Goal: Task Accomplishment & Management: Complete application form

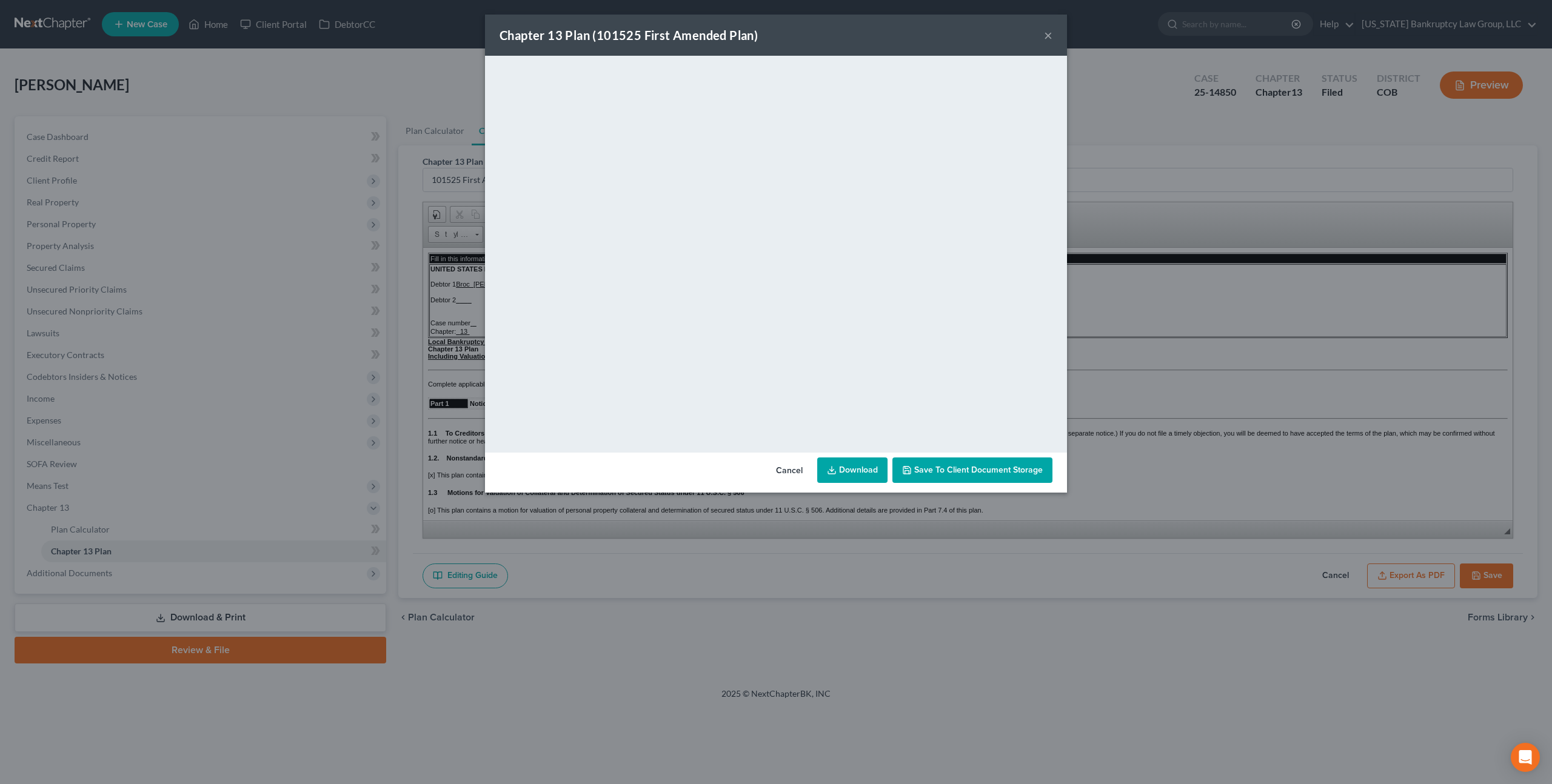
click at [1049, 35] on button "×" at bounding box center [1048, 34] width 9 height 15
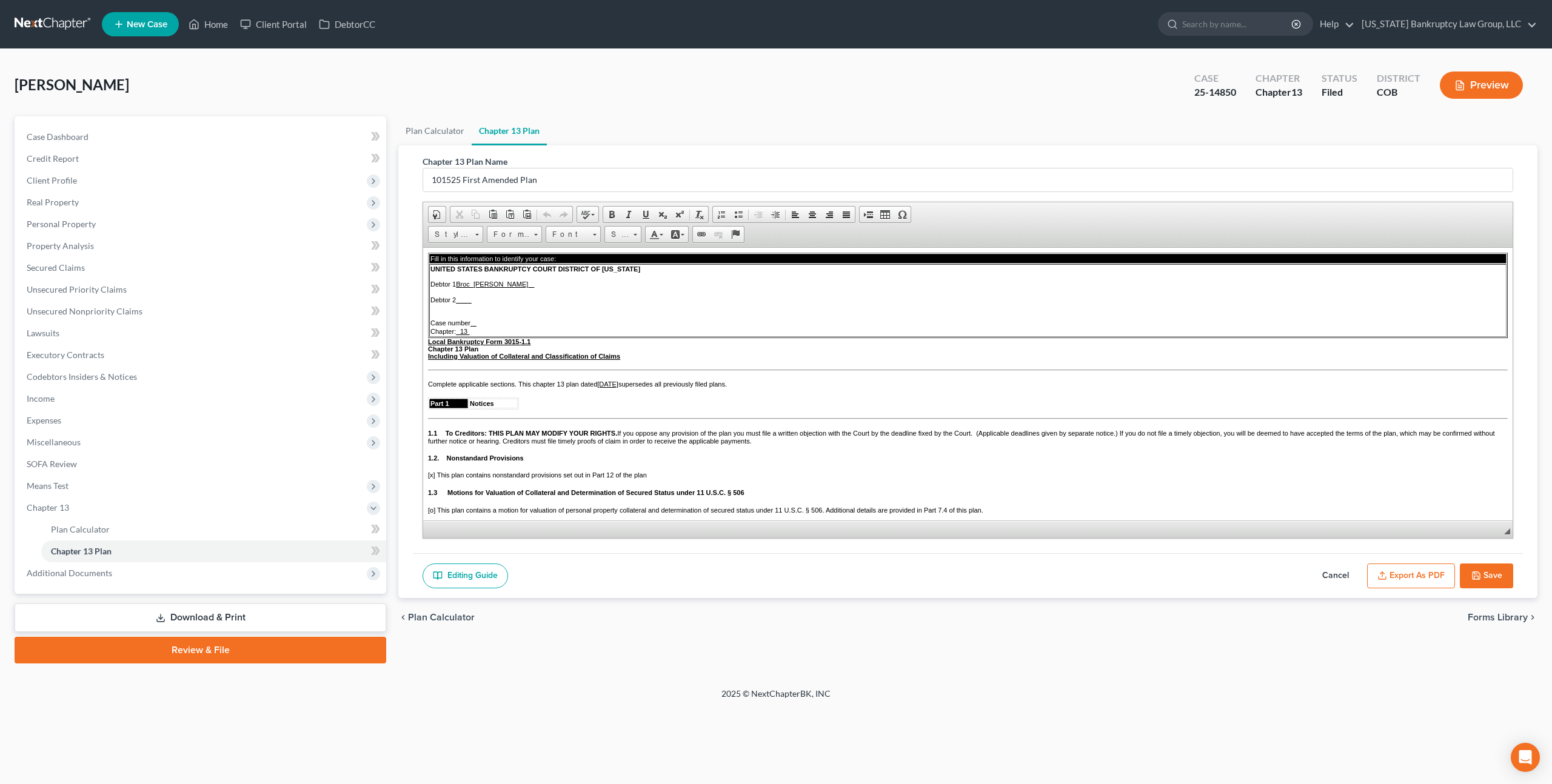
click at [1477, 579] on icon "button" at bounding box center [1476, 576] width 10 height 10
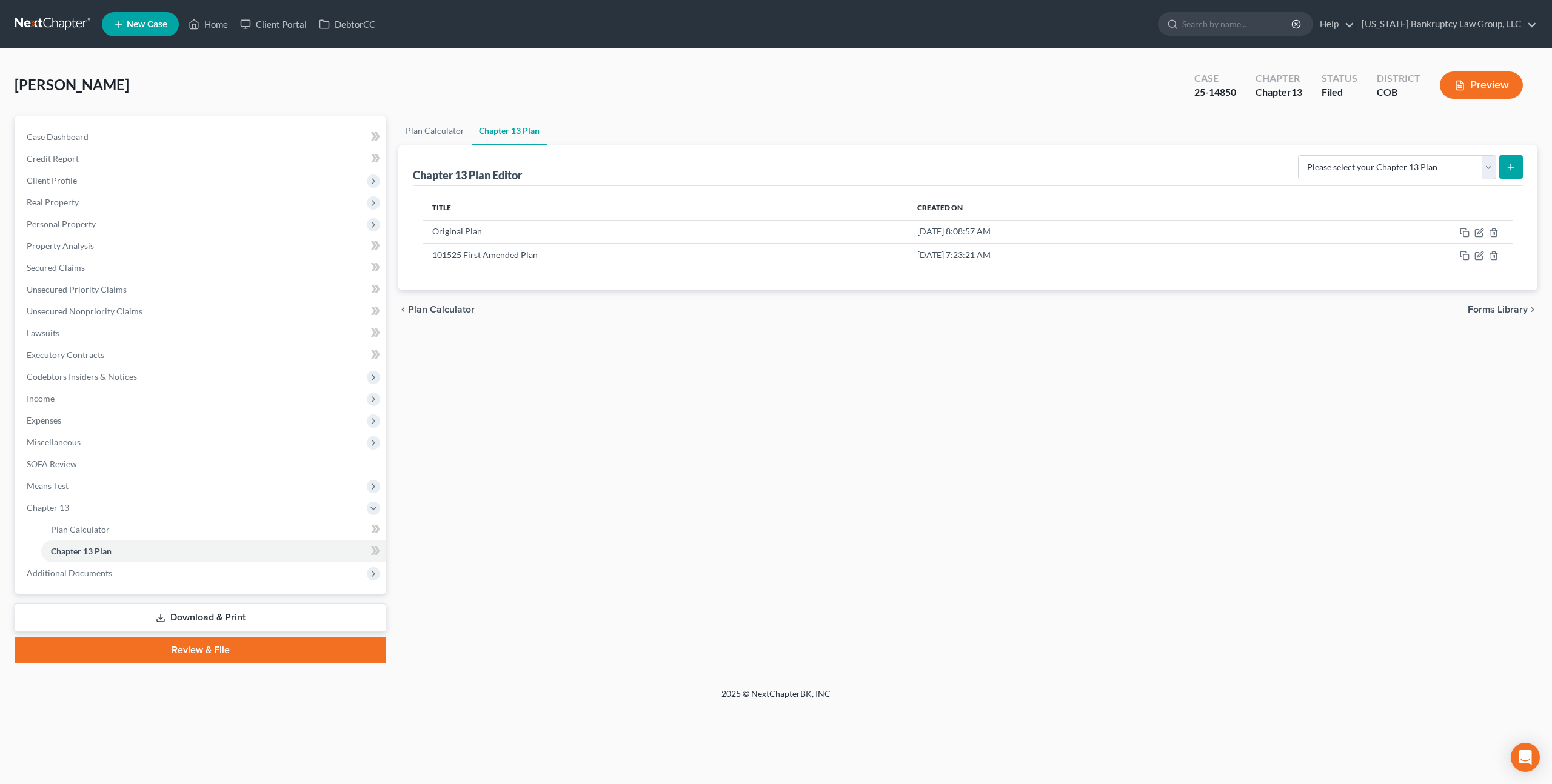
click at [73, 23] on link at bounding box center [53, 25] width 78 height 22
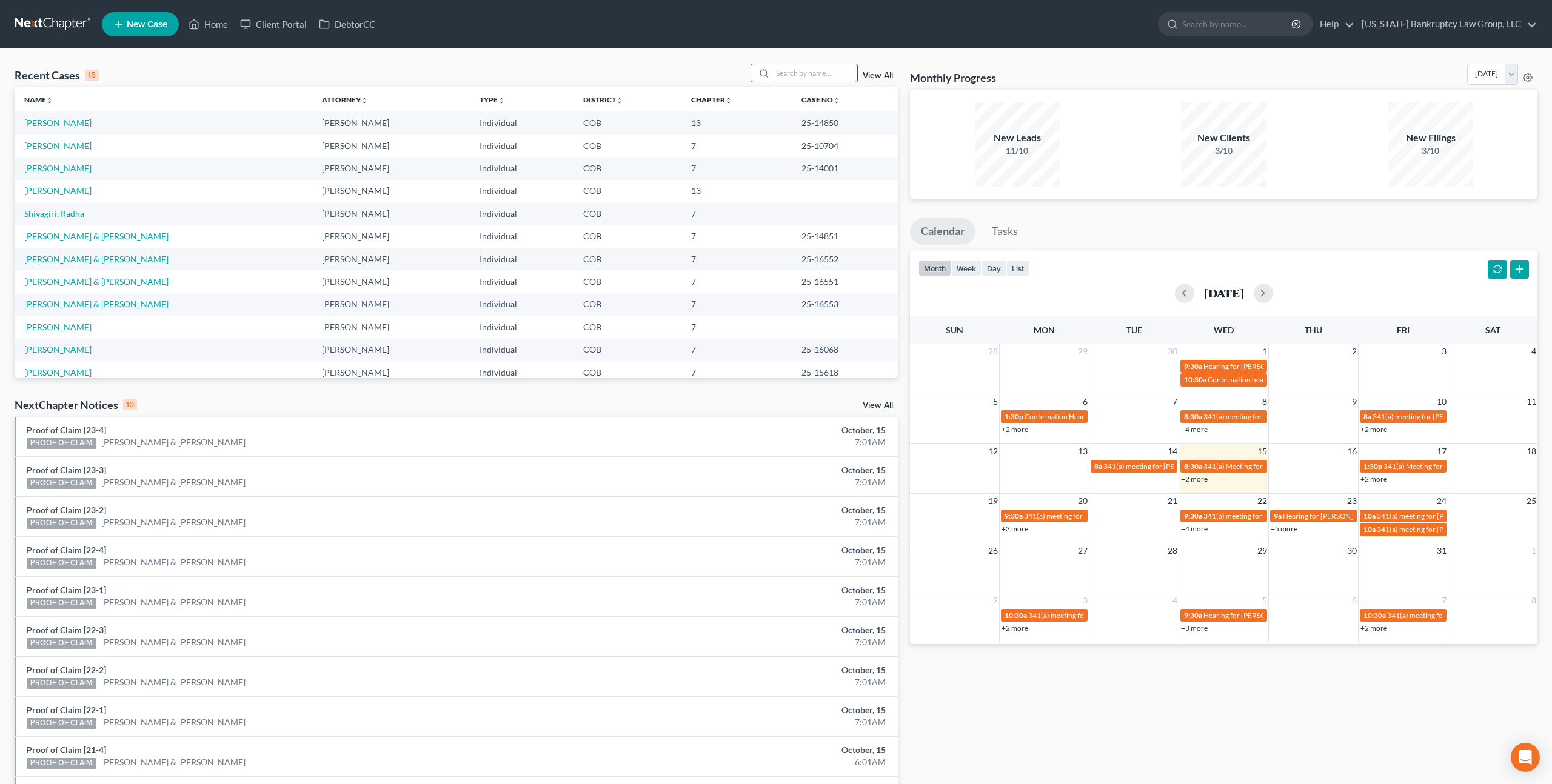
click at [803, 72] on input "search" at bounding box center [815, 73] width 85 height 18
type input "[PERSON_NAME]"
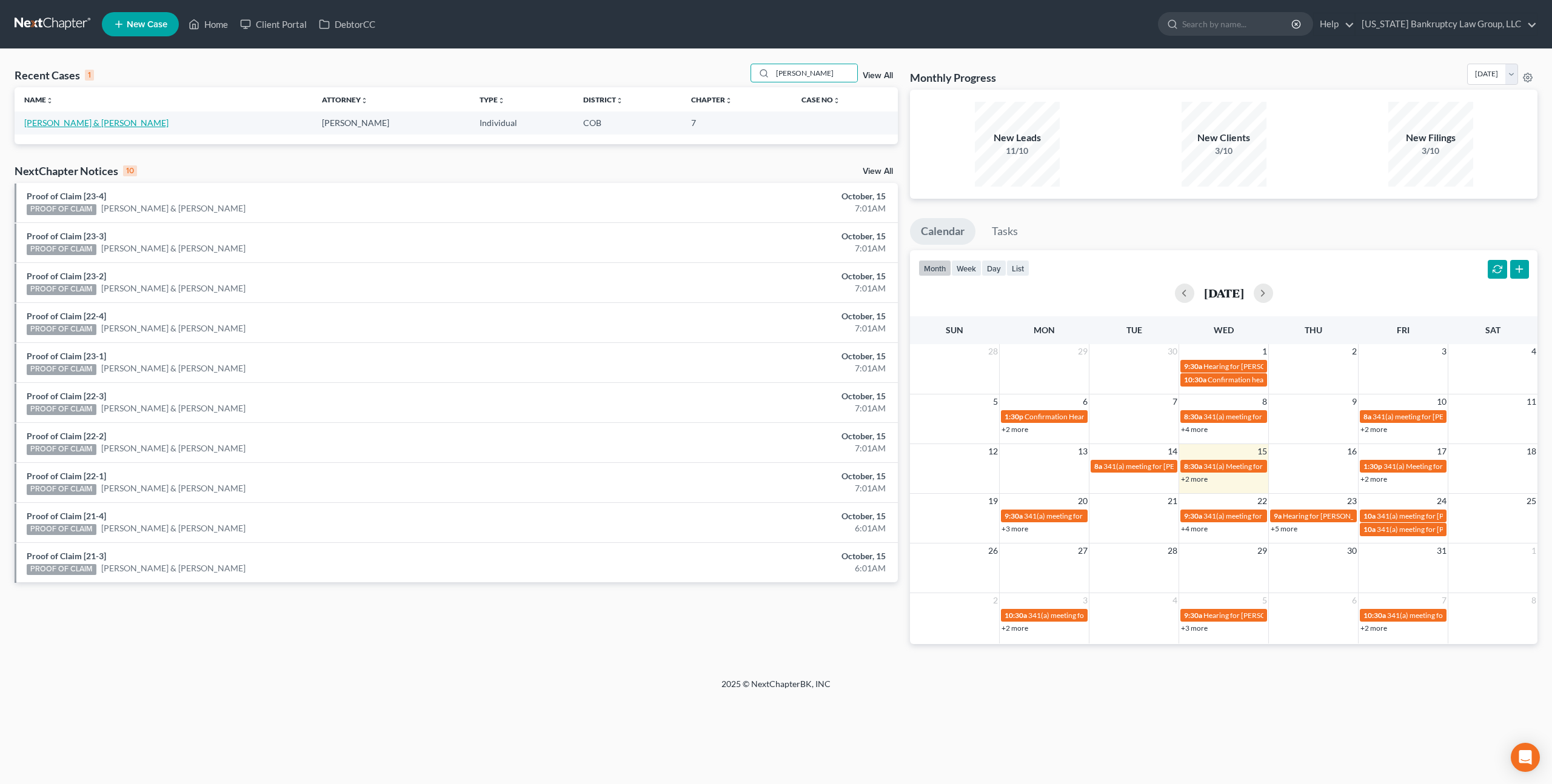
click at [56, 124] on link "[PERSON_NAME] & [PERSON_NAME]" at bounding box center [96, 123] width 144 height 10
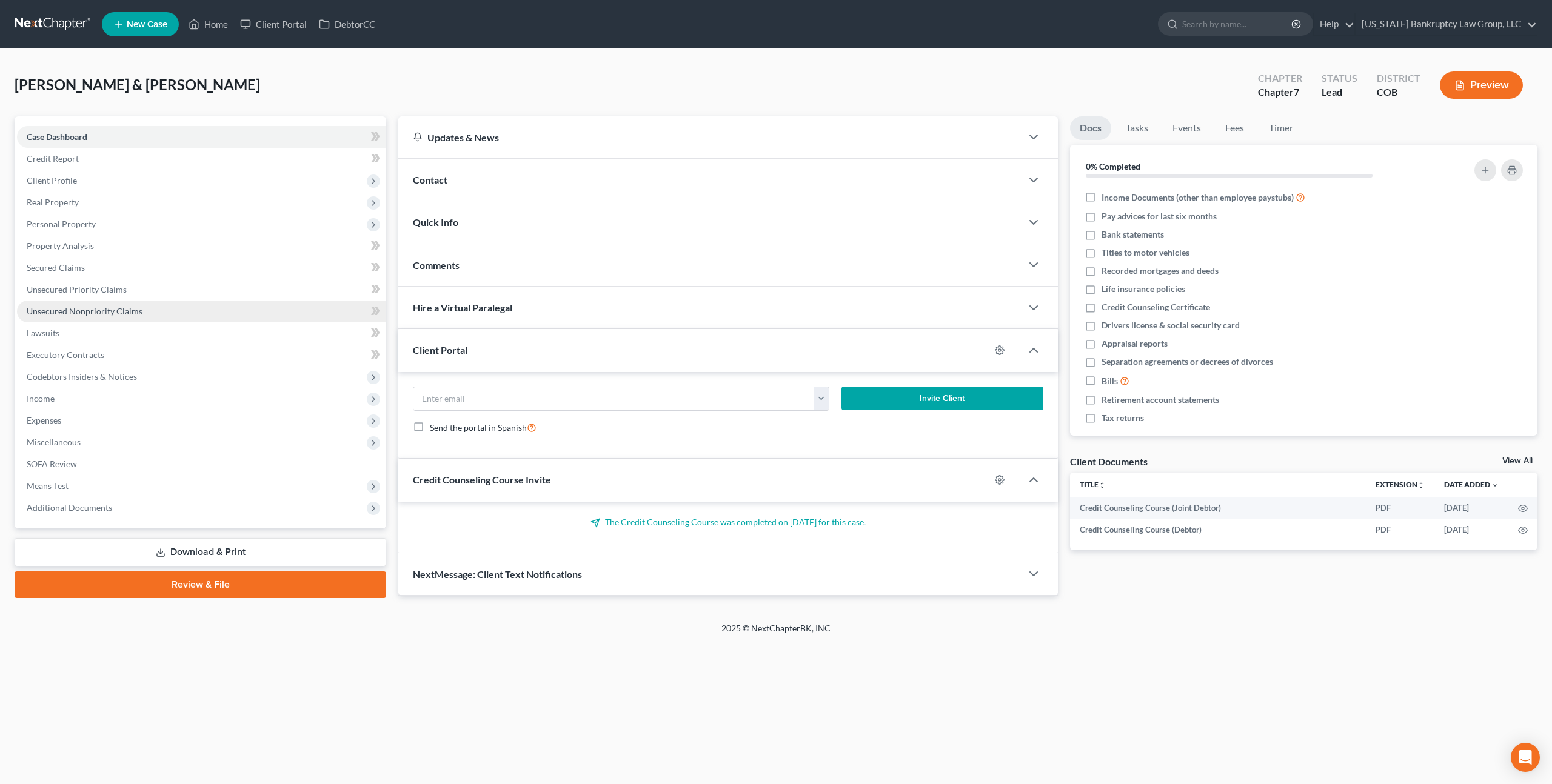
click at [126, 310] on span "Unsecured Nonpriority Claims" at bounding box center [85, 311] width 116 height 10
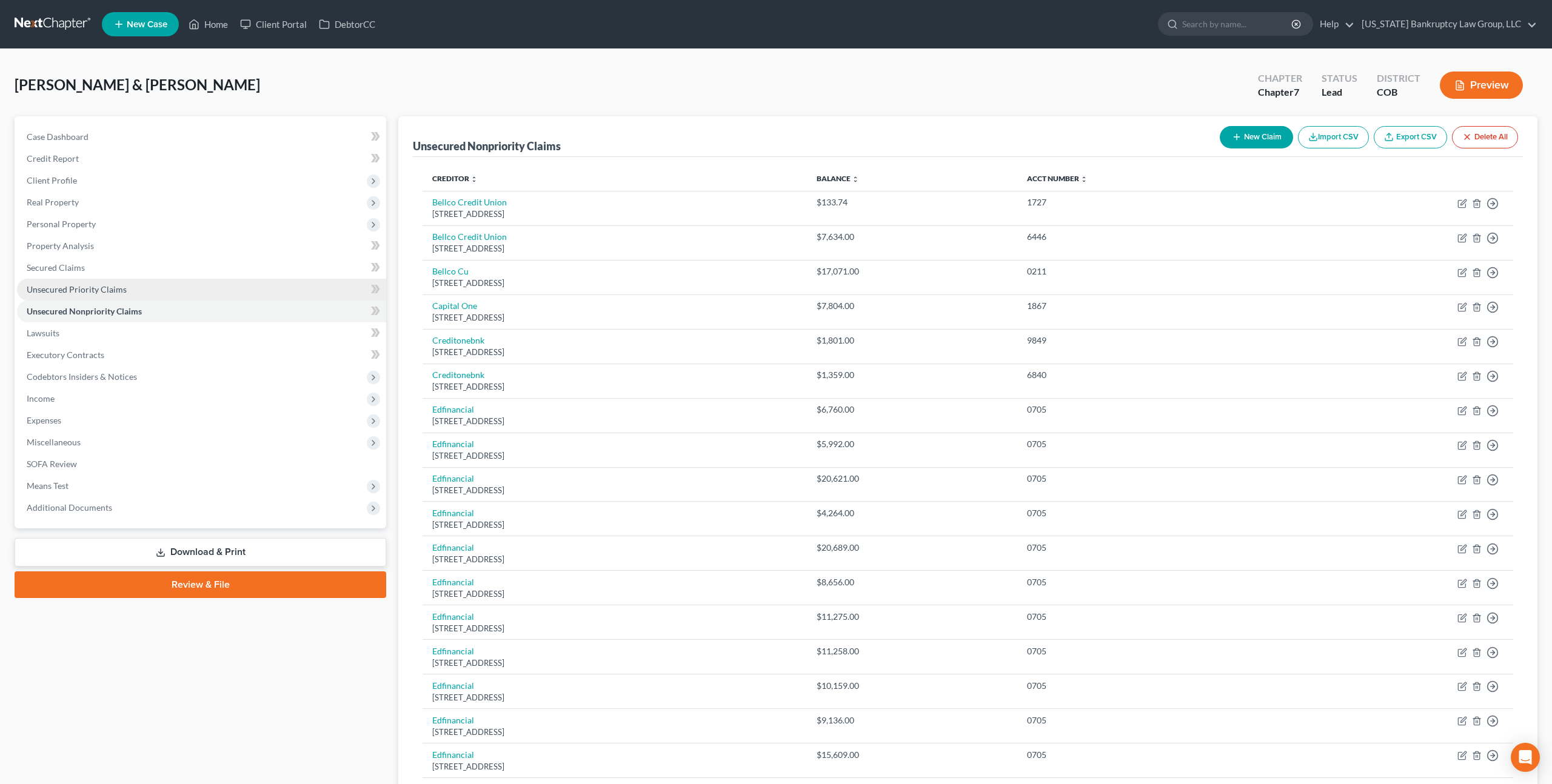
click at [111, 286] on span "Unsecured Priority Claims" at bounding box center [77, 289] width 100 height 10
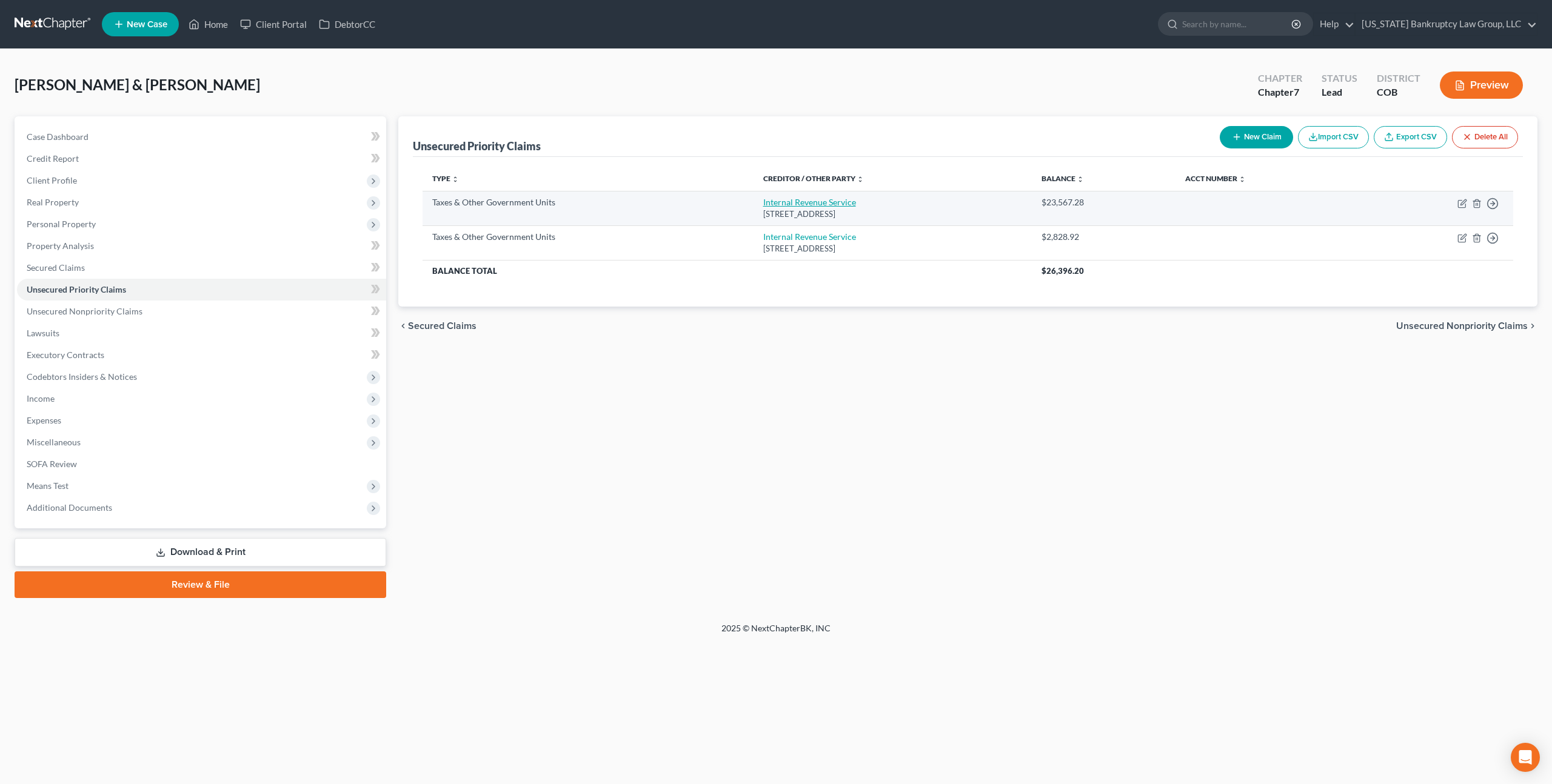
click at [765, 203] on link "Internal Revenue Service" at bounding box center [810, 202] width 92 height 10
select select "0"
select select "39"
select select "2"
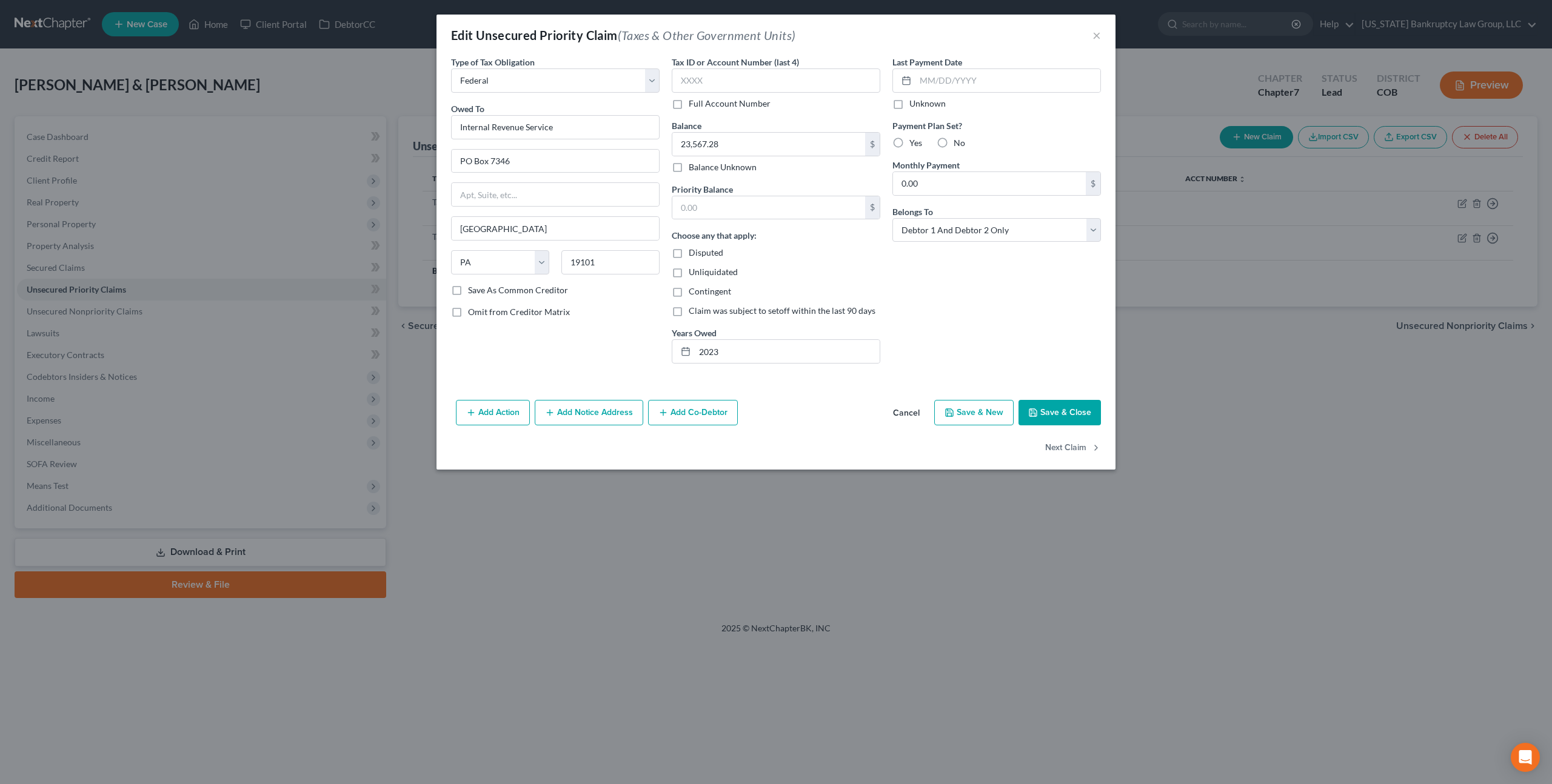
click at [1049, 407] on button "Save & Close" at bounding box center [1060, 413] width 83 height 26
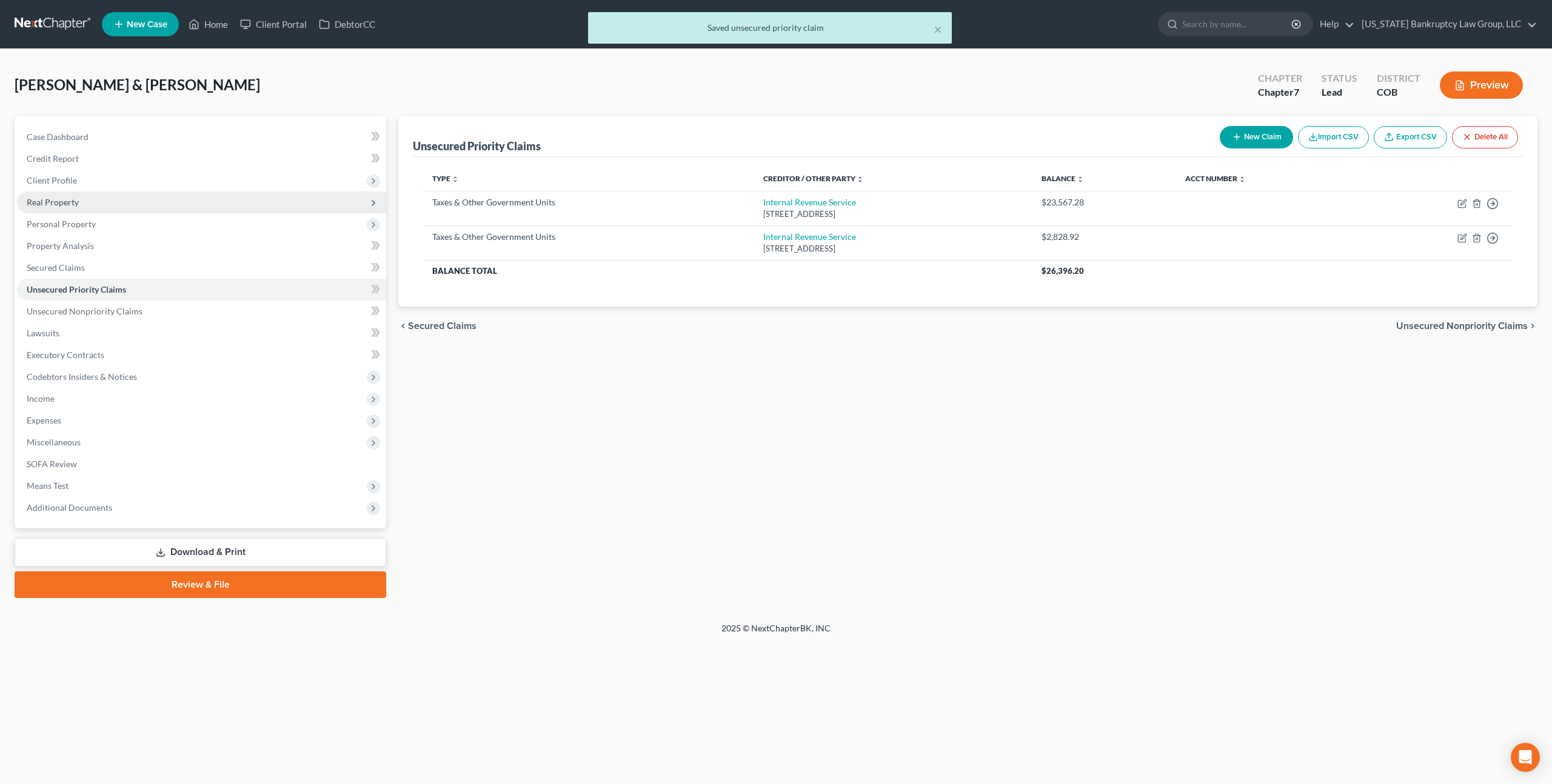
click at [69, 204] on span "Real Property" at bounding box center [52, 202] width 52 height 10
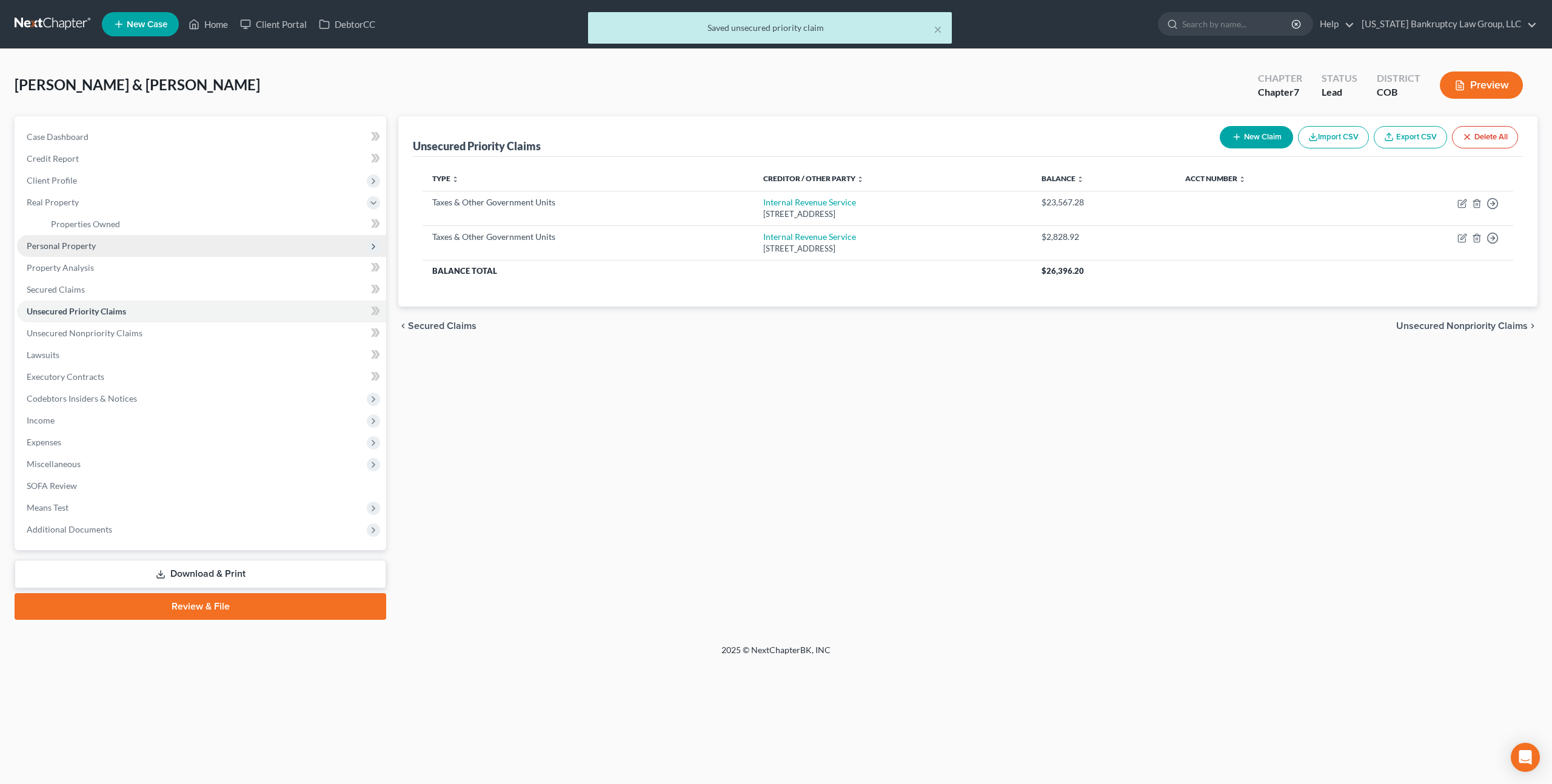
click at [79, 246] on span "Personal Property" at bounding box center [61, 246] width 69 height 10
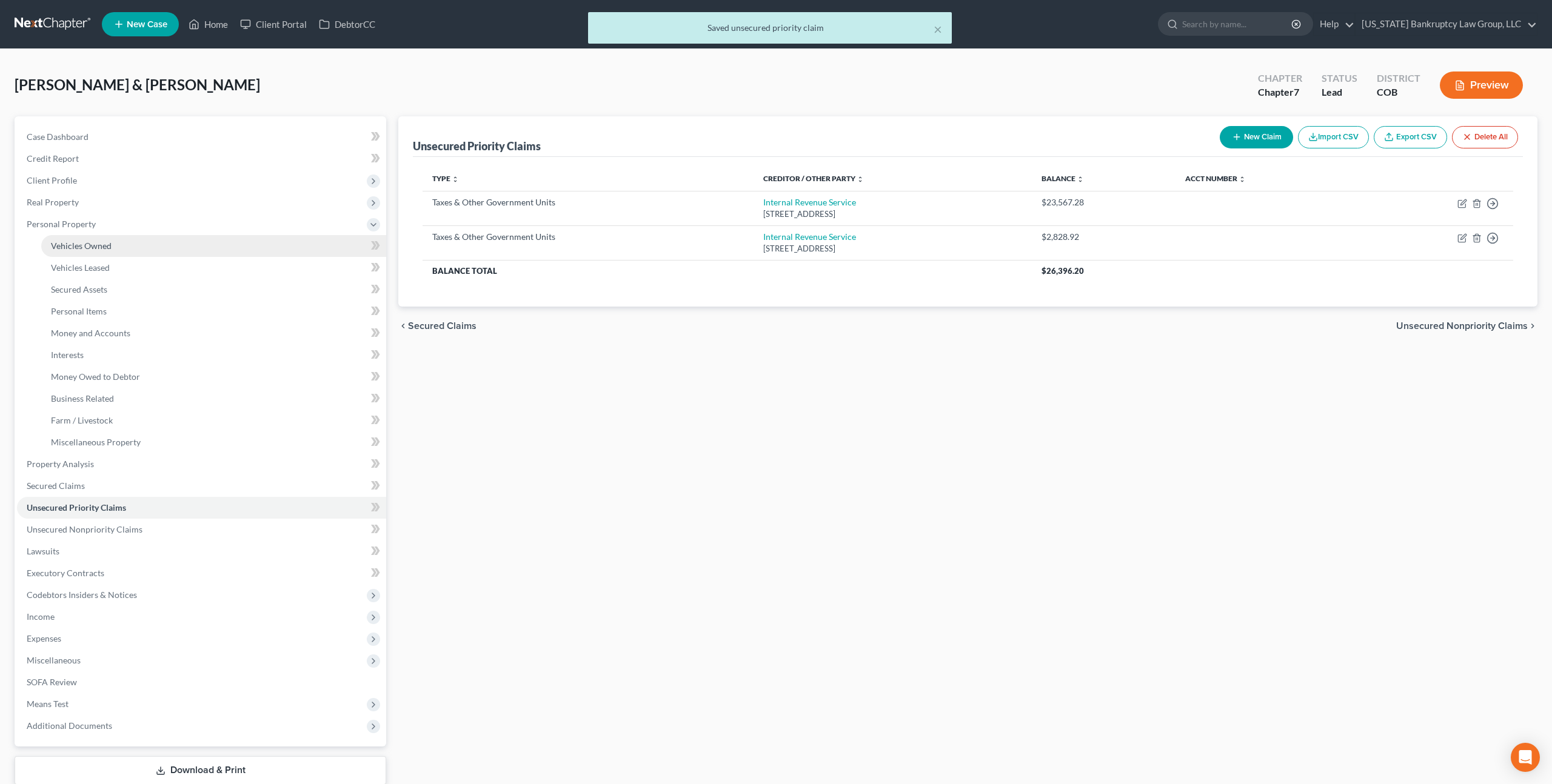
click at [86, 249] on span "Vehicles Owned" at bounding box center [82, 246] width 61 height 10
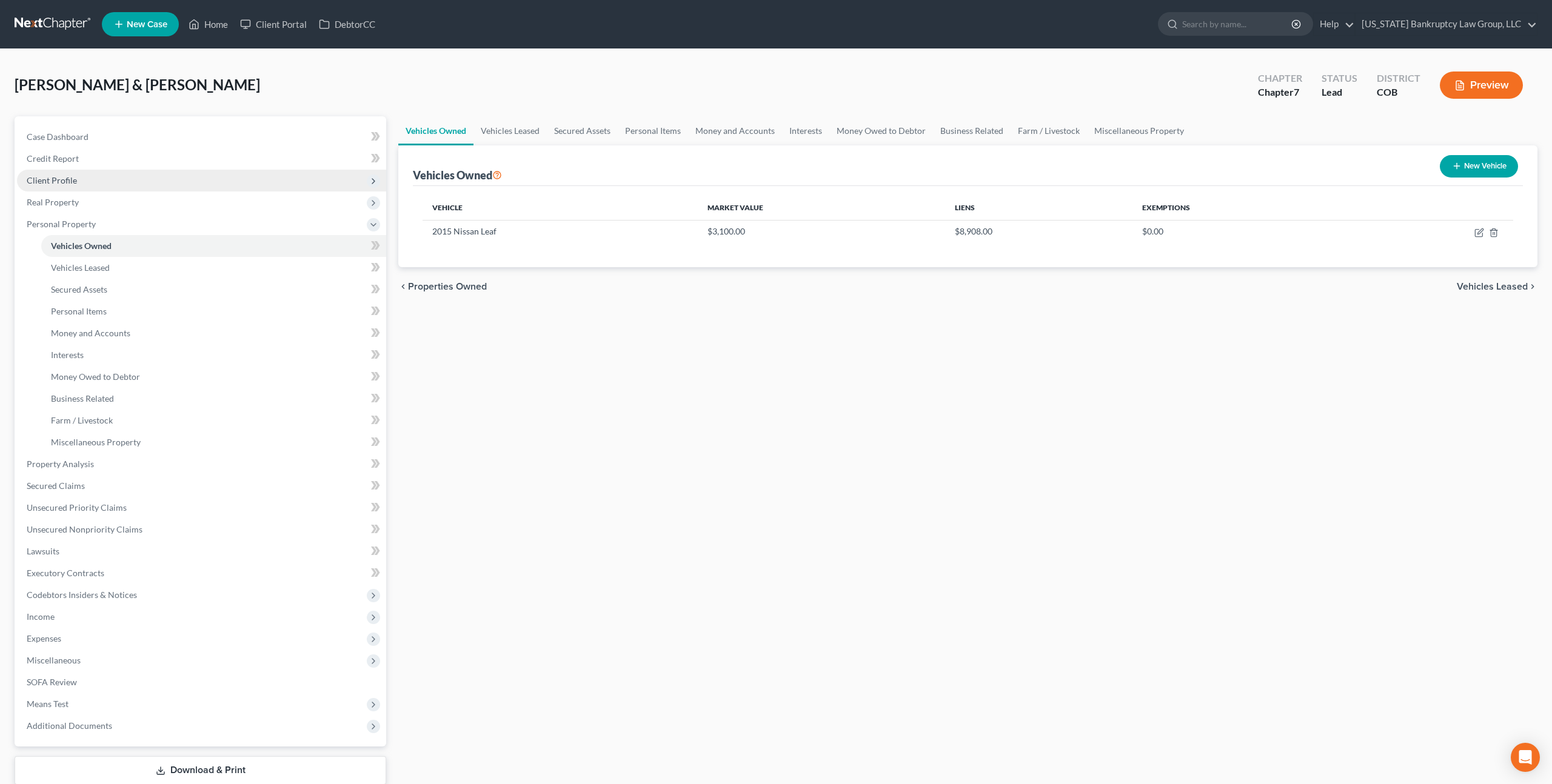
click at [61, 181] on span "Client Profile" at bounding box center [51, 180] width 50 height 10
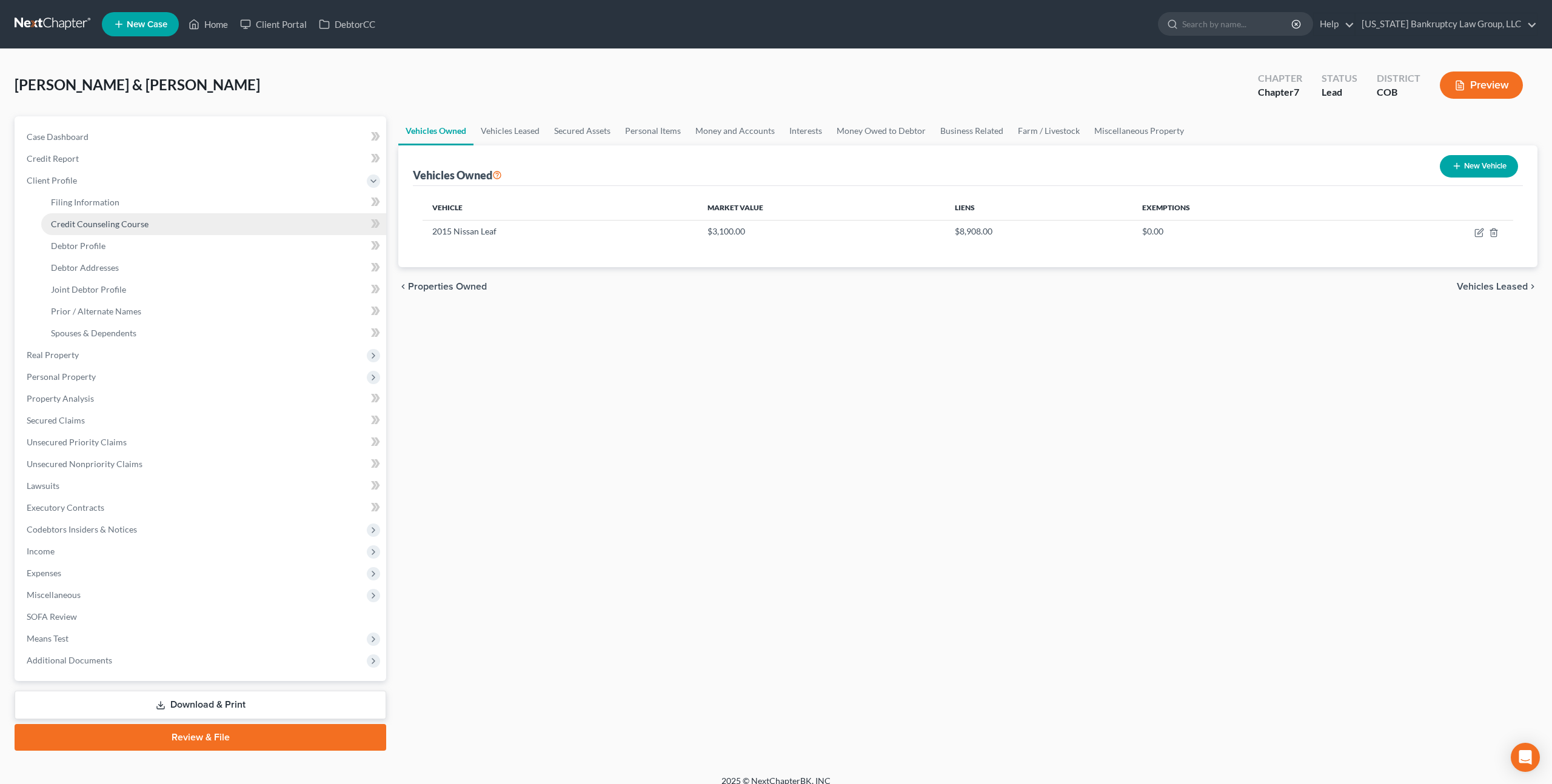
click at [85, 222] on span "Credit Counseling Course" at bounding box center [99, 224] width 97 height 10
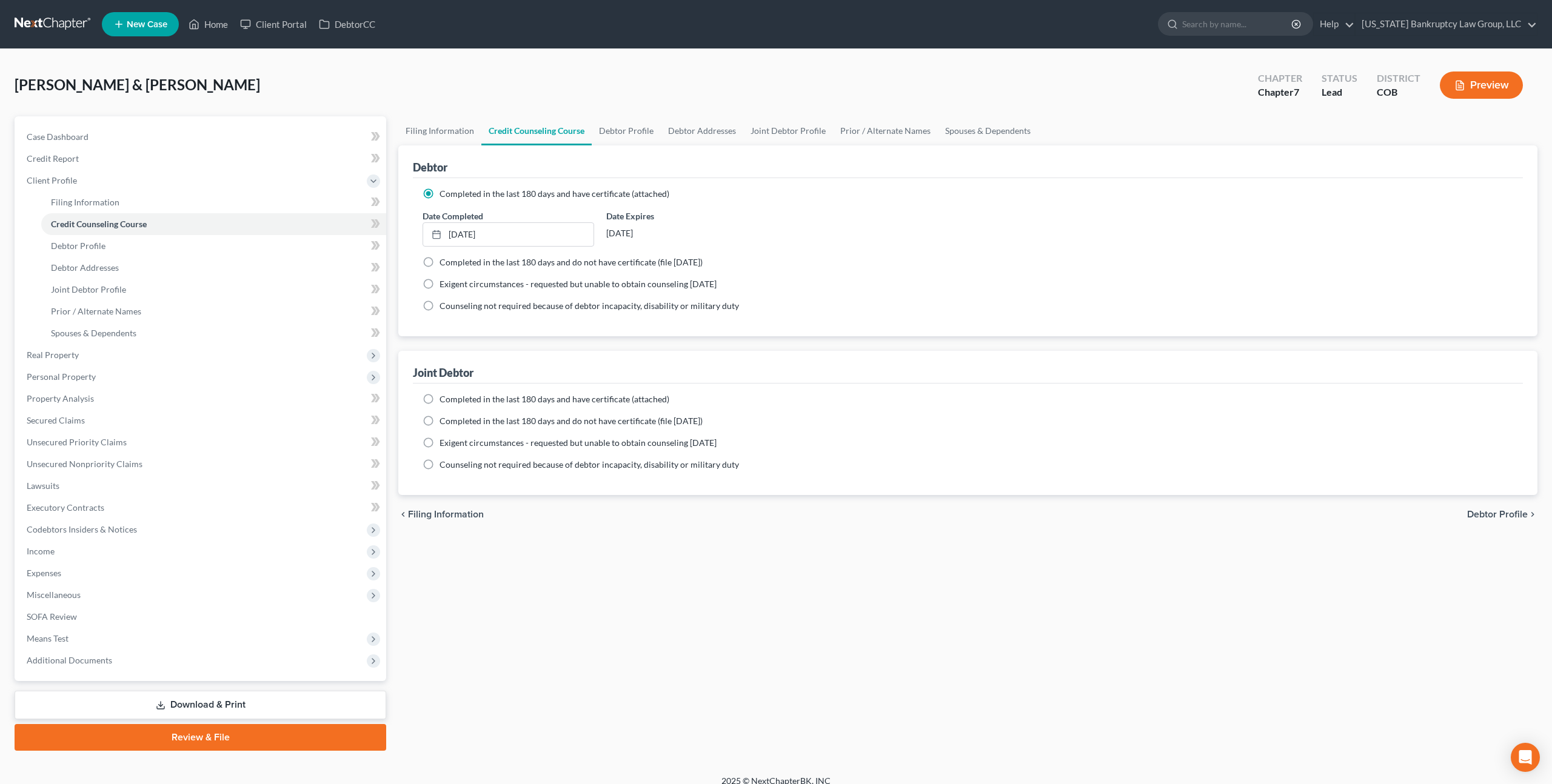
click at [439, 397] on label "Completed in the last 180 days and have certificate (attached)" at bounding box center [554, 399] width 230 height 12
click at [444, 397] on input "Completed in the last 180 days and have certificate (attached)" at bounding box center [448, 397] width 8 height 8
radio input "true"
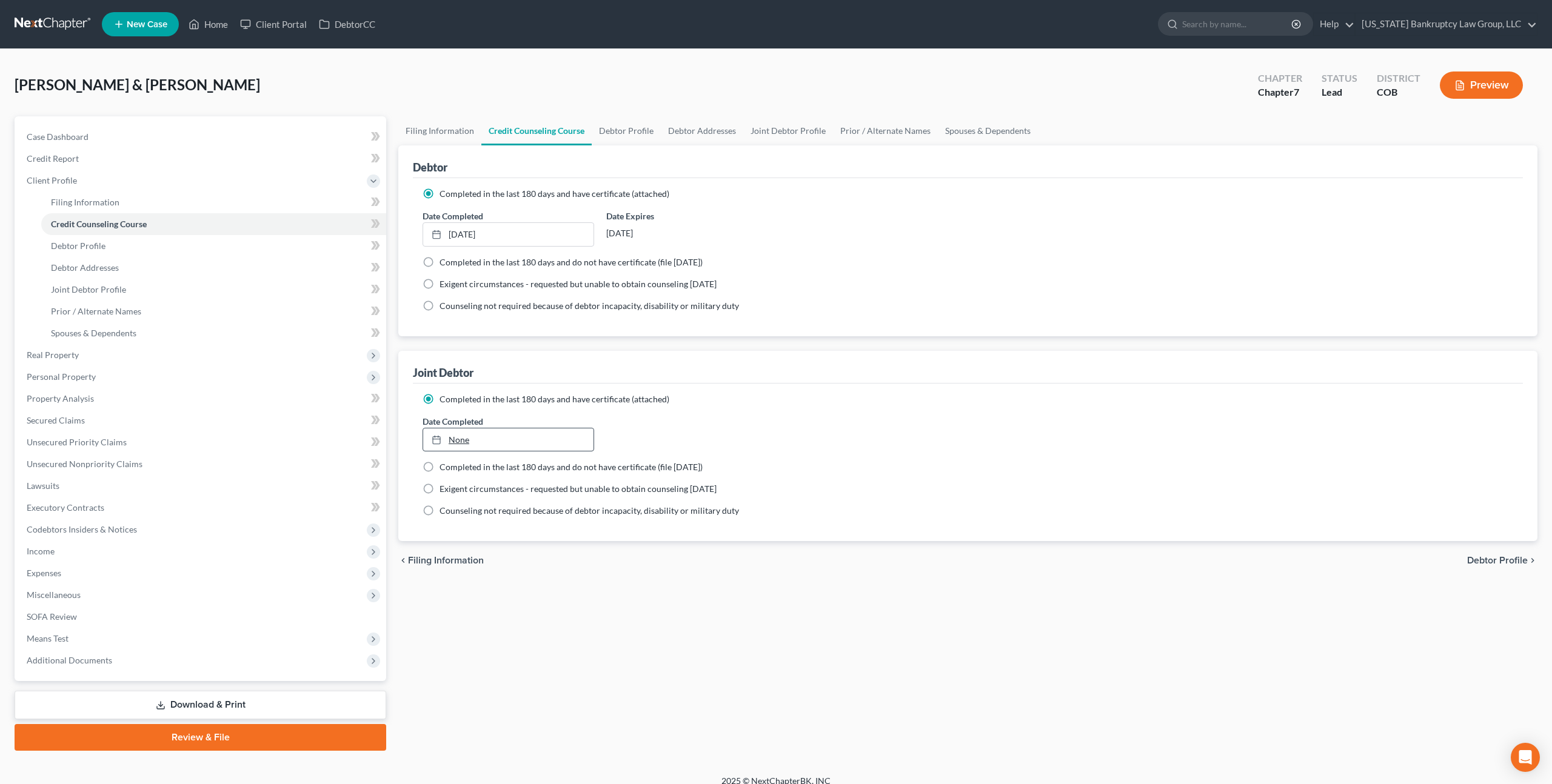
type input "[DATE]"
click at [482, 437] on link "None" at bounding box center [508, 439] width 170 height 23
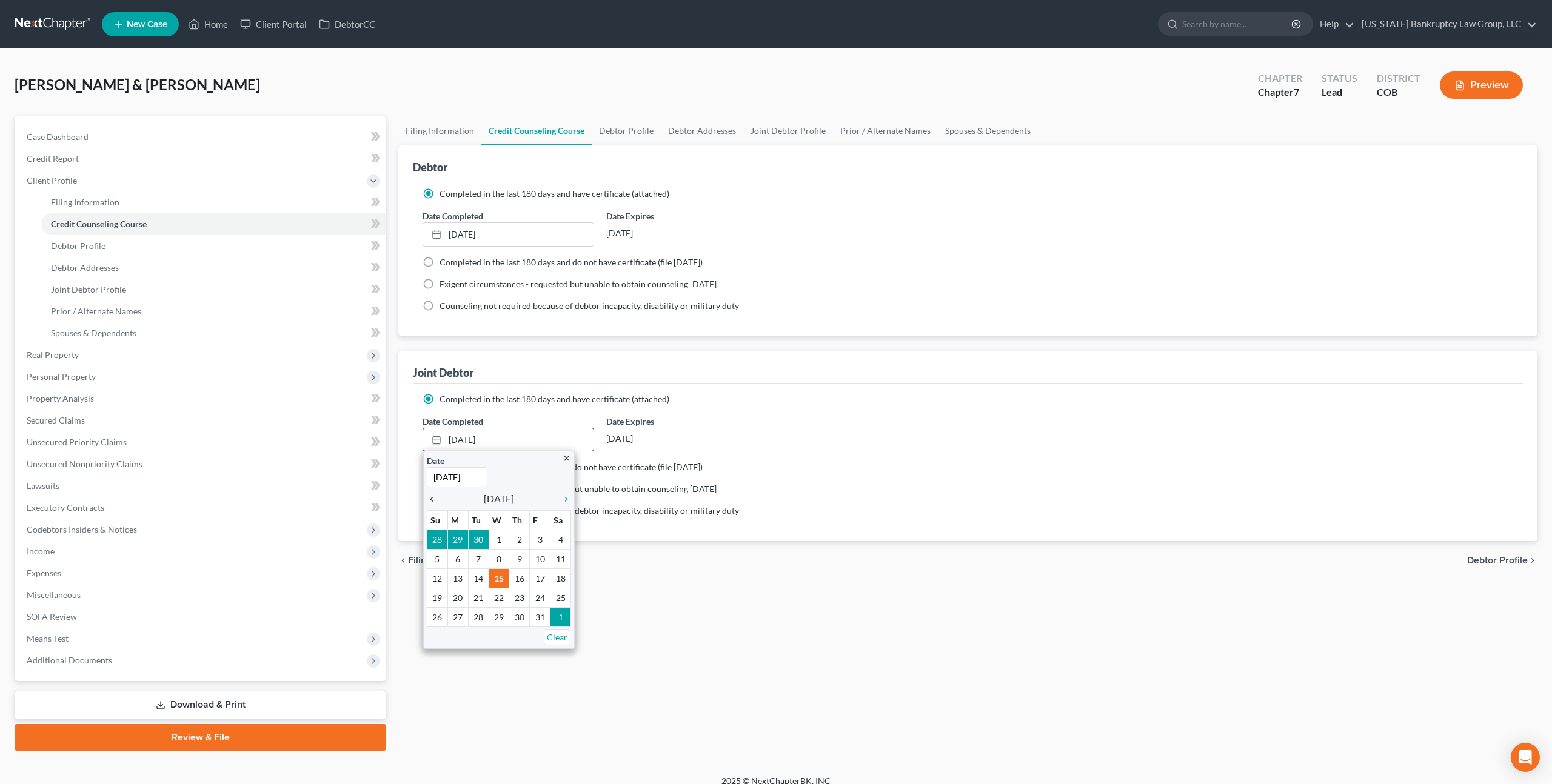
click at [434, 498] on icon "chevron_left" at bounding box center [434, 499] width 16 height 10
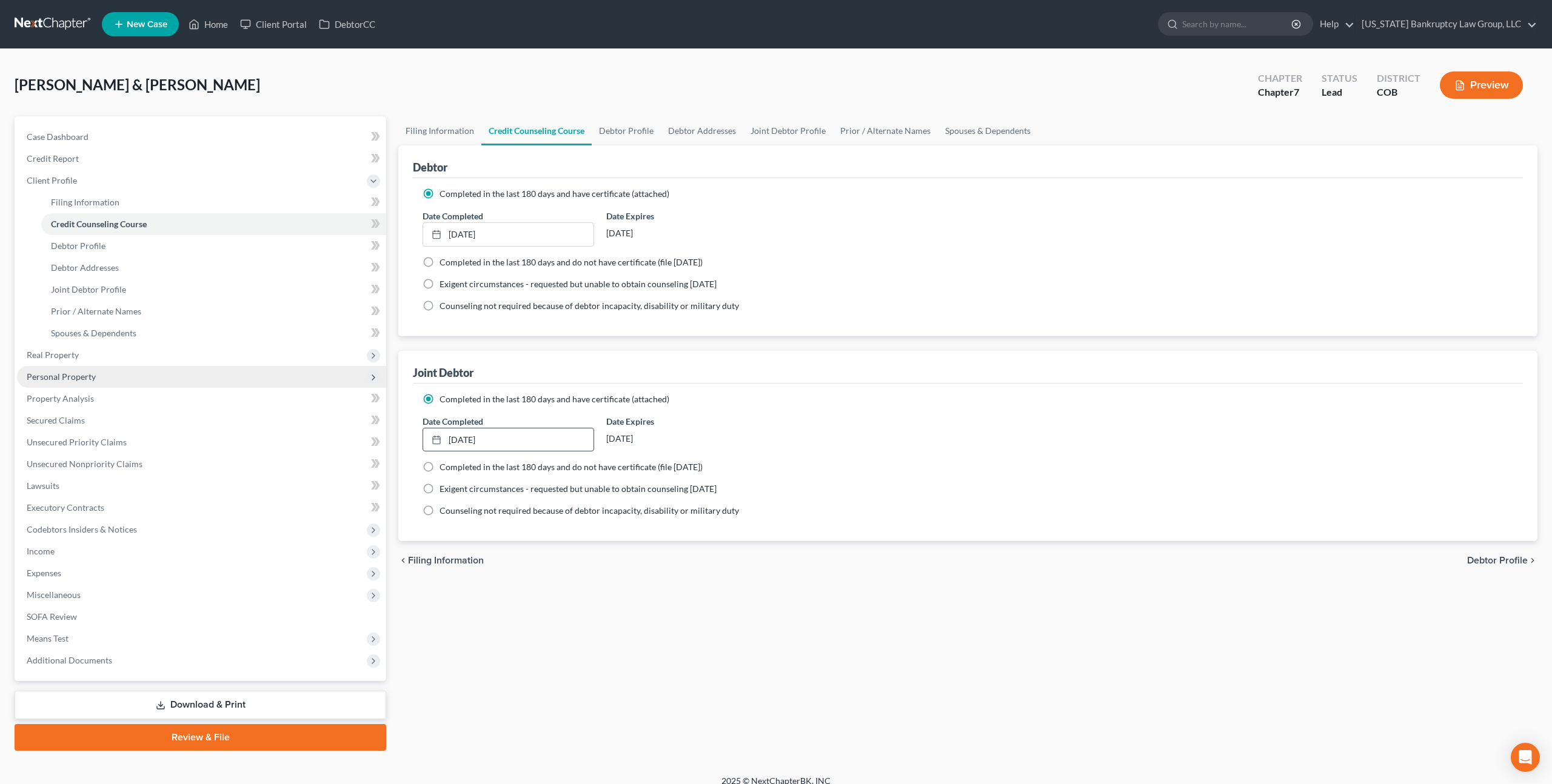
click at [83, 375] on span "Personal Property" at bounding box center [61, 376] width 69 height 10
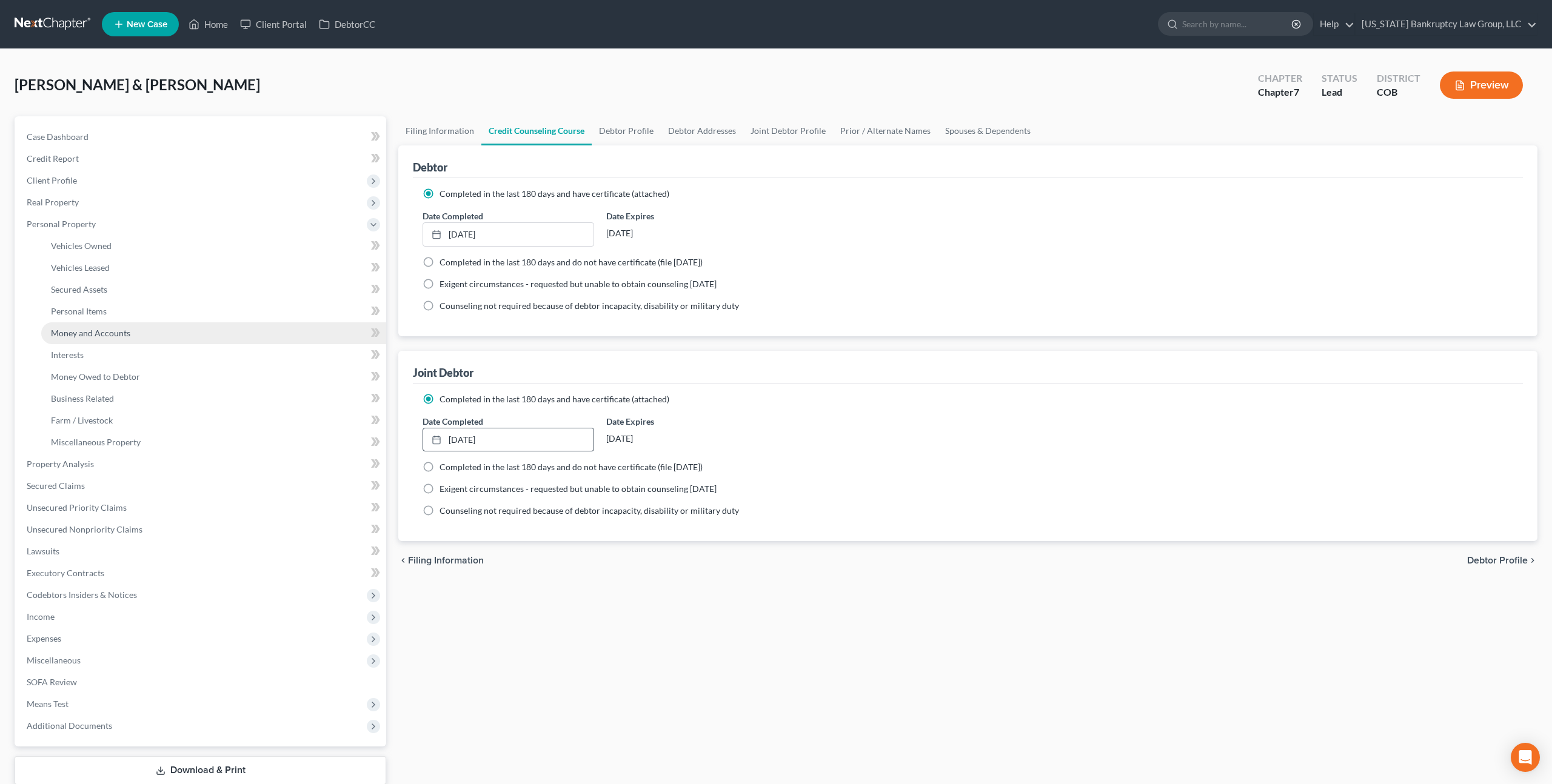
click at [105, 336] on span "Money and Accounts" at bounding box center [90, 333] width 80 height 10
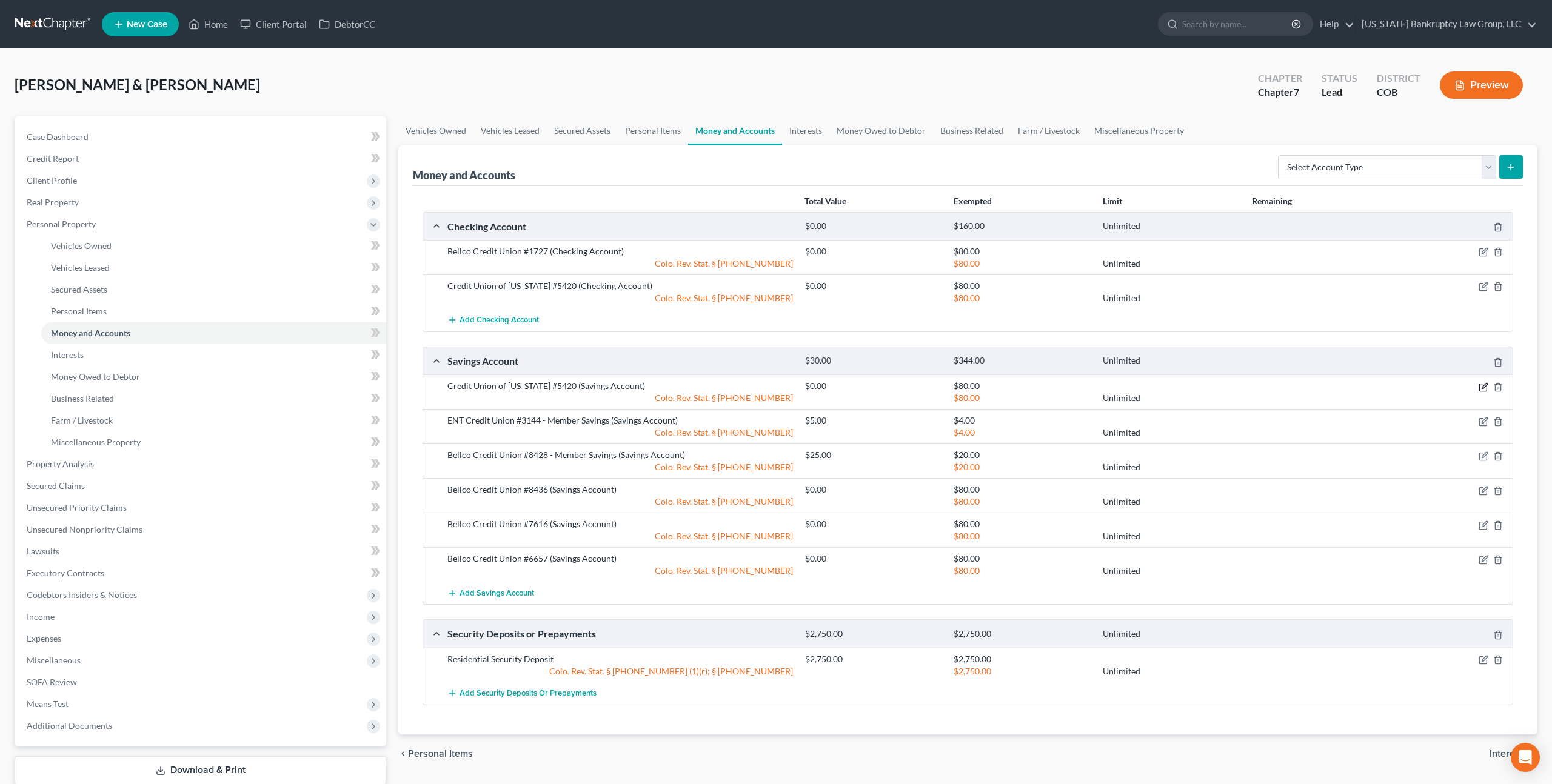
click at [1487, 385] on icon "button" at bounding box center [1484, 387] width 10 height 10
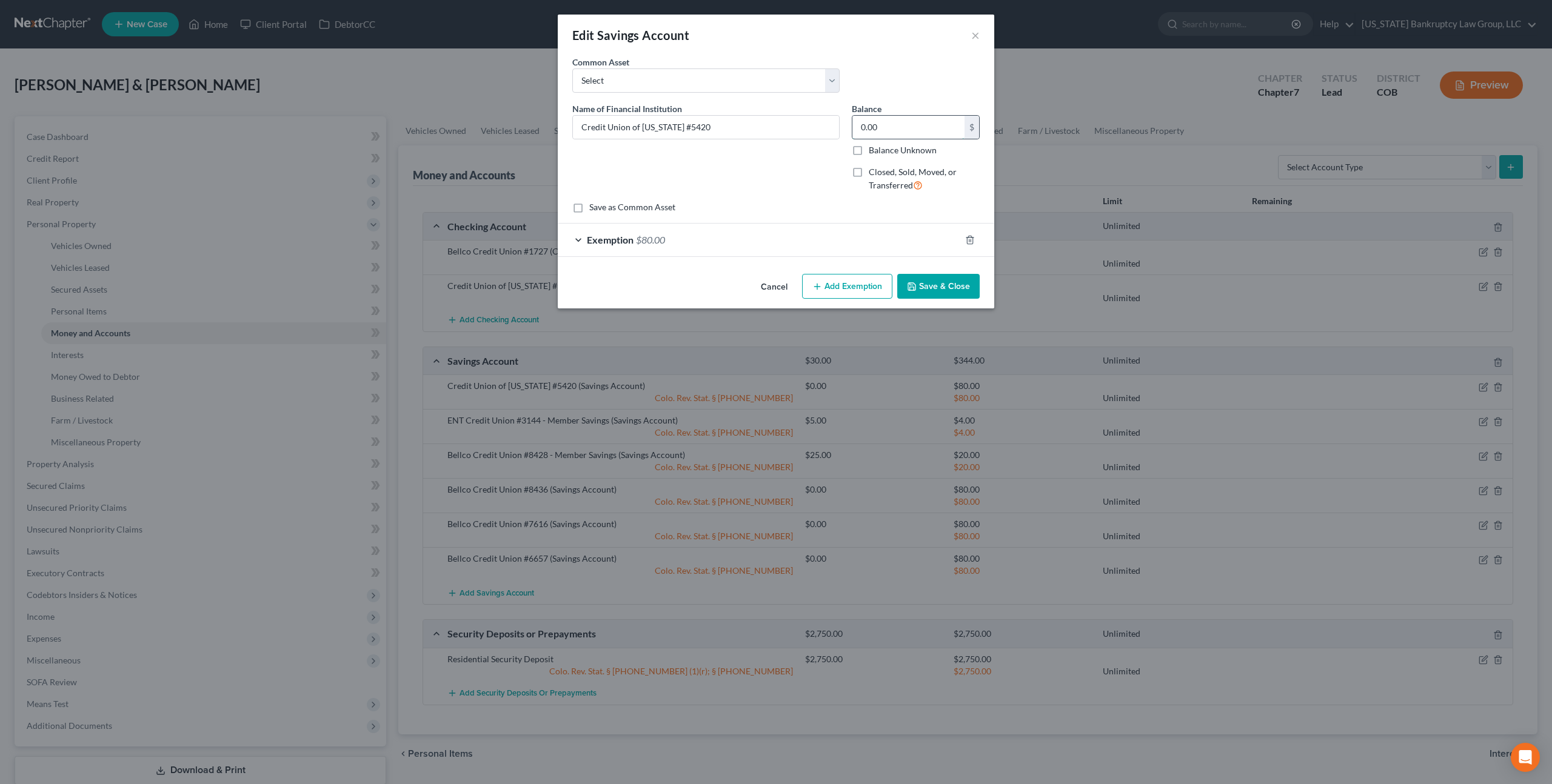
click at [873, 127] on input "0.00" at bounding box center [908, 127] width 112 height 23
type input "1,002.09"
click at [857, 287] on button "Add Exemption" at bounding box center [847, 287] width 90 height 26
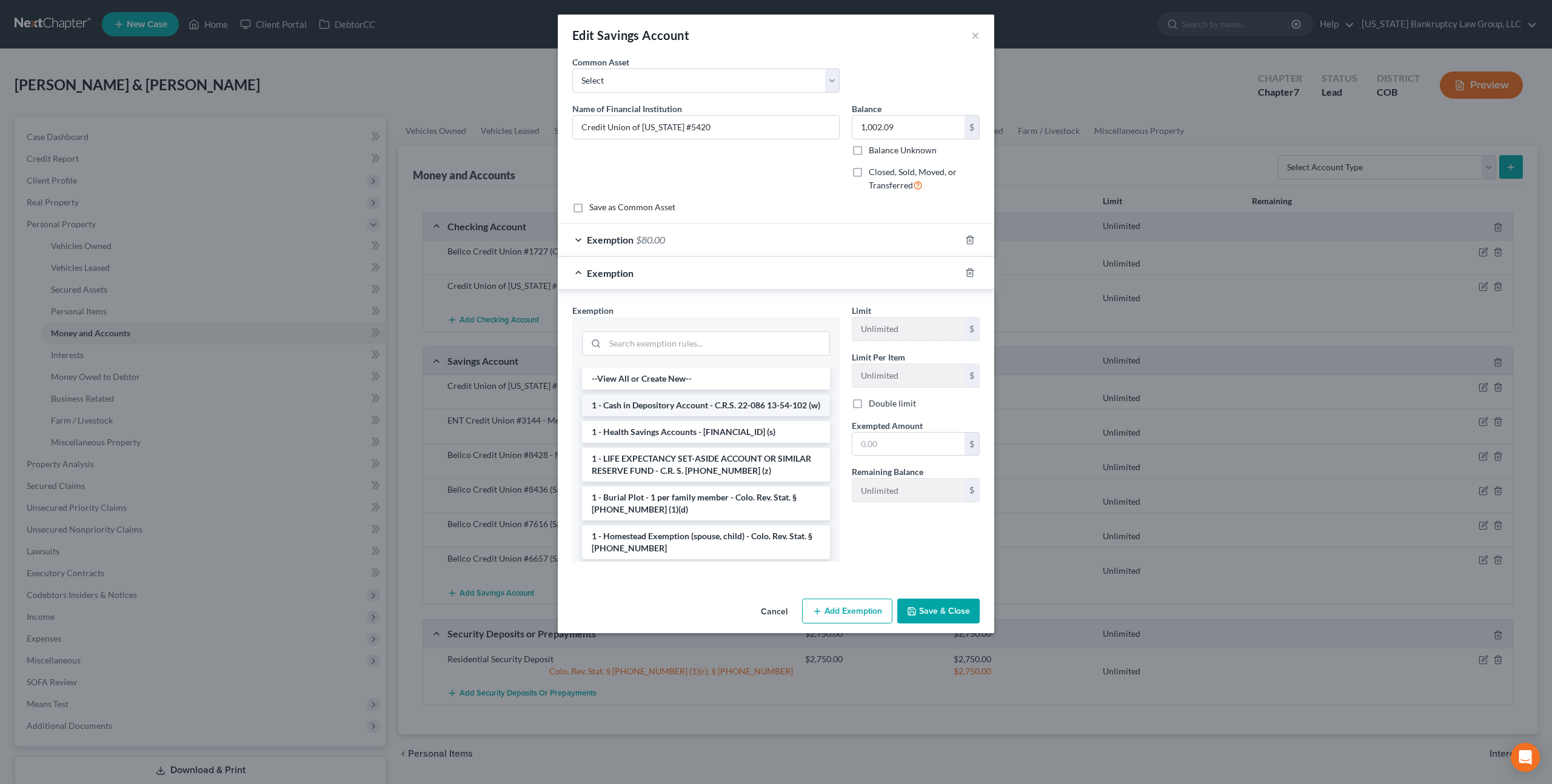
click at [740, 408] on li "1 - Cash in Depository Account - C.R.S. 22-086 13-54-102 (w)" at bounding box center [706, 406] width 248 height 22
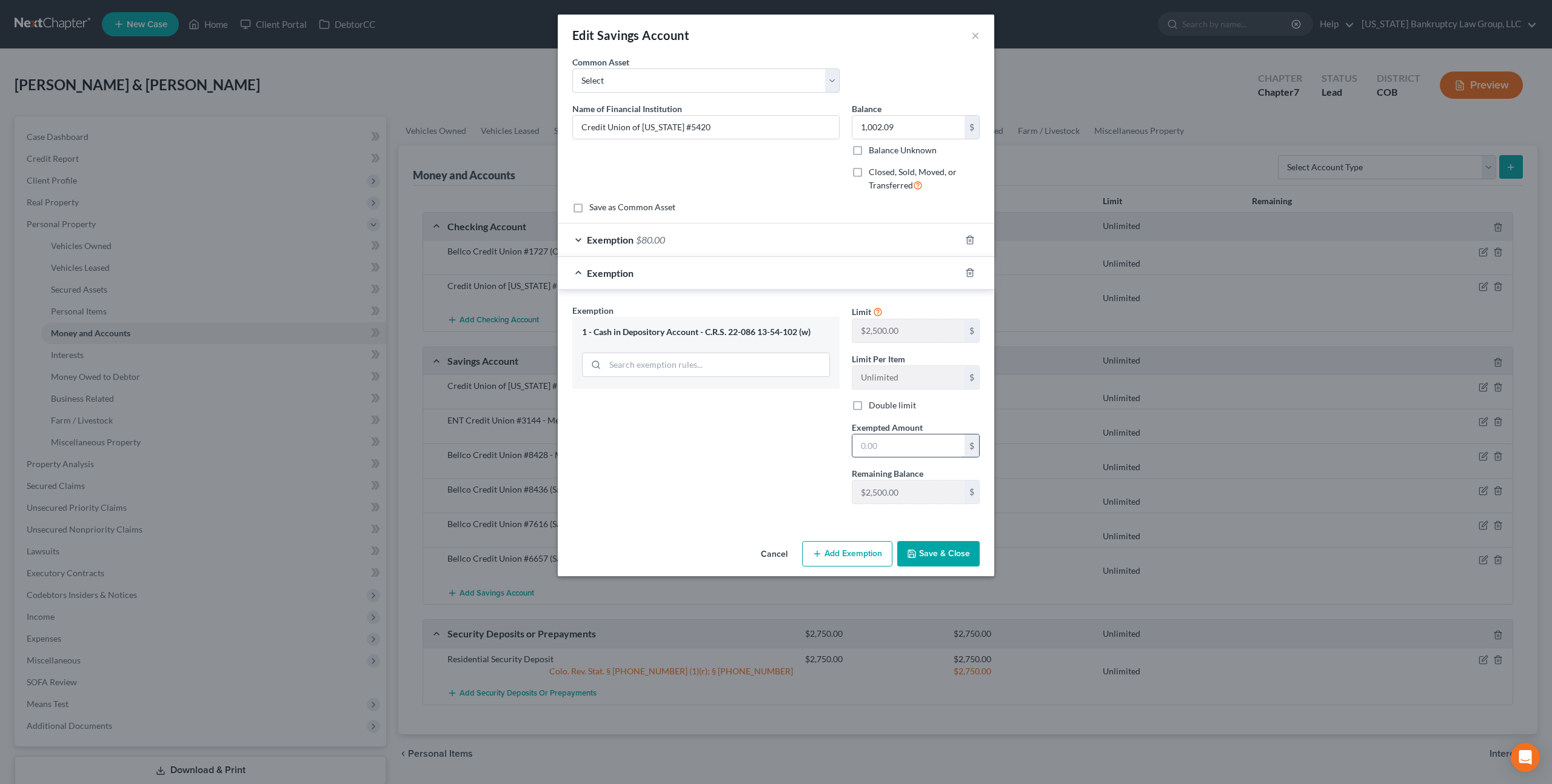
click at [864, 445] on input "text" at bounding box center [908, 445] width 112 height 23
click at [869, 406] on label "Double limit" at bounding box center [892, 406] width 47 height 12
click at [874, 406] on input "Double limit" at bounding box center [878, 404] width 8 height 8
checkbox input "true"
click at [862, 445] on input "text" at bounding box center [908, 445] width 112 height 23
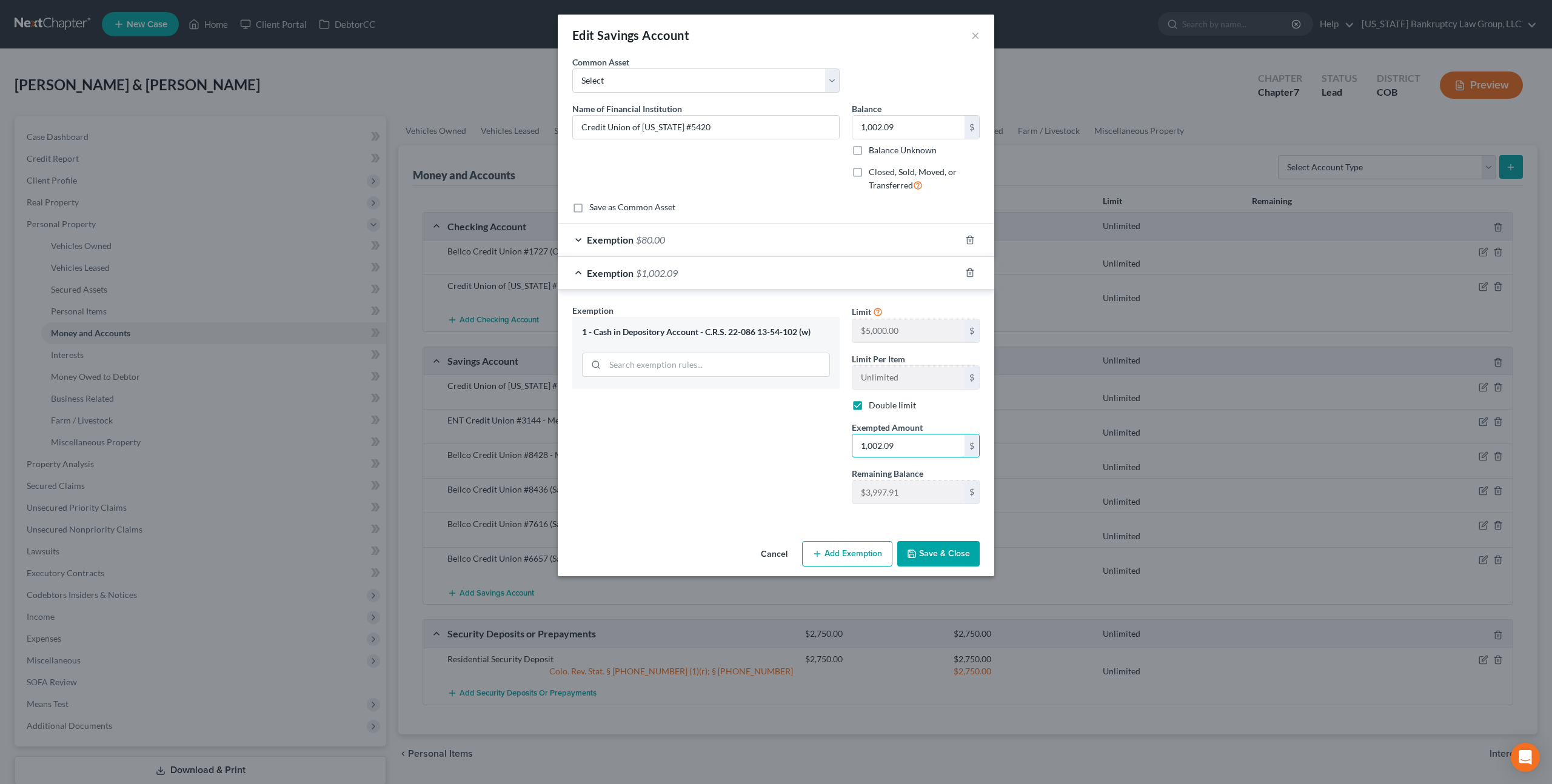
type input "1,002.09"
click at [957, 554] on button "Save & Close" at bounding box center [939, 554] width 83 height 26
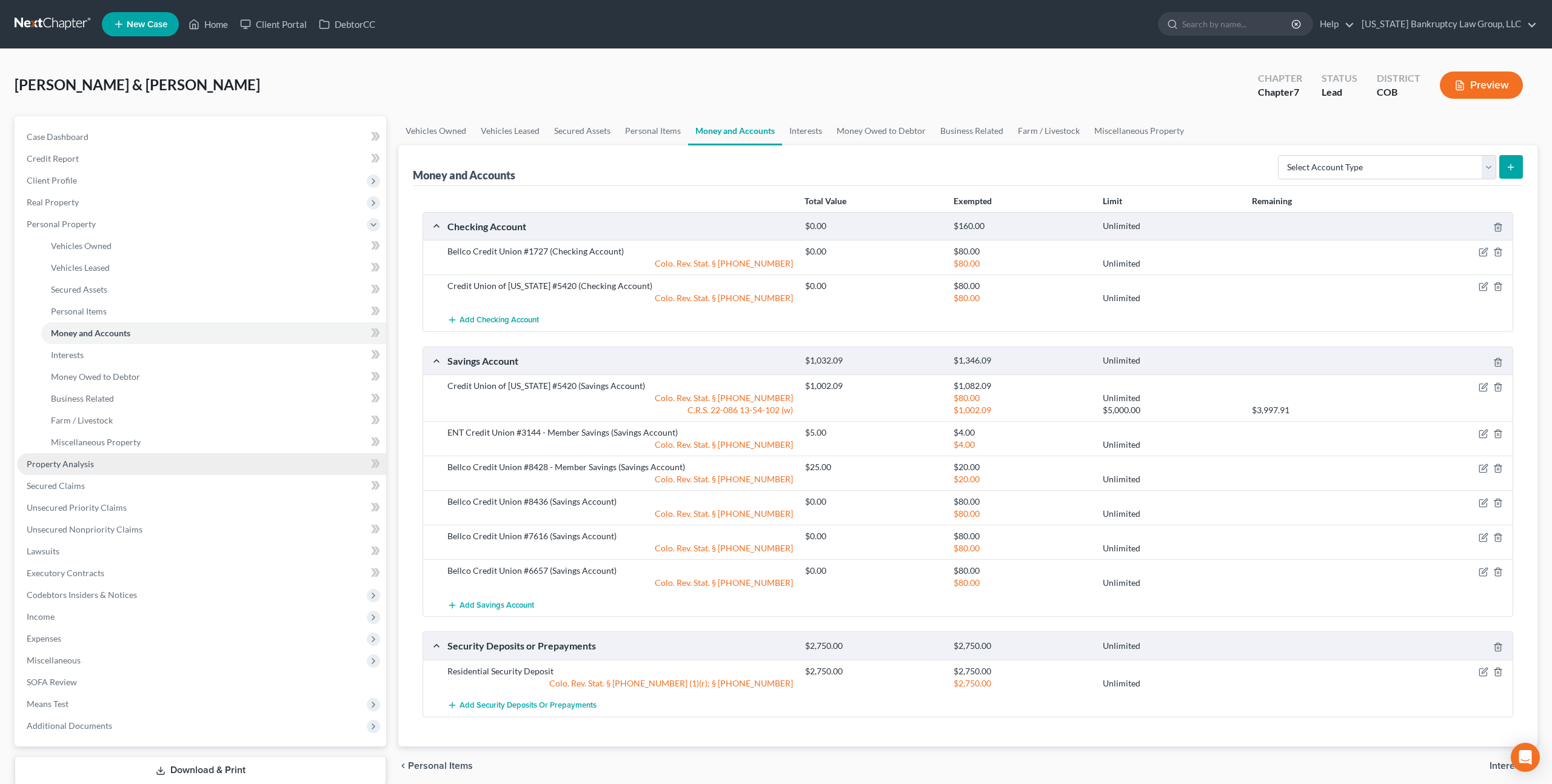
click at [92, 462] on link "Property Analysis" at bounding box center [201, 464] width 370 height 22
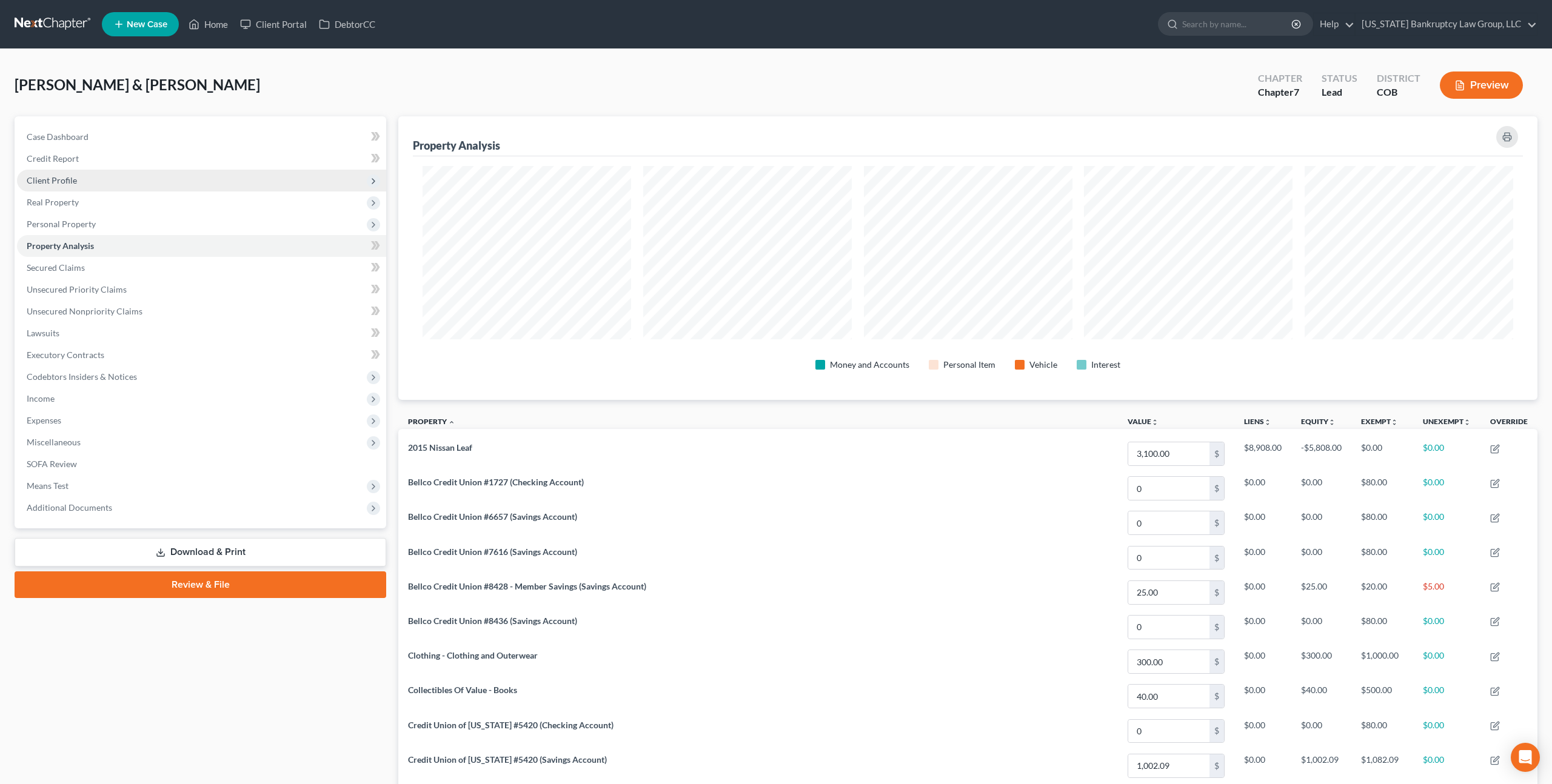
click at [66, 175] on span "Client Profile" at bounding box center [51, 180] width 50 height 10
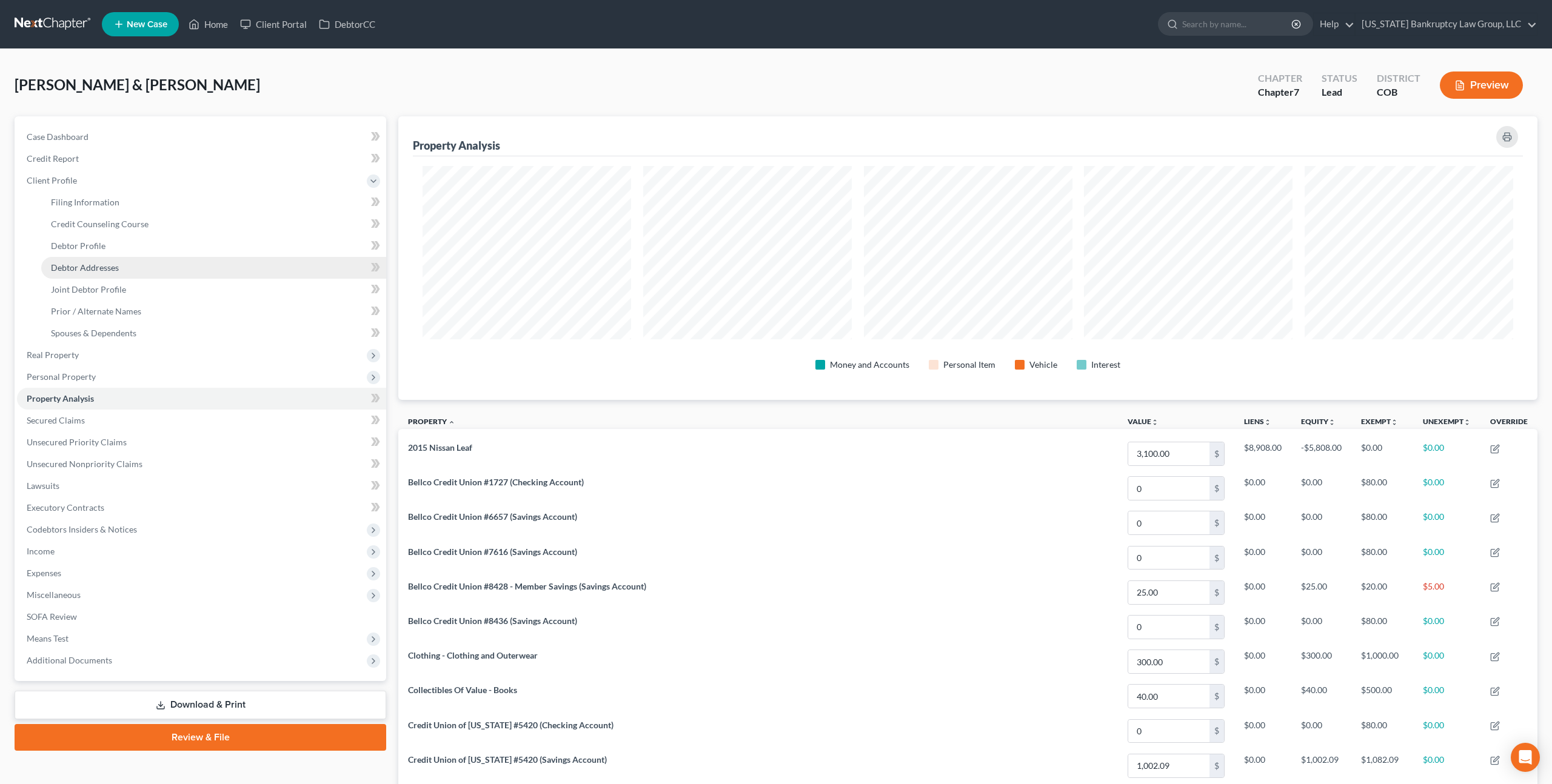
click at [116, 264] on span "Debtor Addresses" at bounding box center [85, 267] width 68 height 10
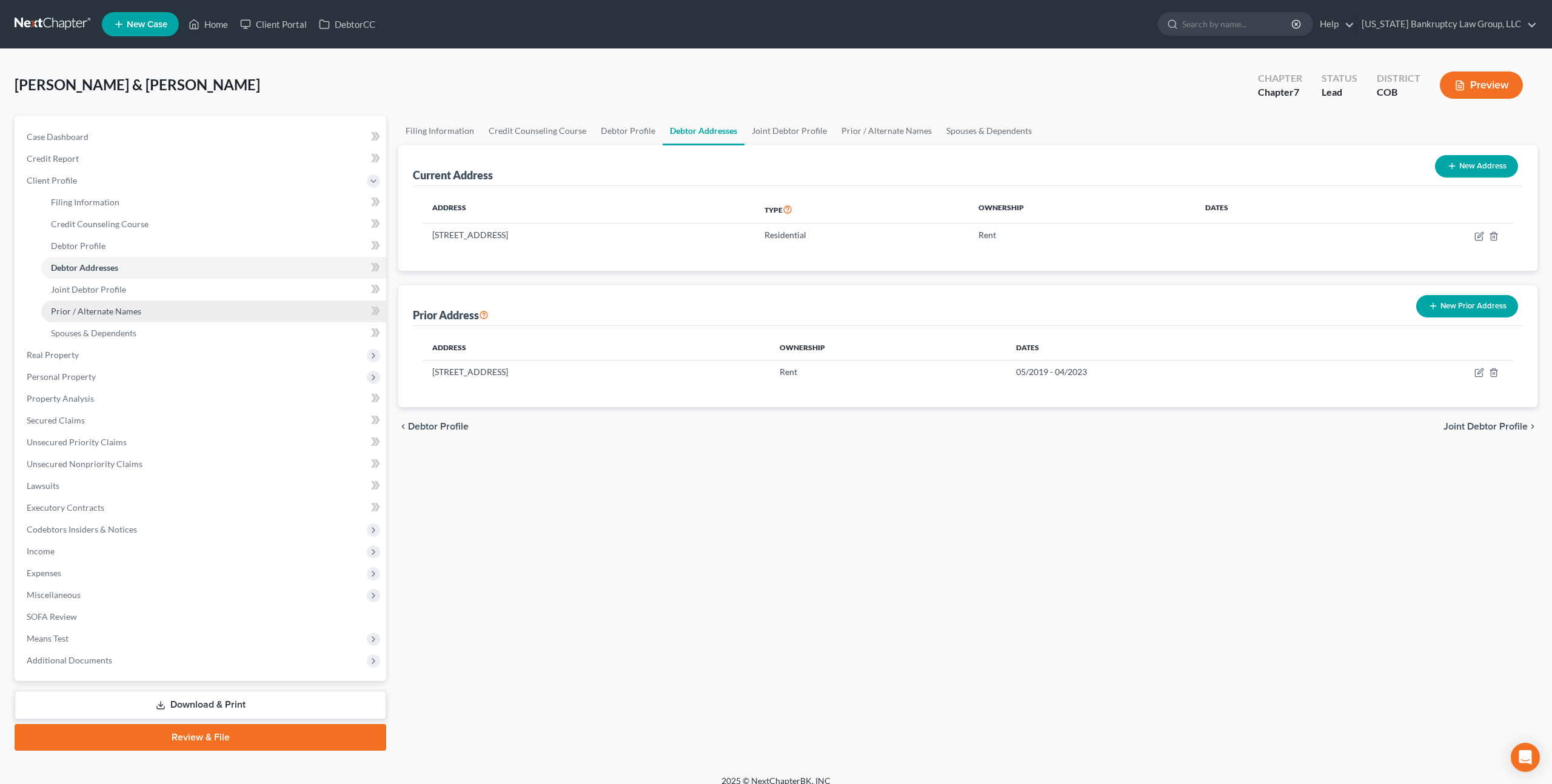
click at [130, 314] on span "Prior / Alternate Names" at bounding box center [96, 311] width 90 height 10
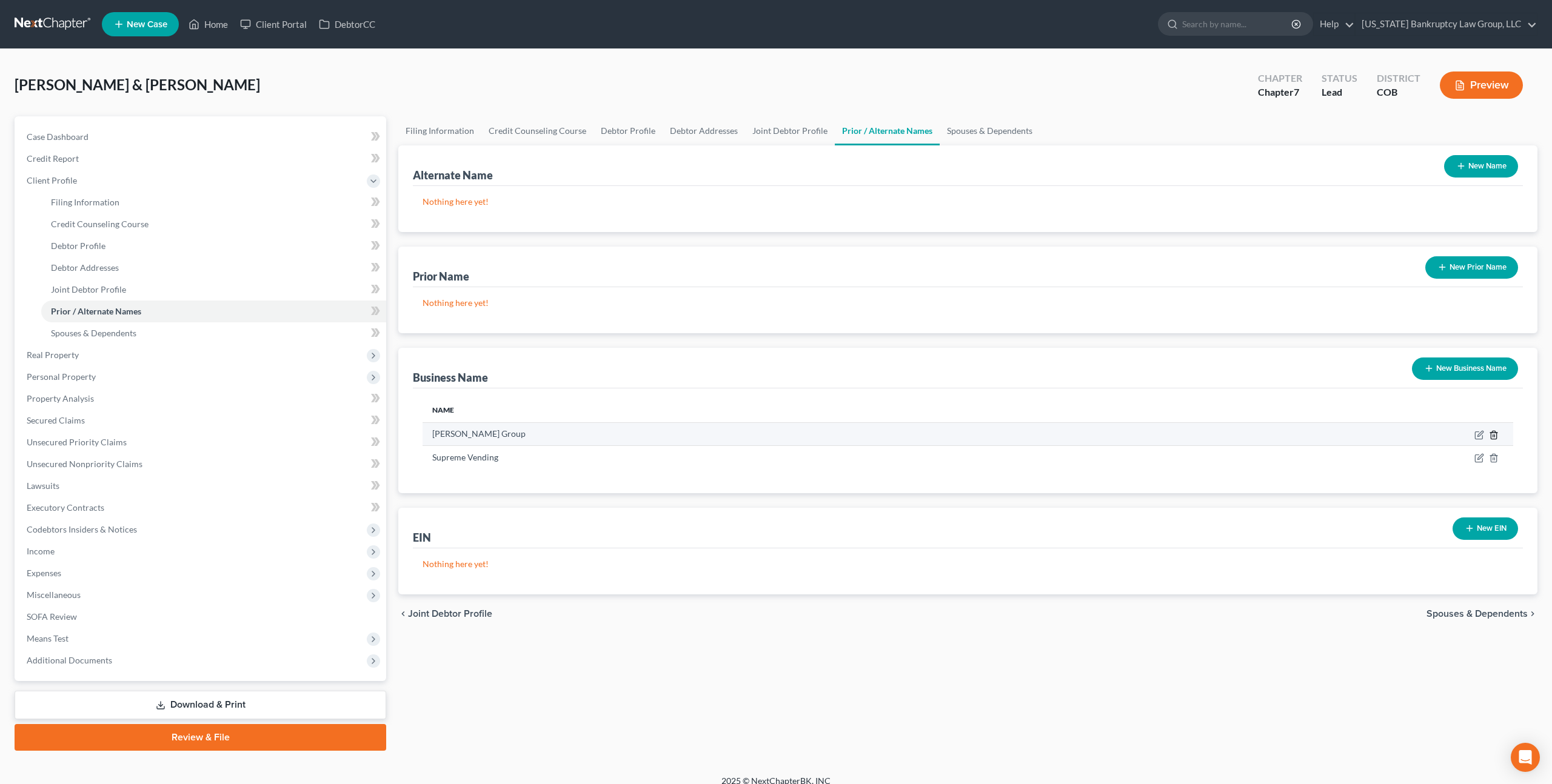
click at [1495, 438] on icon "button" at bounding box center [1494, 435] width 10 height 10
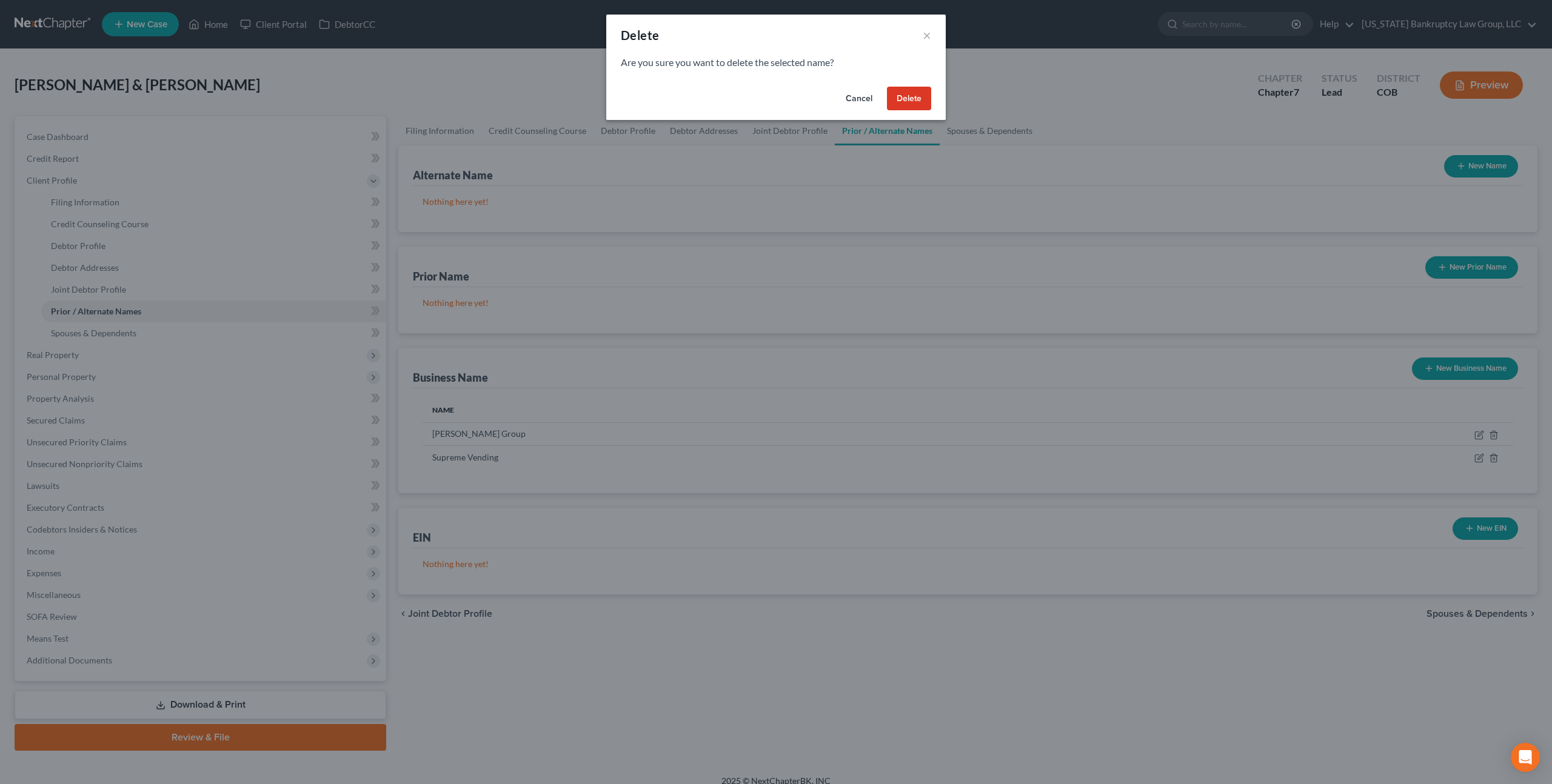
click at [905, 97] on button "Delete" at bounding box center [909, 98] width 44 height 25
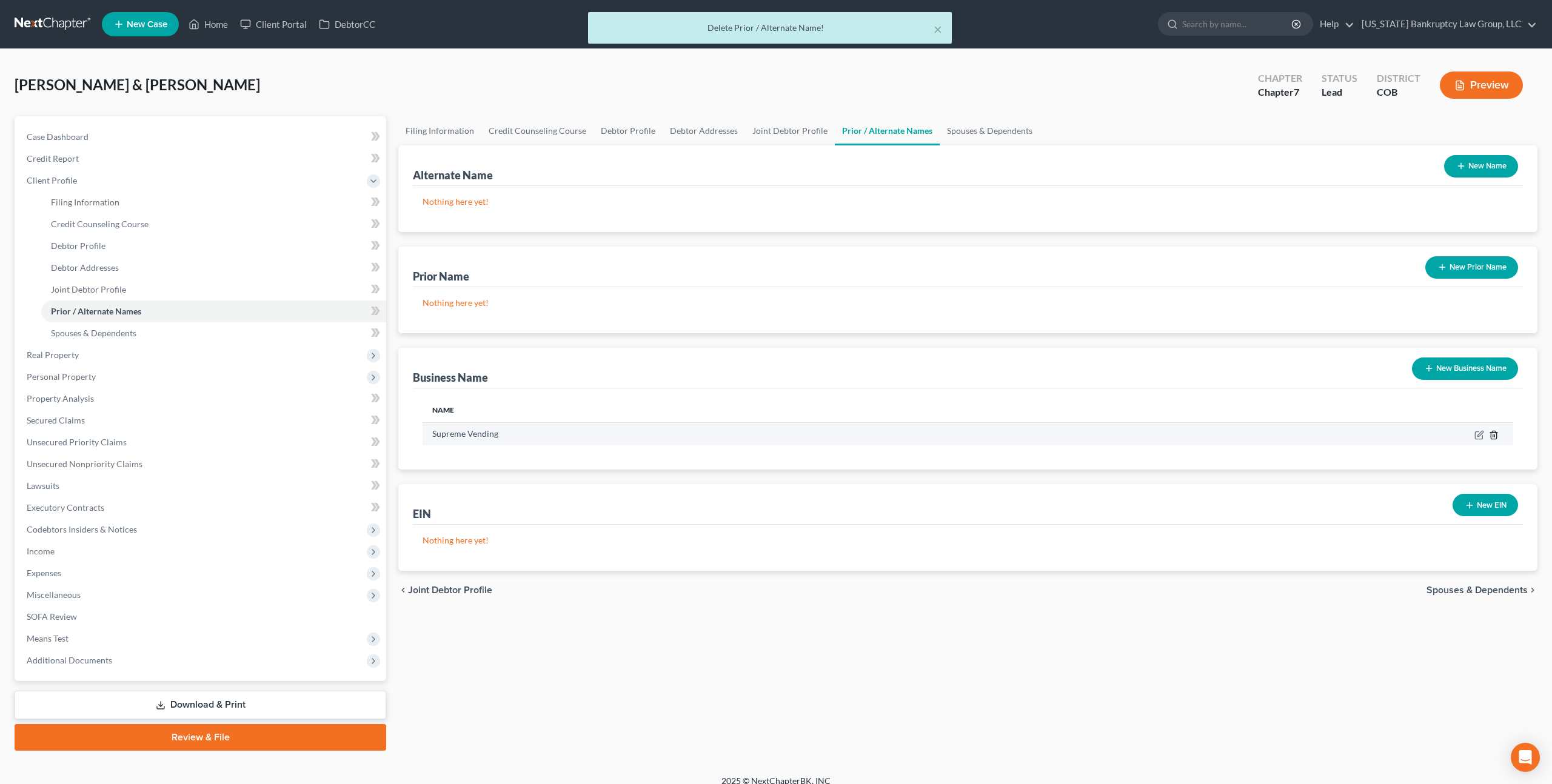
click at [1494, 434] on icon "button" at bounding box center [1494, 435] width 10 height 10
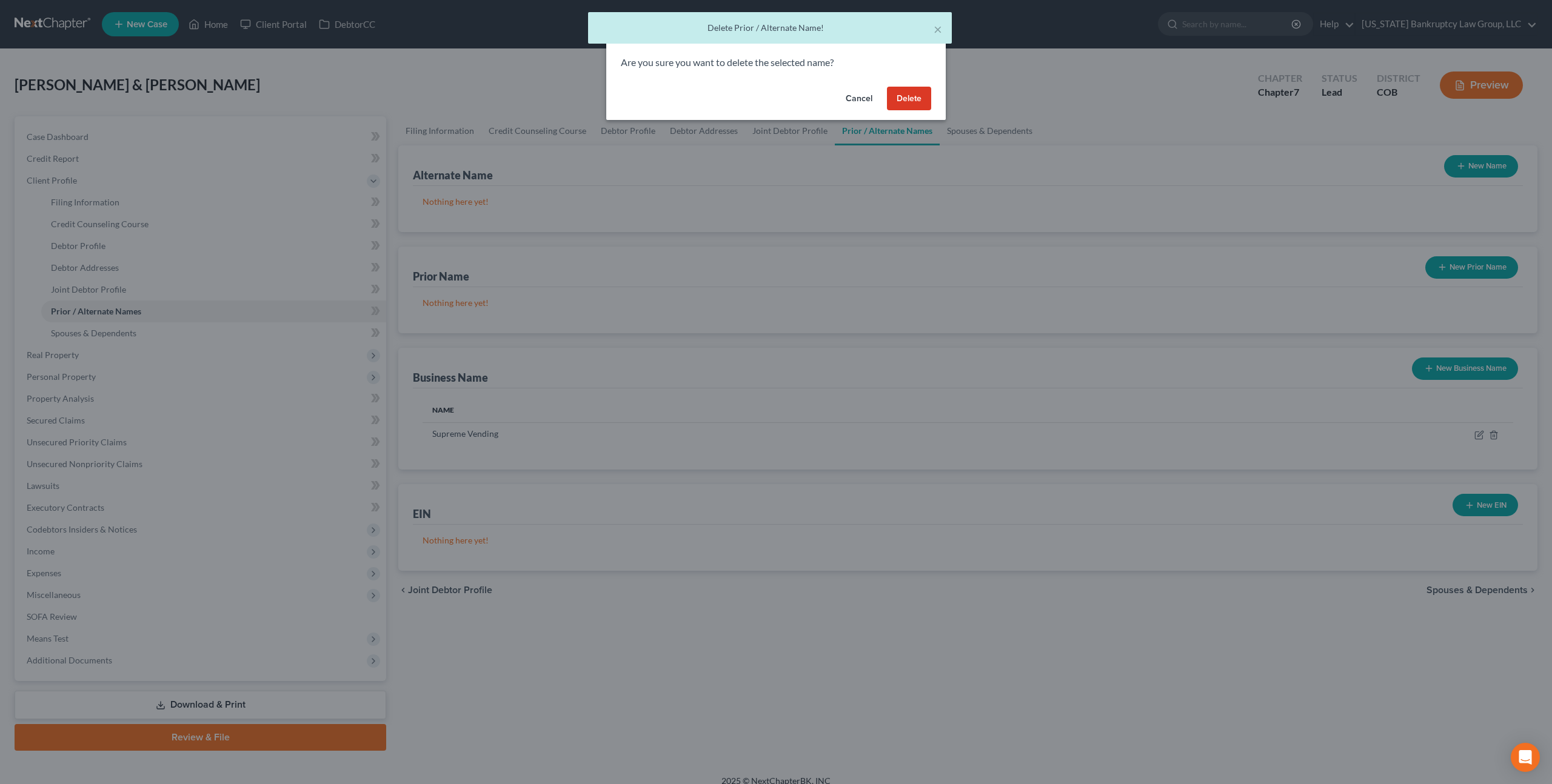
click at [911, 94] on button "Delete" at bounding box center [909, 98] width 44 height 25
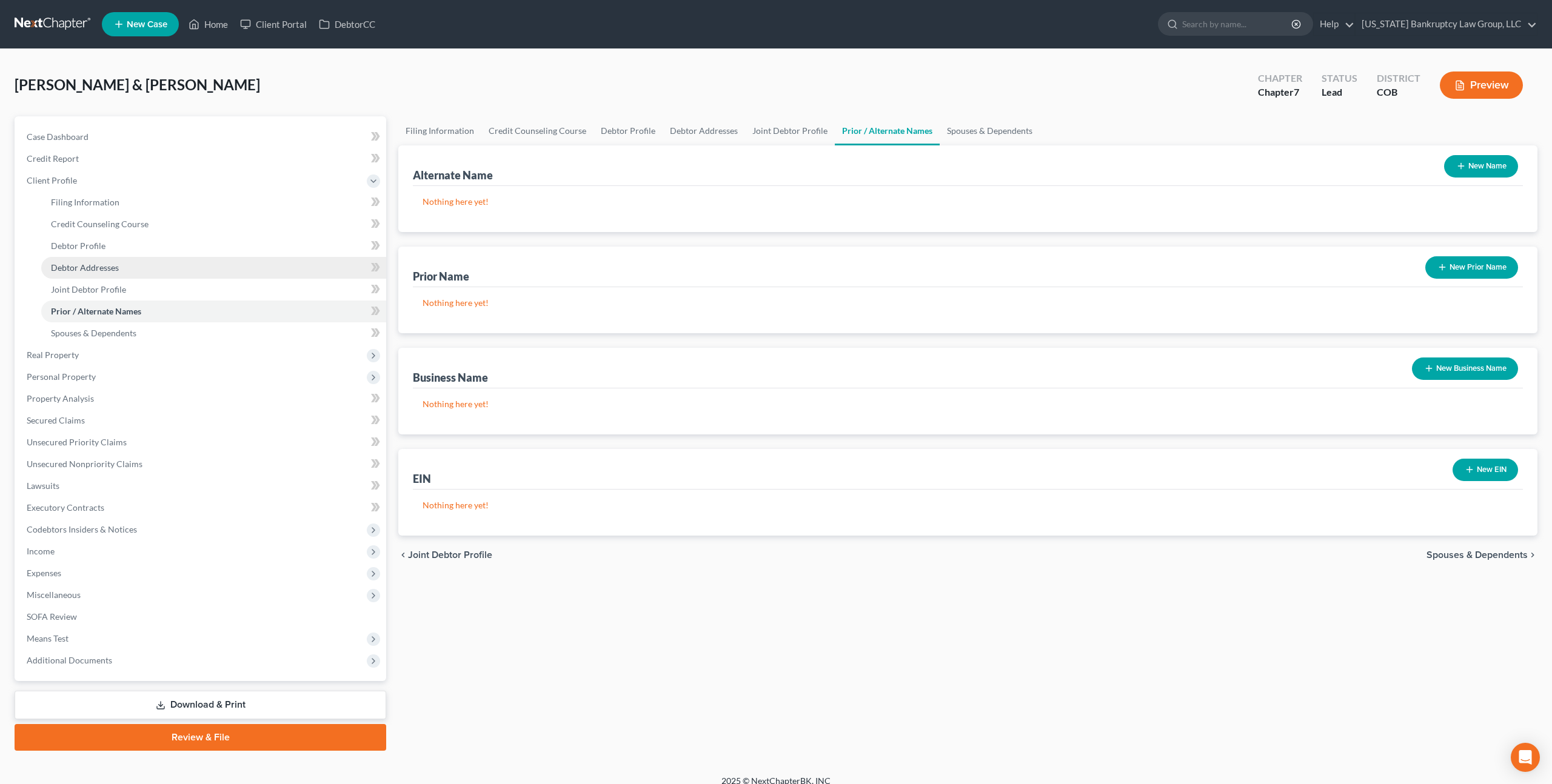
click at [111, 267] on span "Debtor Addresses" at bounding box center [85, 267] width 68 height 10
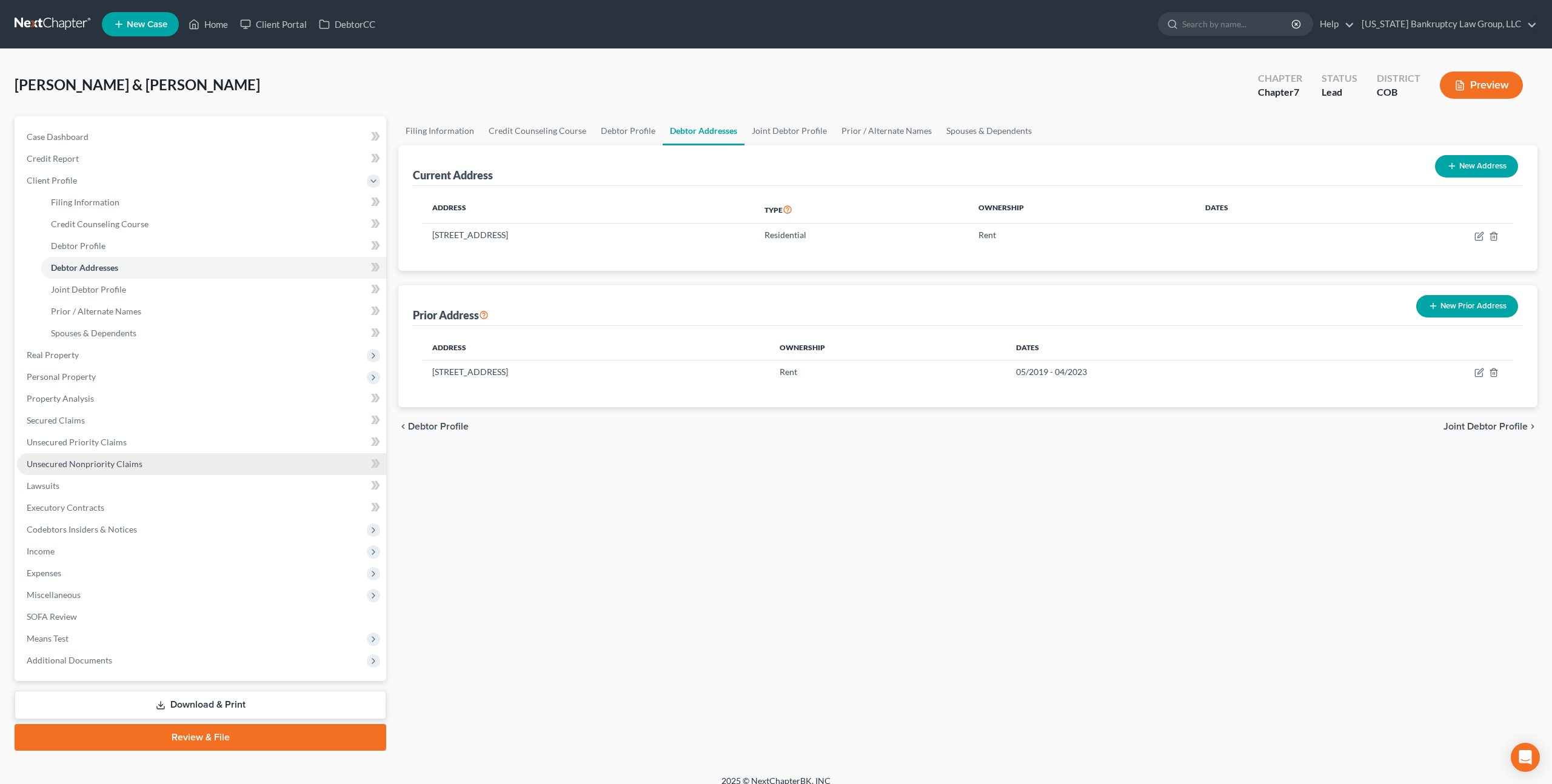
click at [89, 456] on link "Unsecured Nonpriority Claims" at bounding box center [201, 464] width 370 height 22
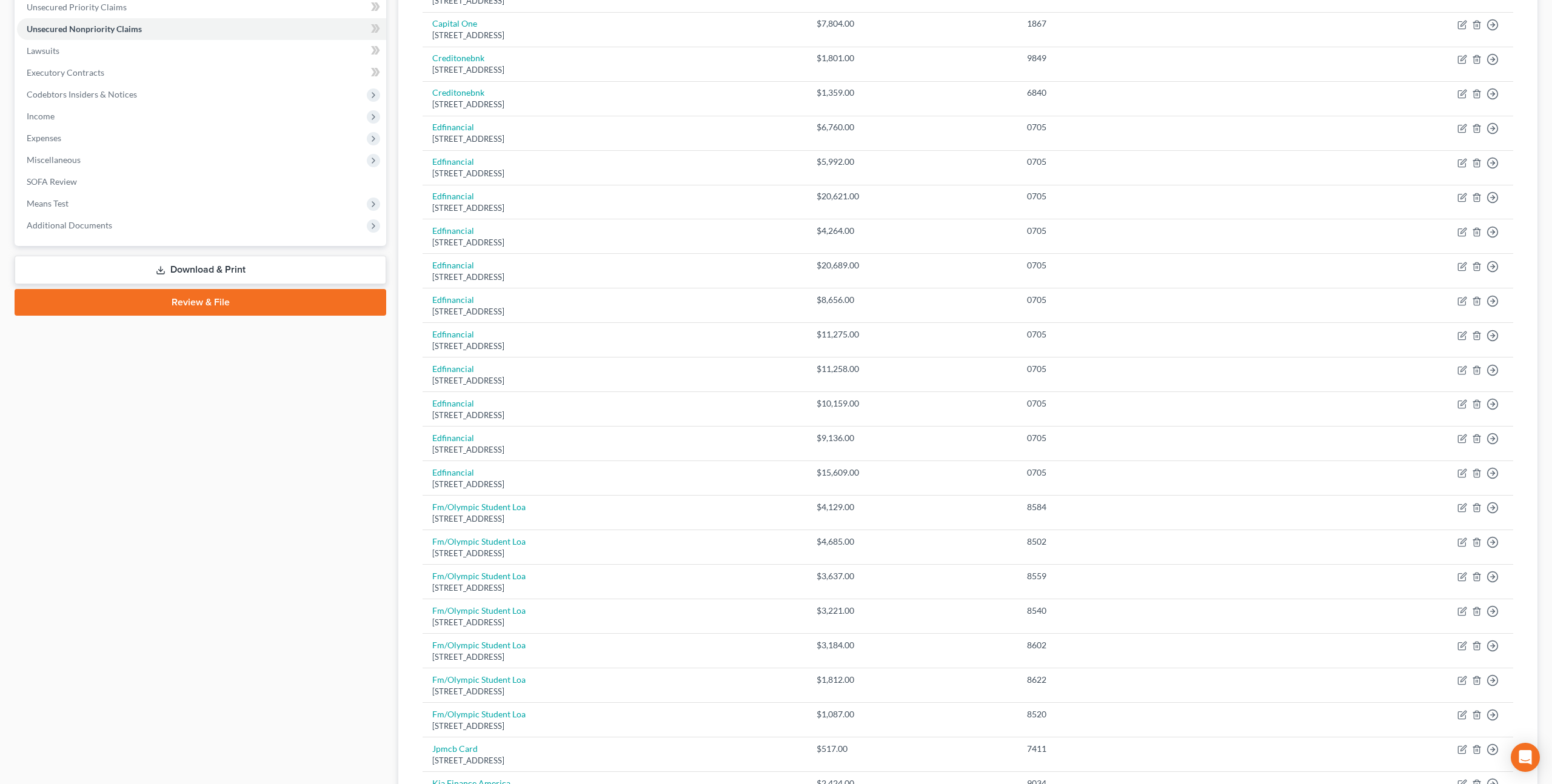
scroll to position [275, 0]
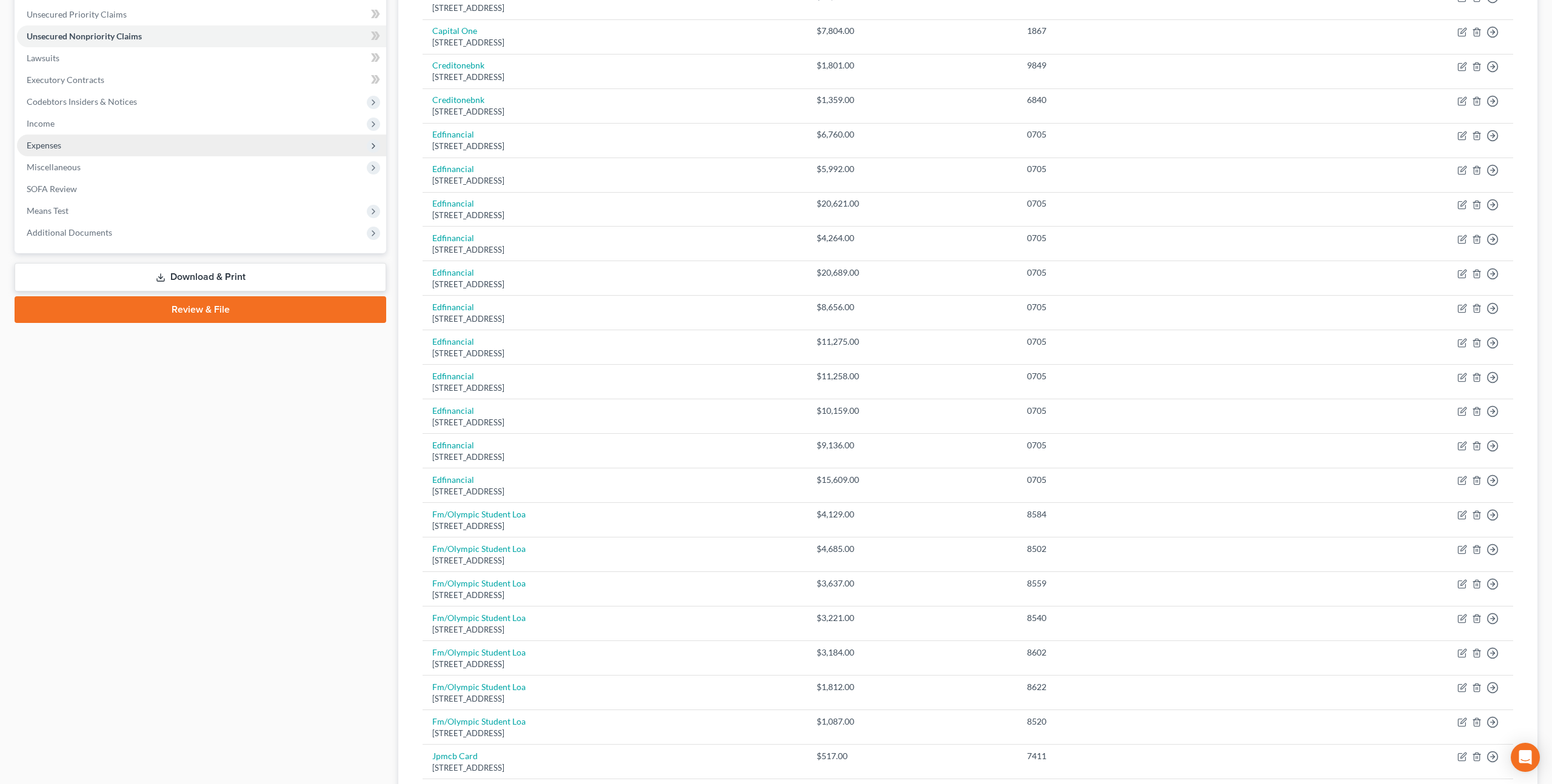
click at [54, 146] on span "Expenses" at bounding box center [43, 145] width 34 height 10
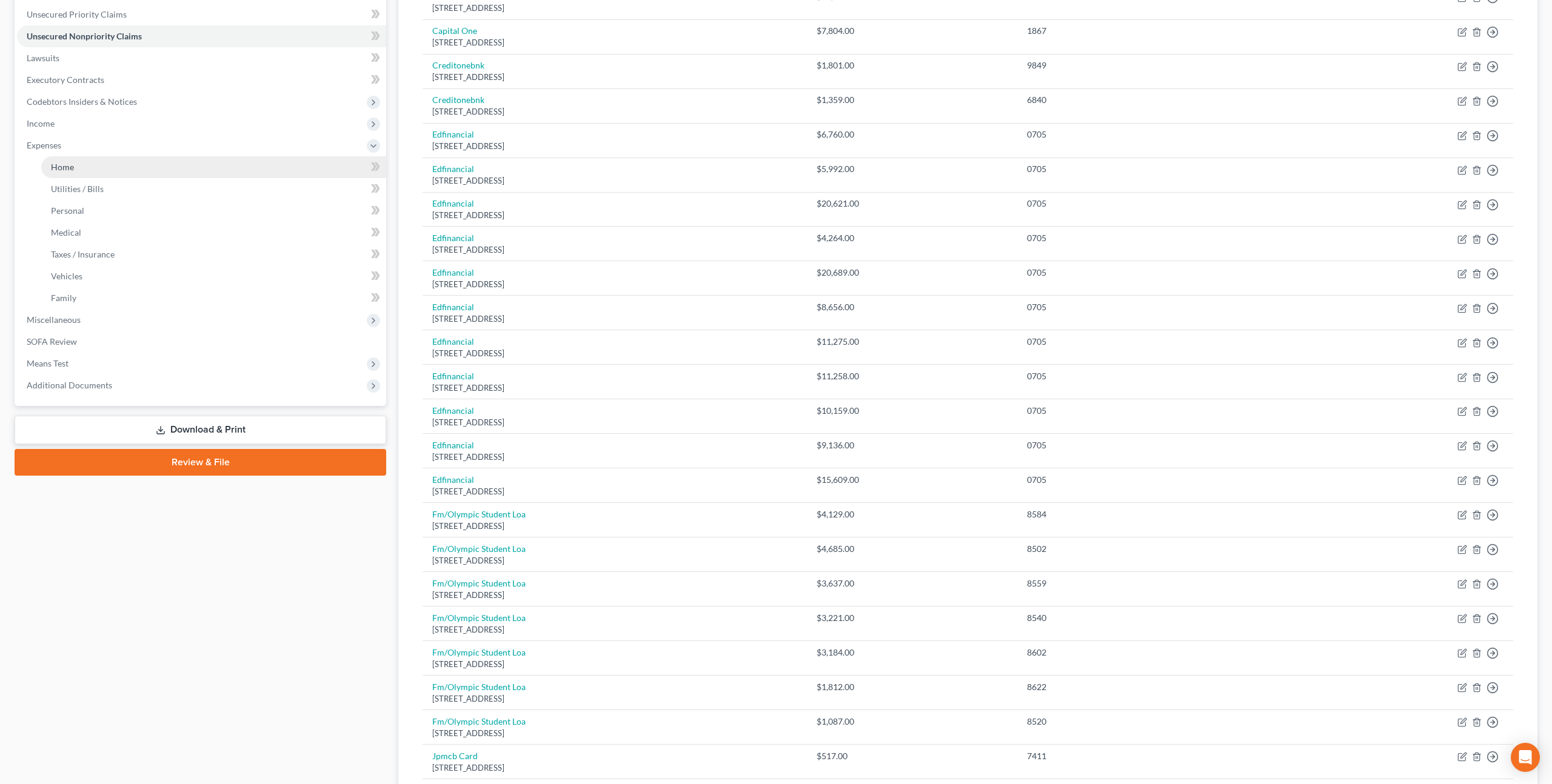
click at [98, 169] on link "Home" at bounding box center [213, 167] width 345 height 22
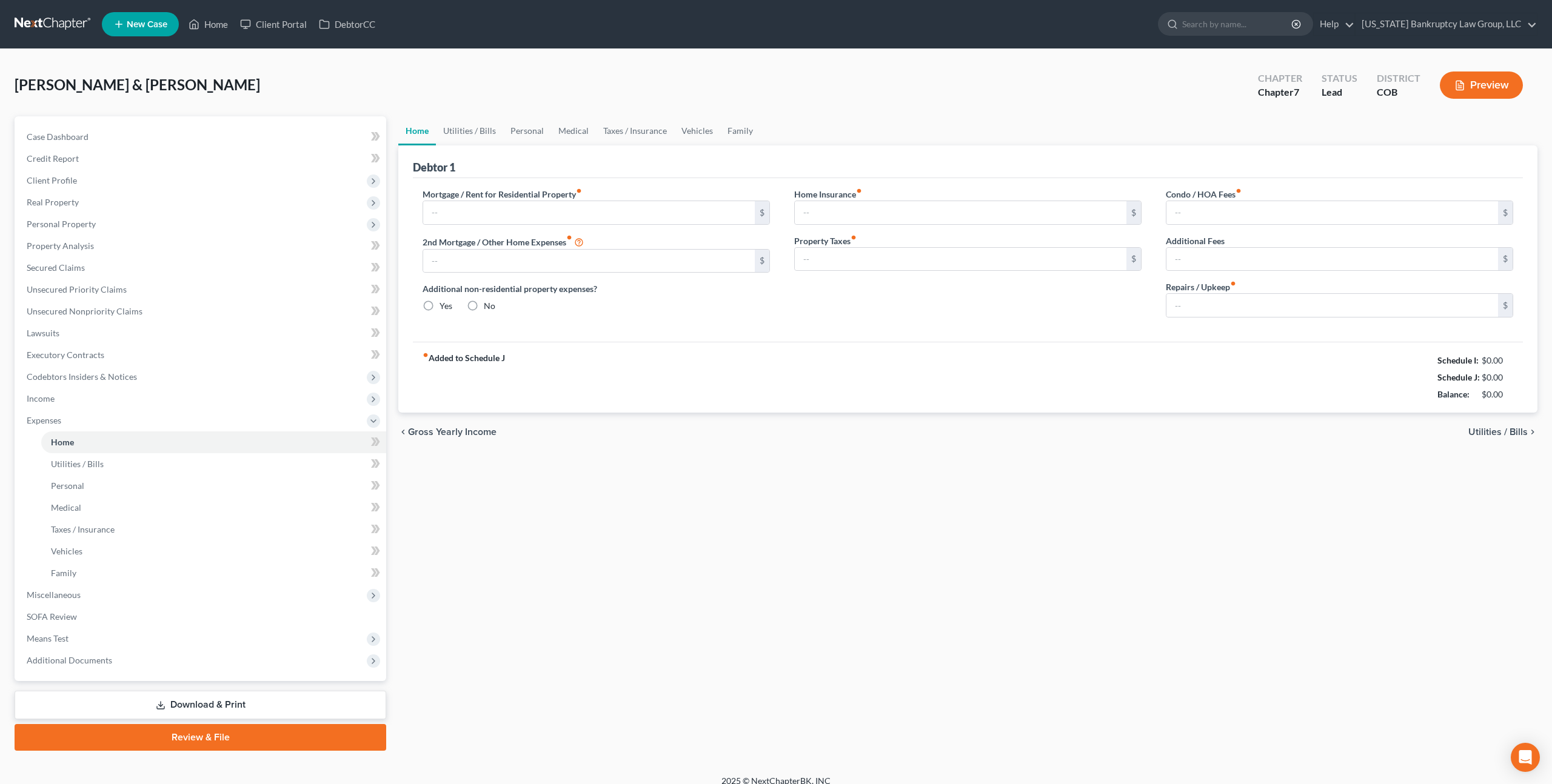
type input "2,750.00"
type input "0.00"
radio input "true"
type input "20.26"
type input "0.00"
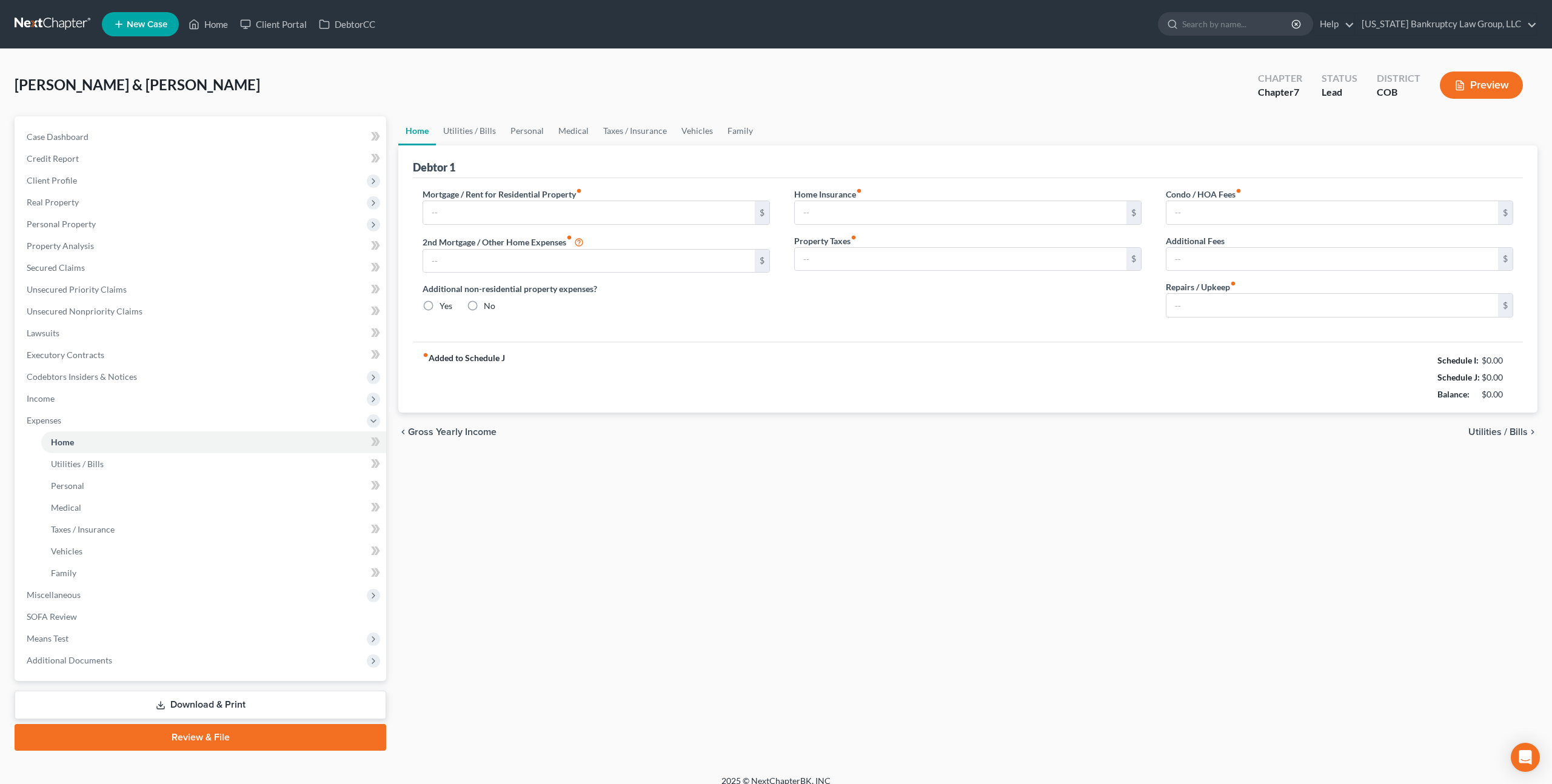
type input "0.00"
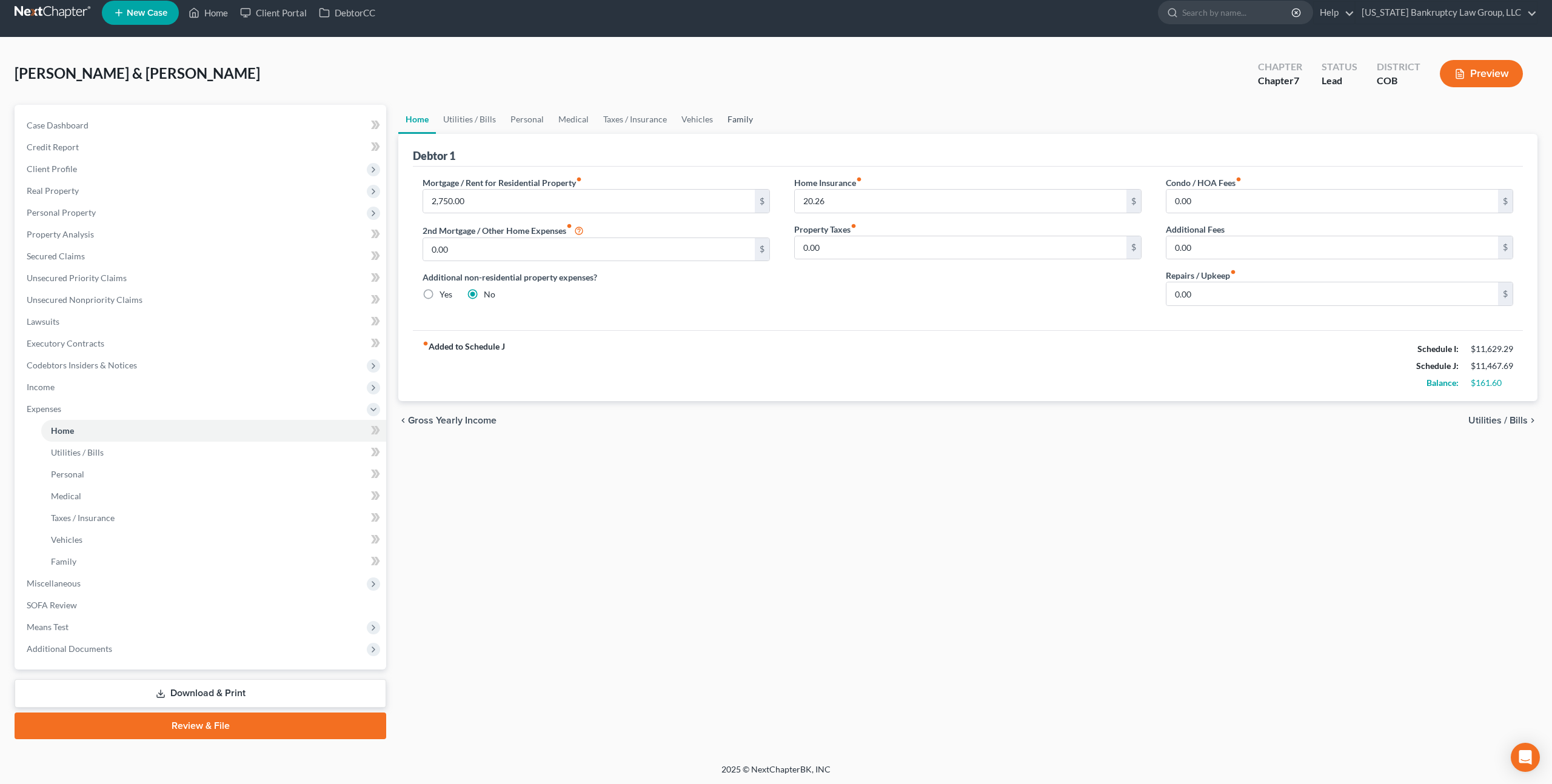
click at [739, 122] on link "Family" at bounding box center [740, 120] width 40 height 29
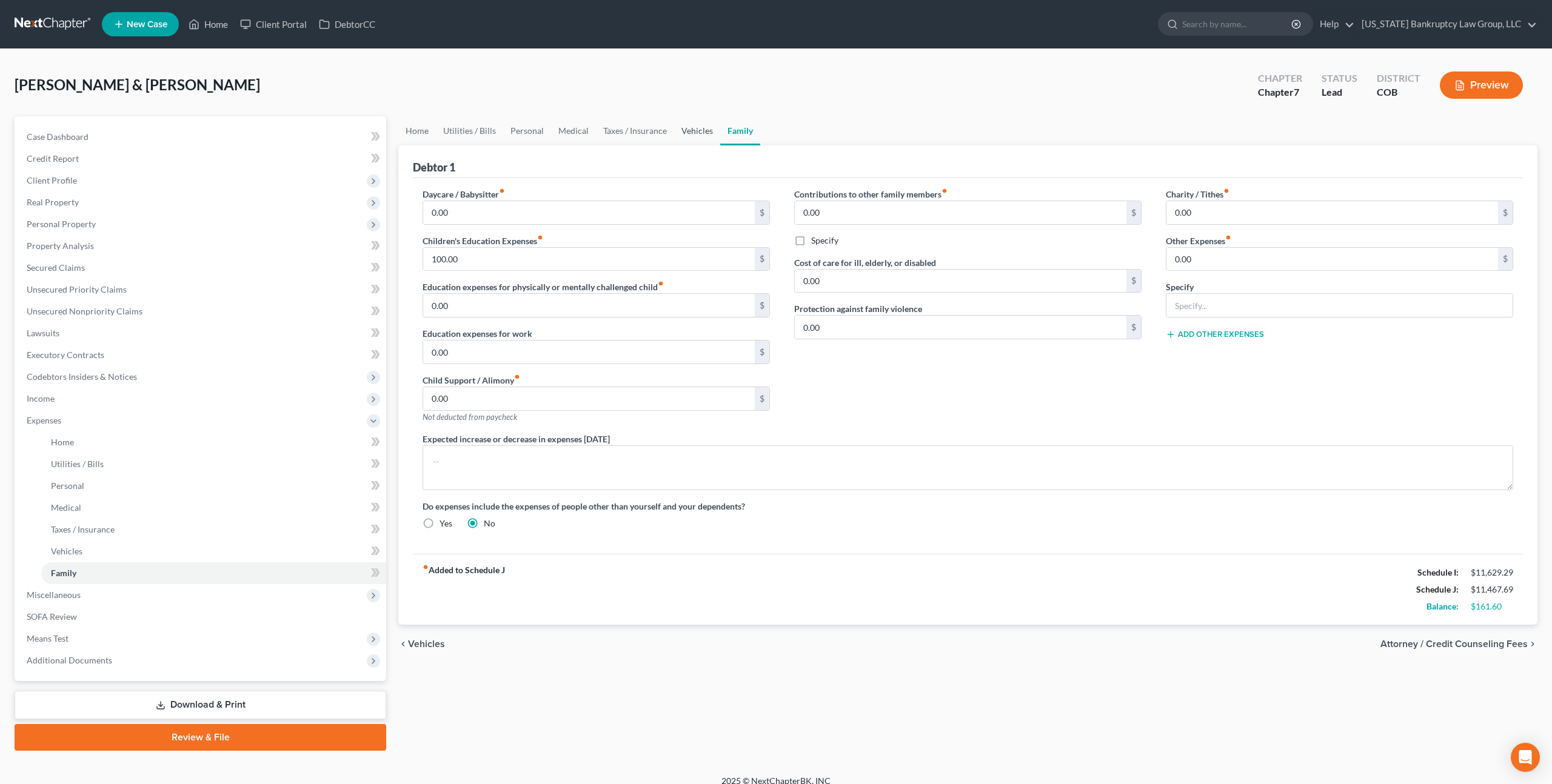
click at [695, 130] on link "Vehicles" at bounding box center [697, 131] width 46 height 29
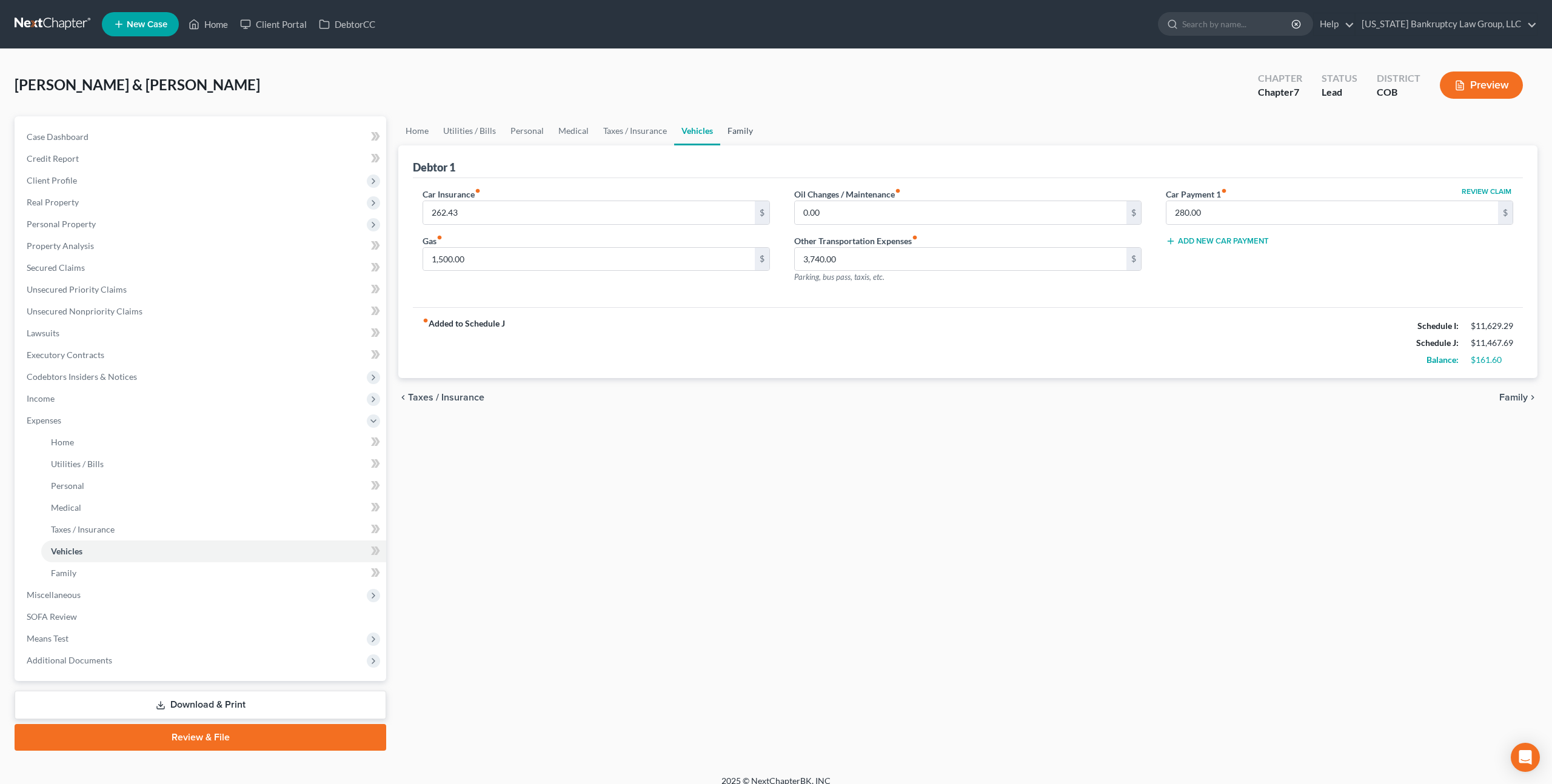
click at [740, 132] on link "Family" at bounding box center [740, 131] width 40 height 29
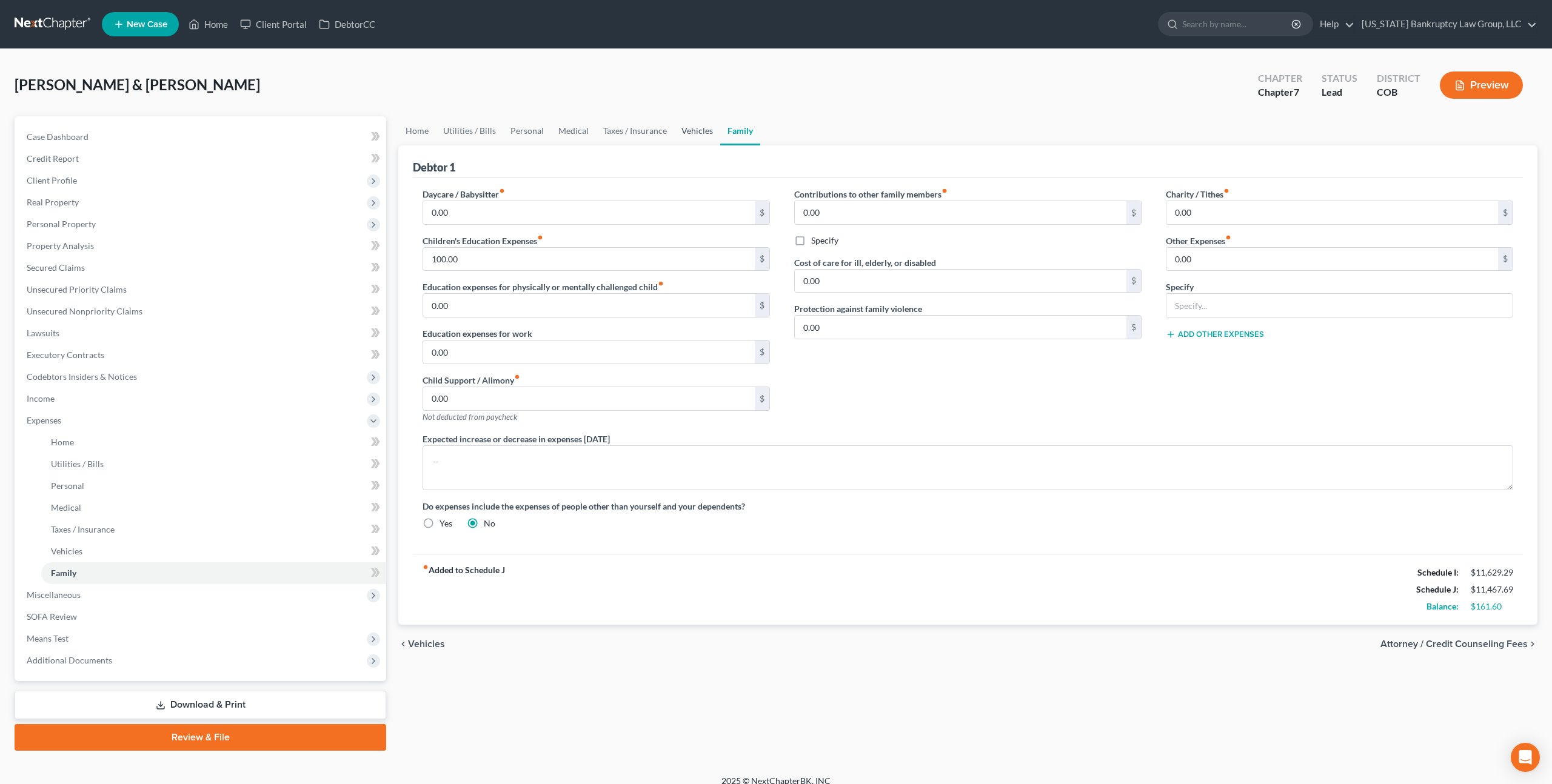
click at [688, 131] on link "Vehicles" at bounding box center [697, 131] width 46 height 29
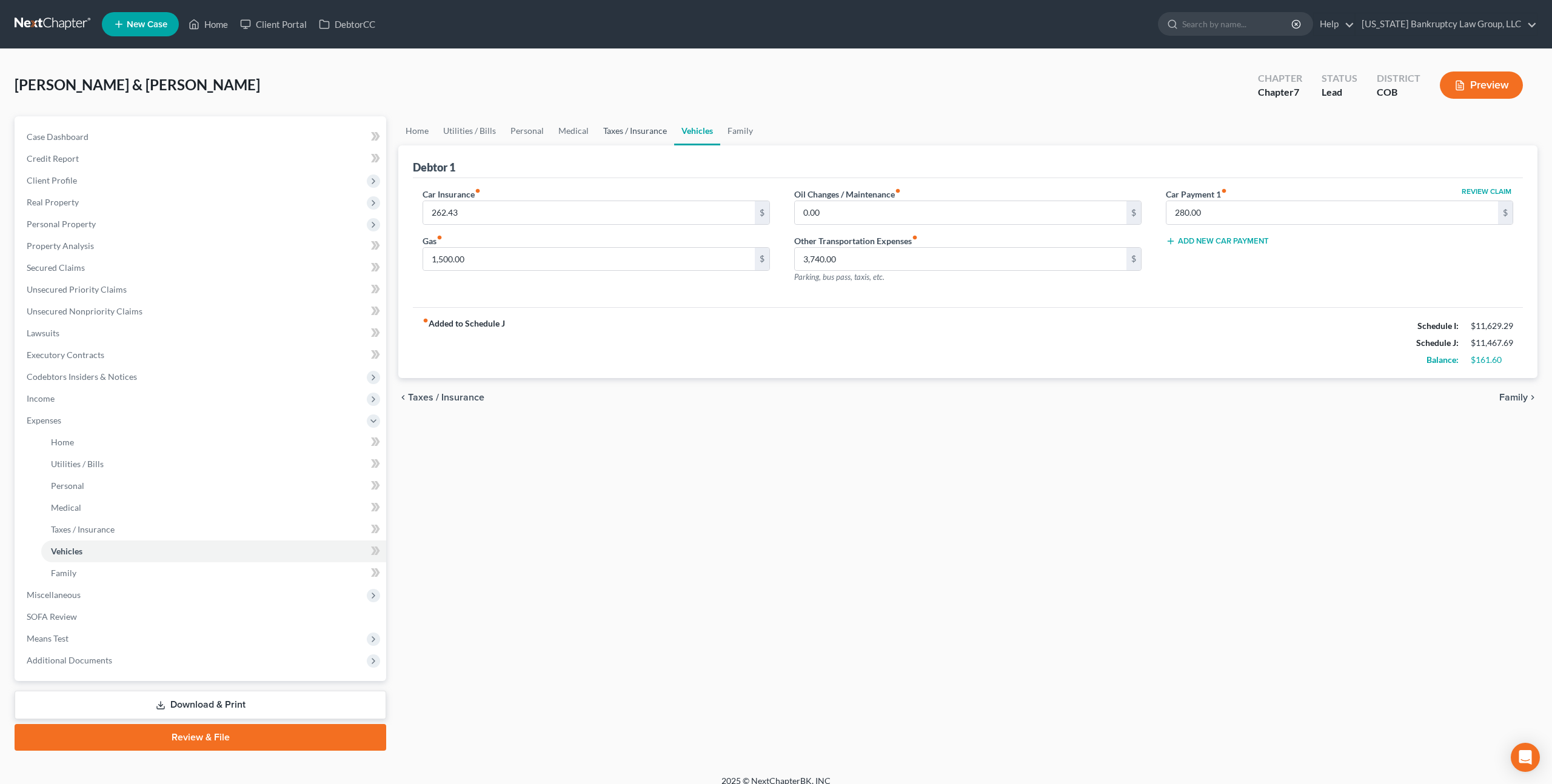
click at [638, 131] on link "Taxes / Insurance" at bounding box center [635, 131] width 79 height 29
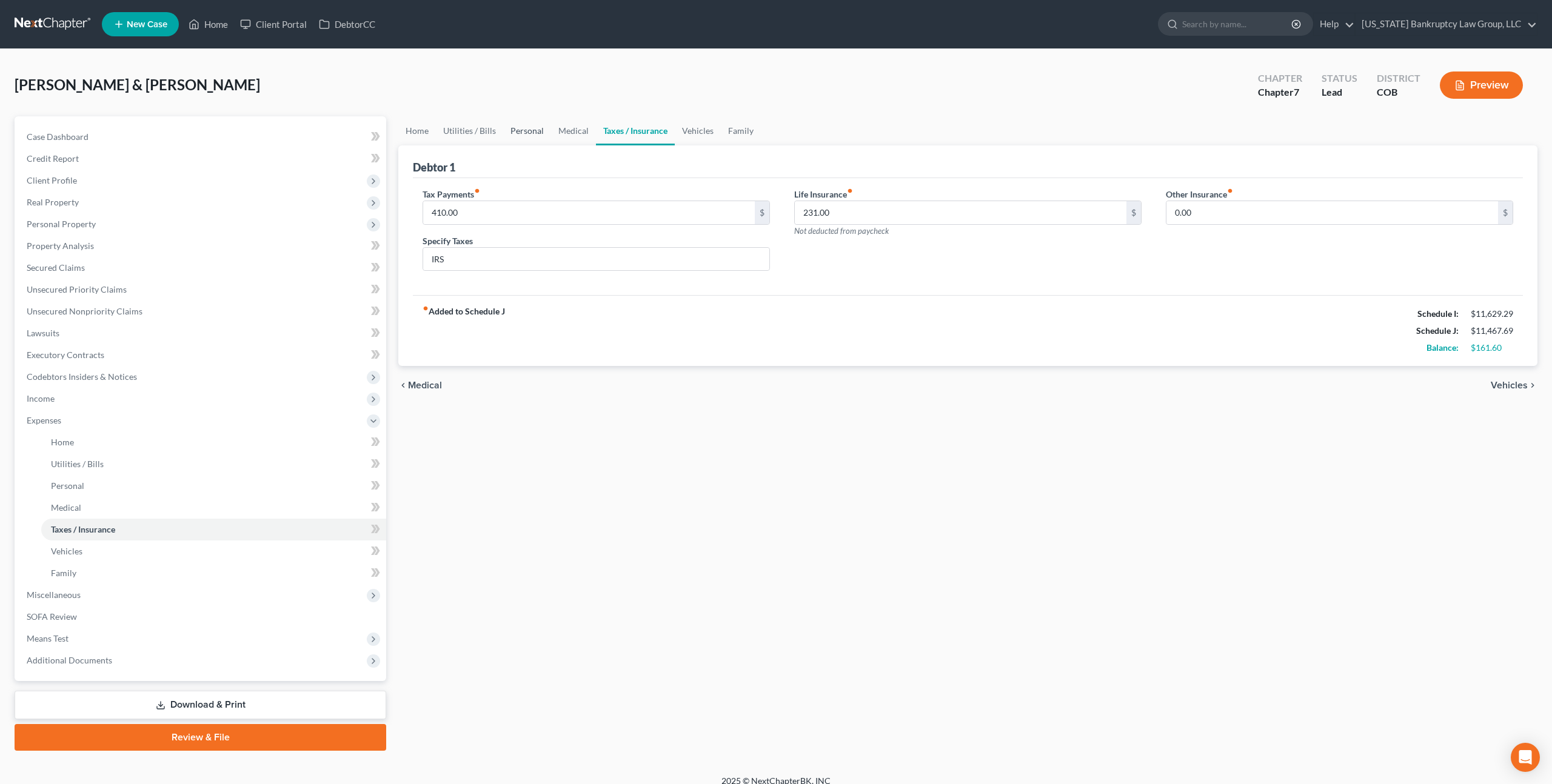
click at [533, 131] on link "Personal" at bounding box center [527, 131] width 48 height 29
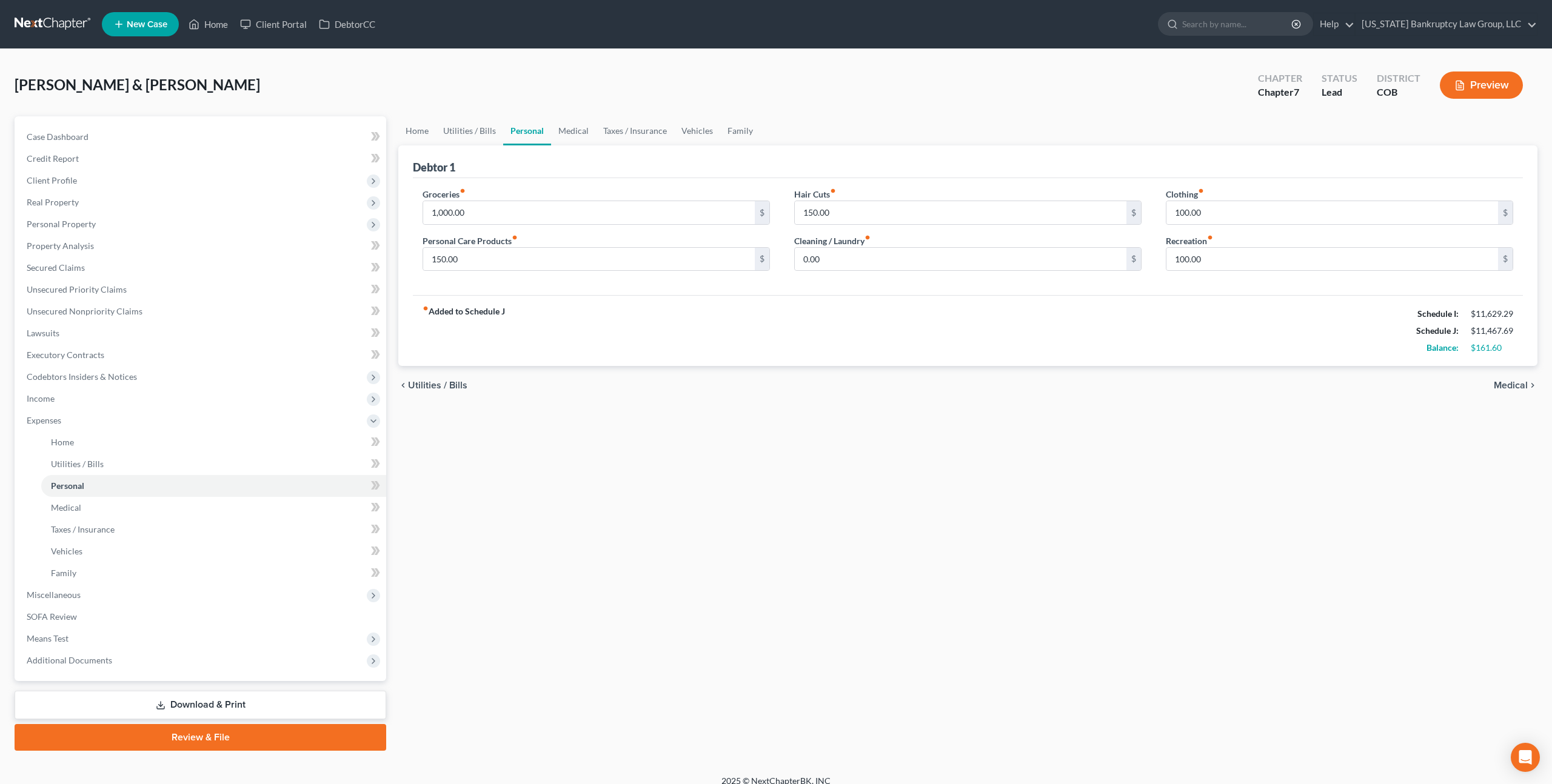
click at [246, 73] on div "[PERSON_NAME] & [PERSON_NAME] Upgraded Chapter Chapter 7 Status Lead District C…" at bounding box center [776, 90] width 1523 height 53
click at [135, 315] on span "Unsecured Nonpriority Claims" at bounding box center [85, 311] width 116 height 10
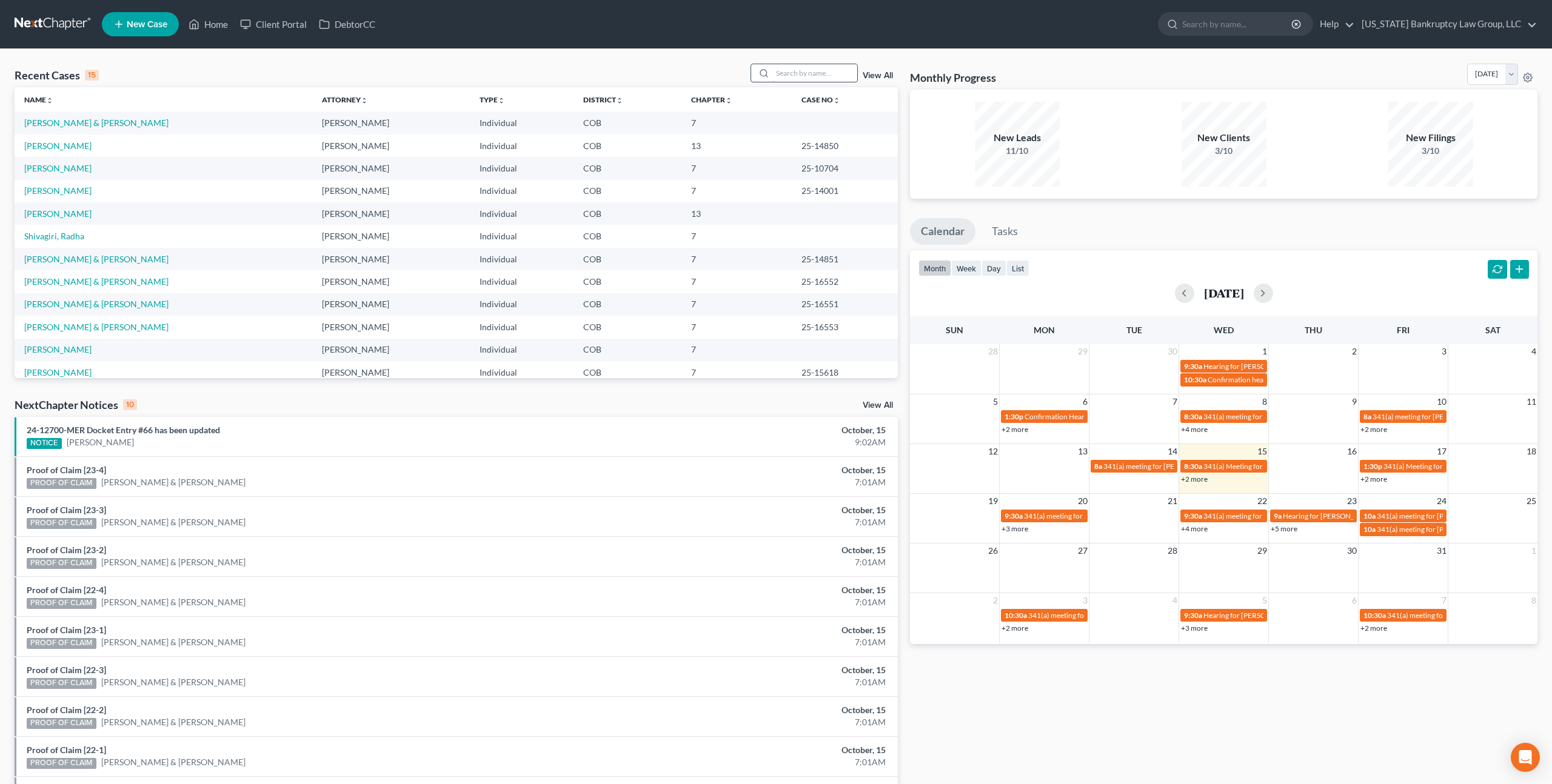
click at [788, 71] on input "search" at bounding box center [815, 73] width 85 height 18
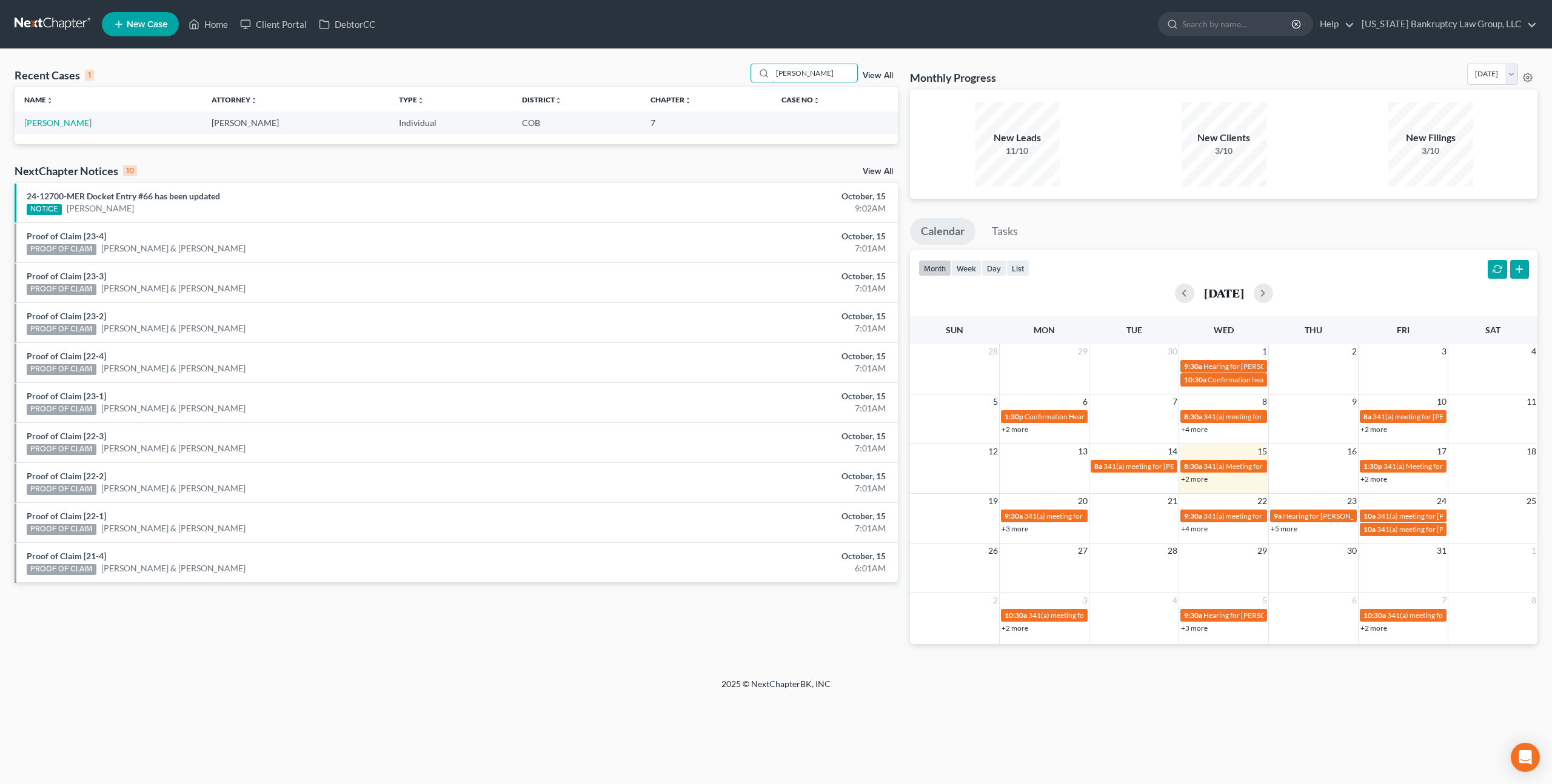
type input "brackett"
click at [80, 124] on link "Brackett, Shannon" at bounding box center [58, 123] width 67 height 10
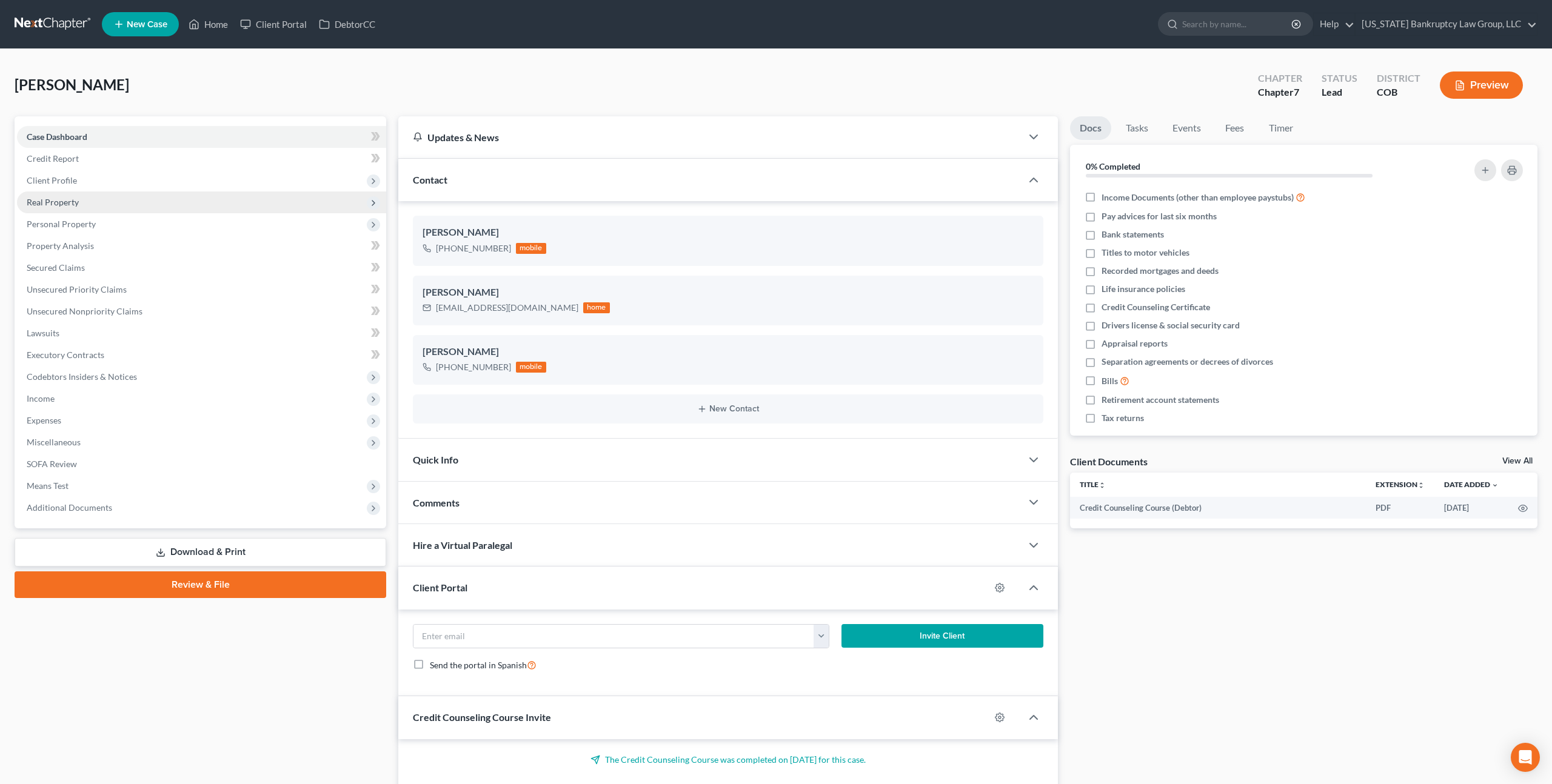
click at [67, 198] on span "Real Property" at bounding box center [52, 202] width 52 height 10
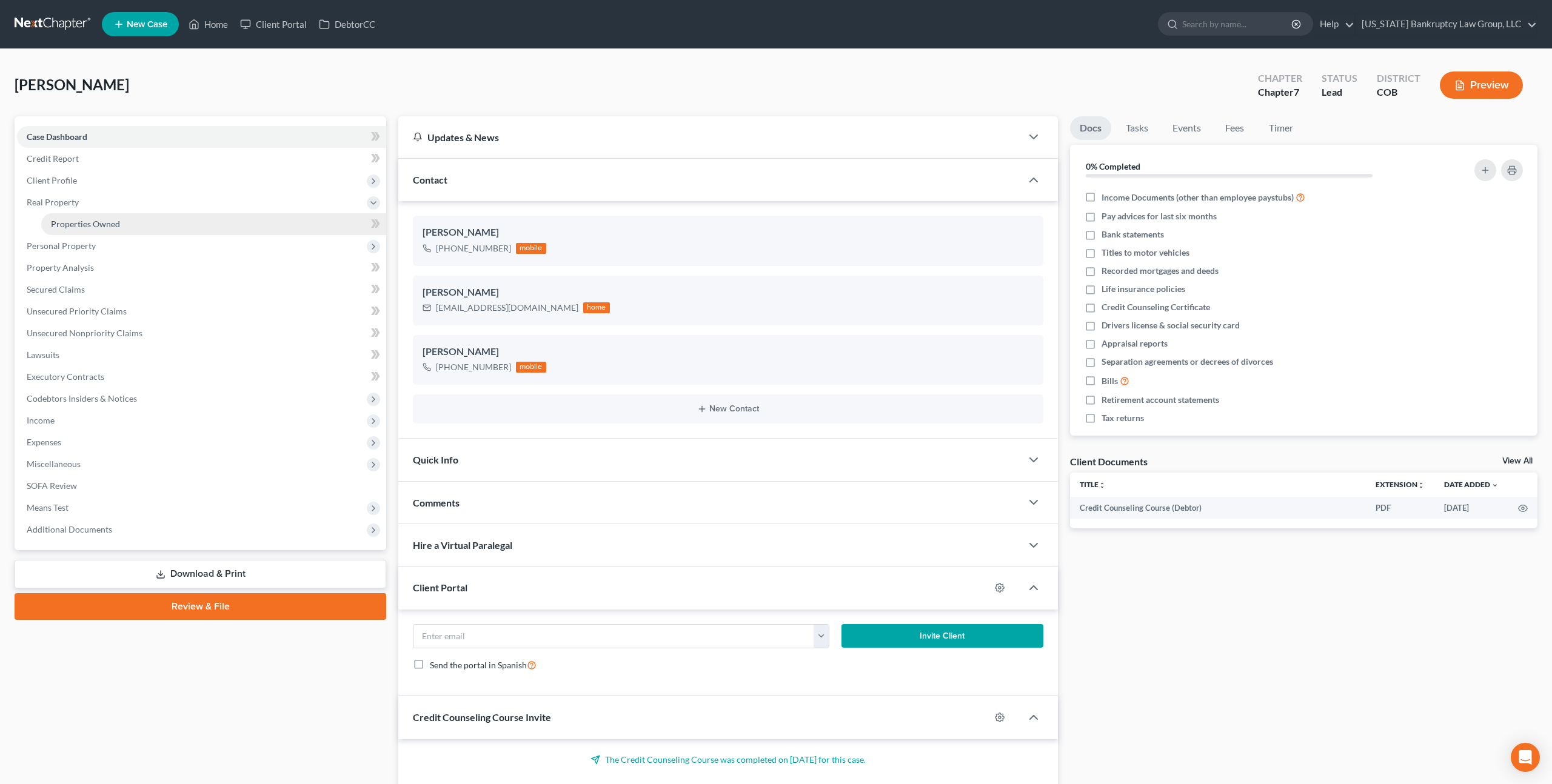
click at [71, 216] on link "Properties Owned" at bounding box center [213, 224] width 345 height 22
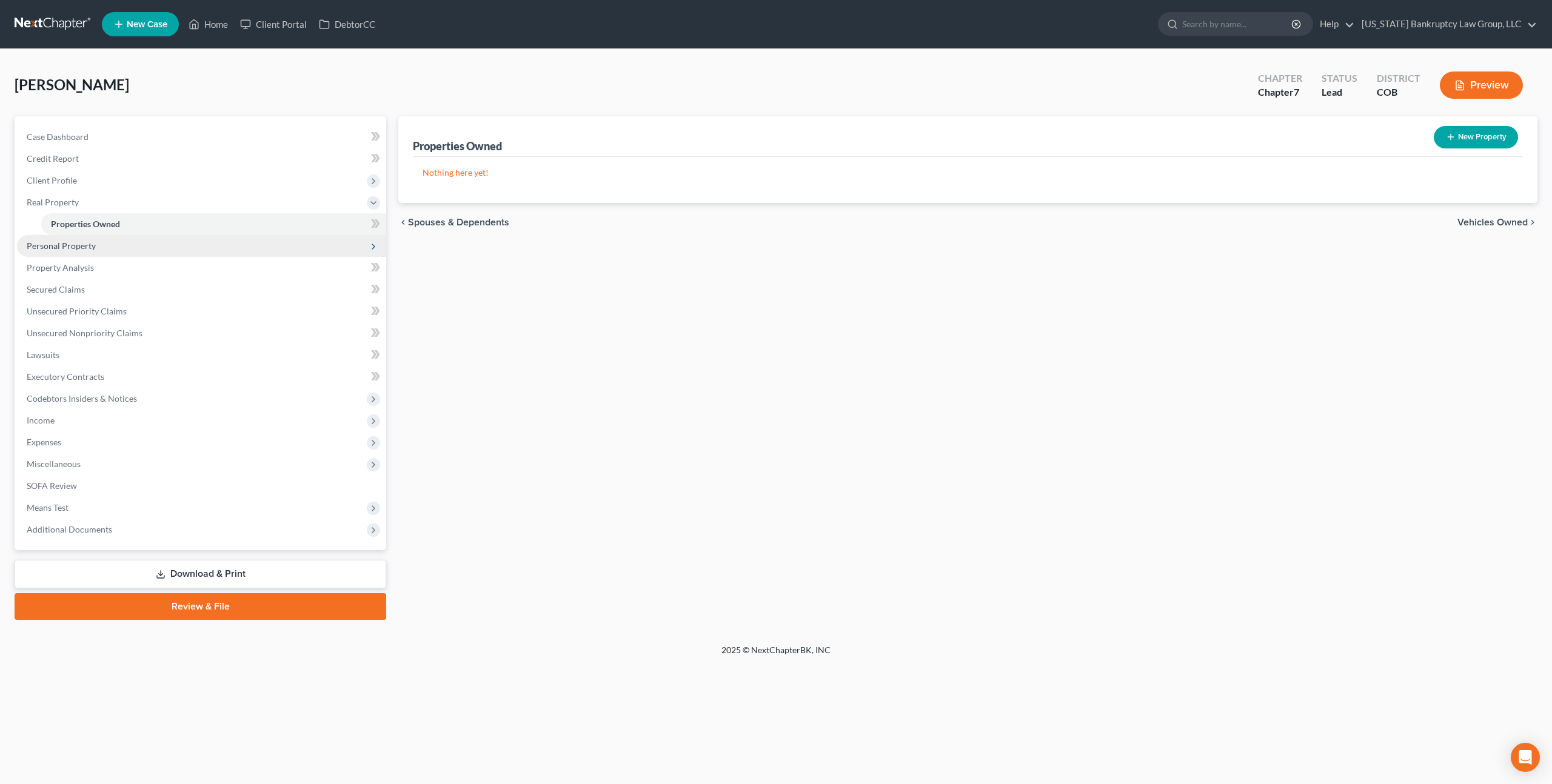
click at [72, 247] on span "Personal Property" at bounding box center [61, 246] width 69 height 10
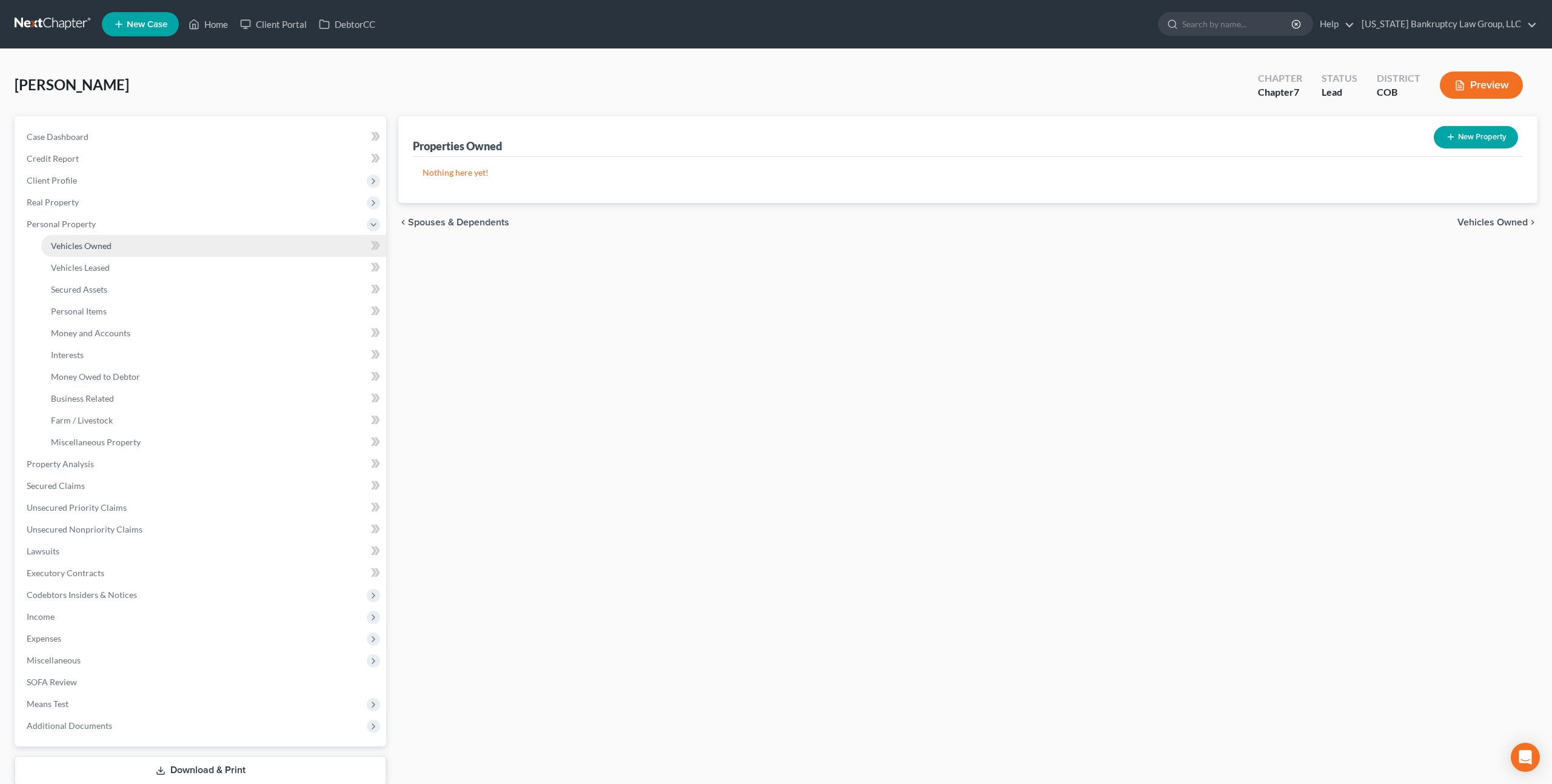
click at [98, 252] on link "Vehicles Owned" at bounding box center [213, 246] width 345 height 22
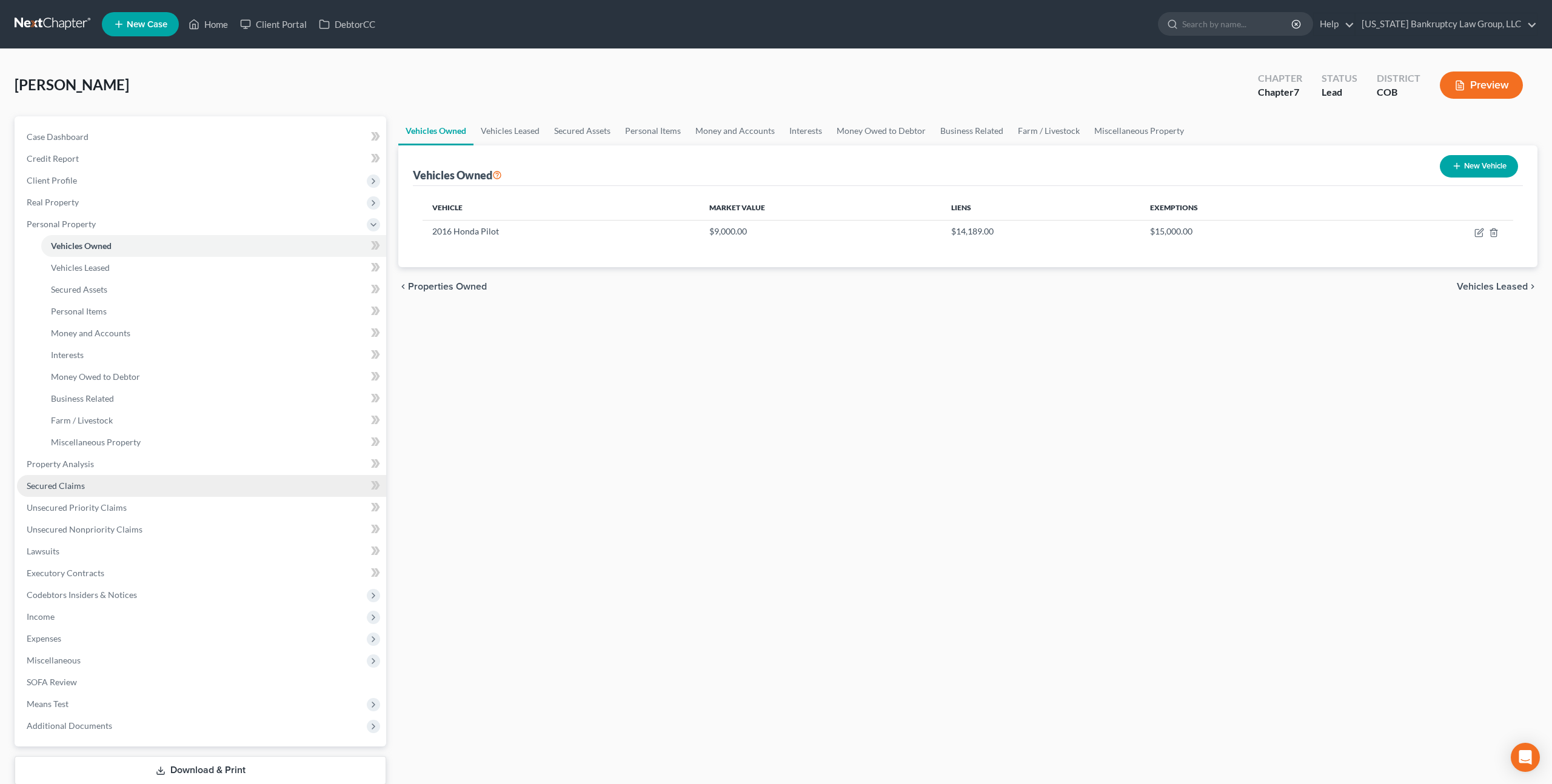
click at [75, 488] on span "Secured Claims" at bounding box center [55, 485] width 58 height 10
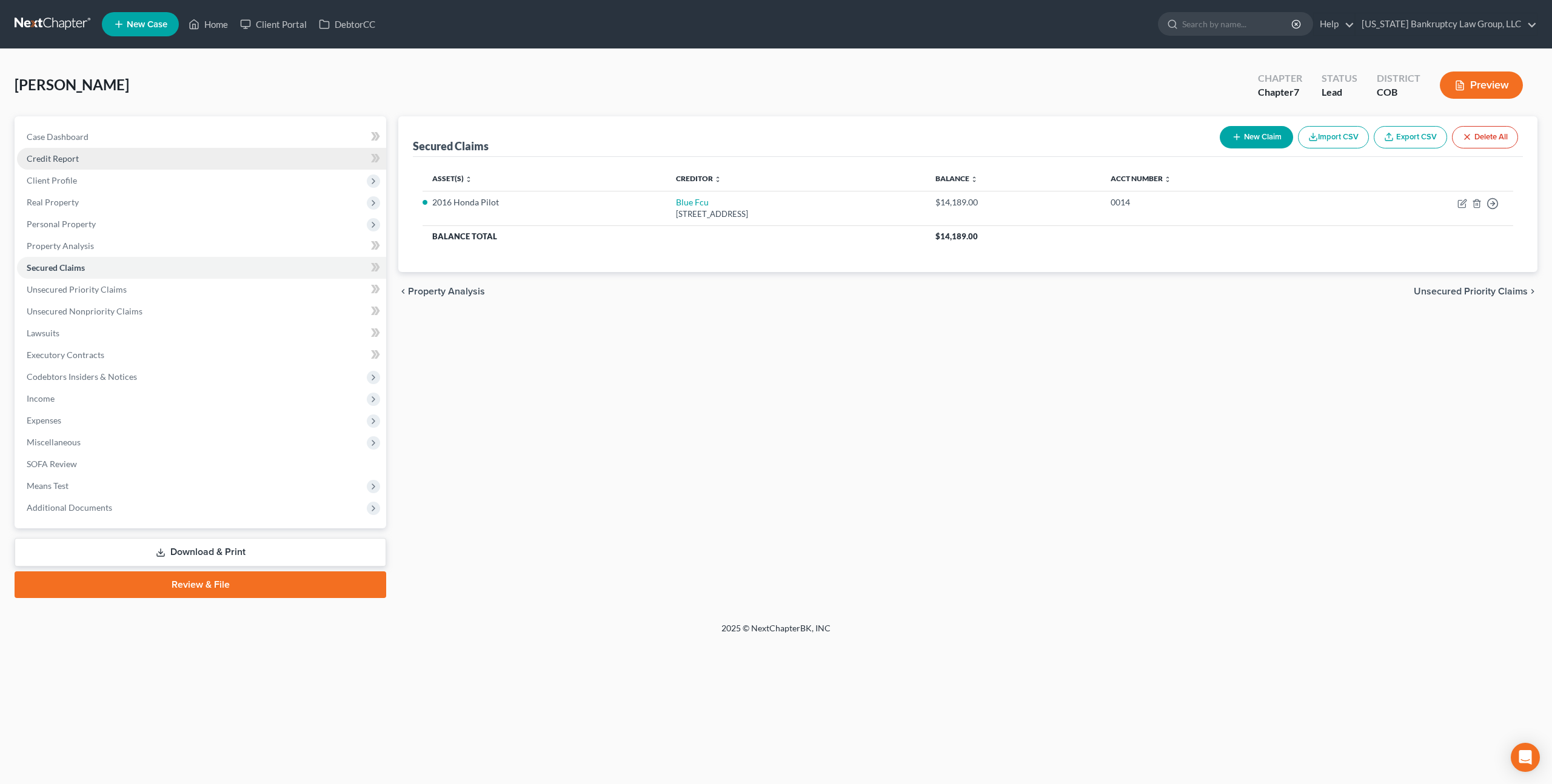
click at [69, 160] on span "Credit Report" at bounding box center [52, 158] width 52 height 10
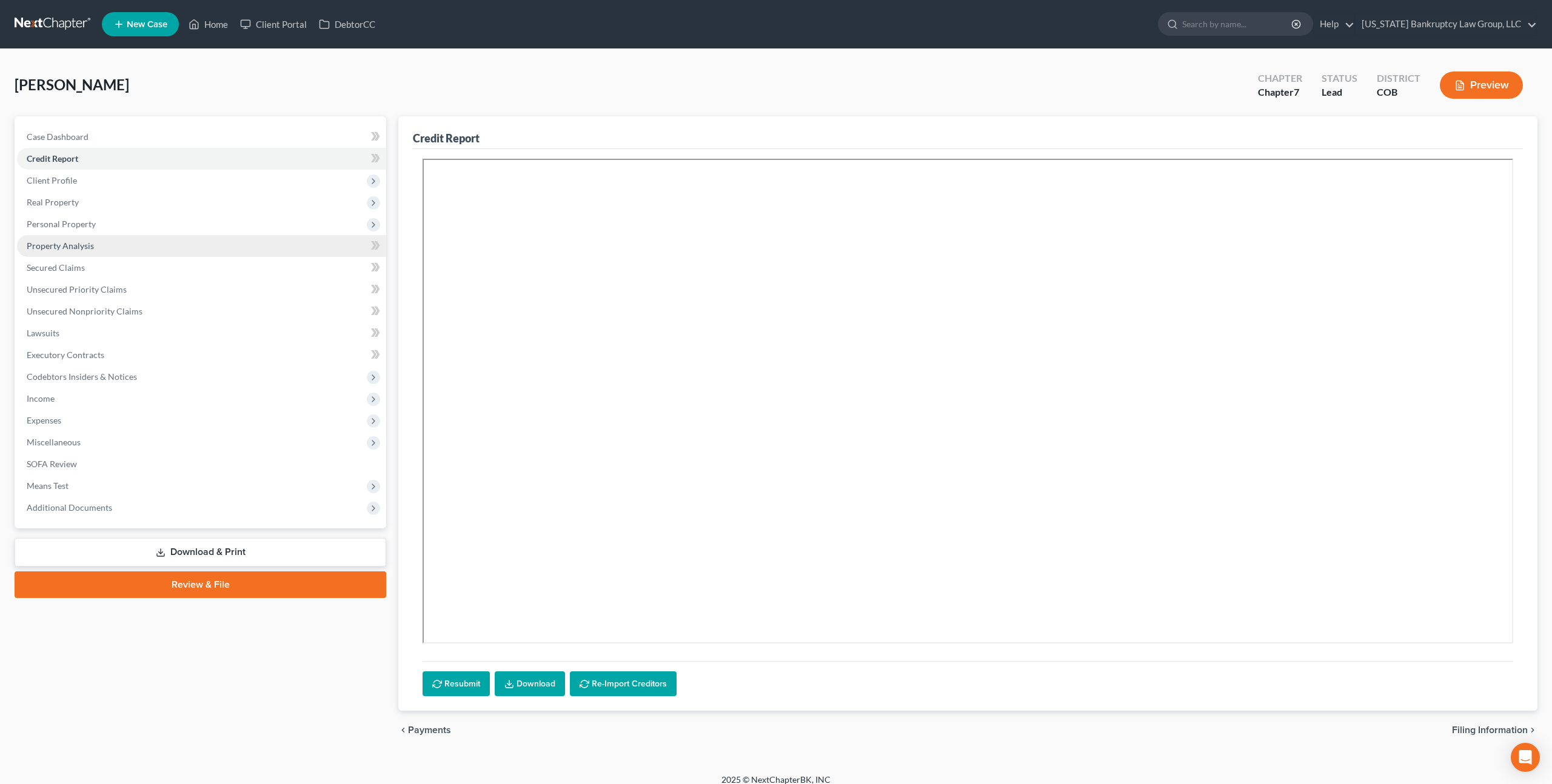
click at [86, 247] on span "Property Analysis" at bounding box center [60, 246] width 67 height 10
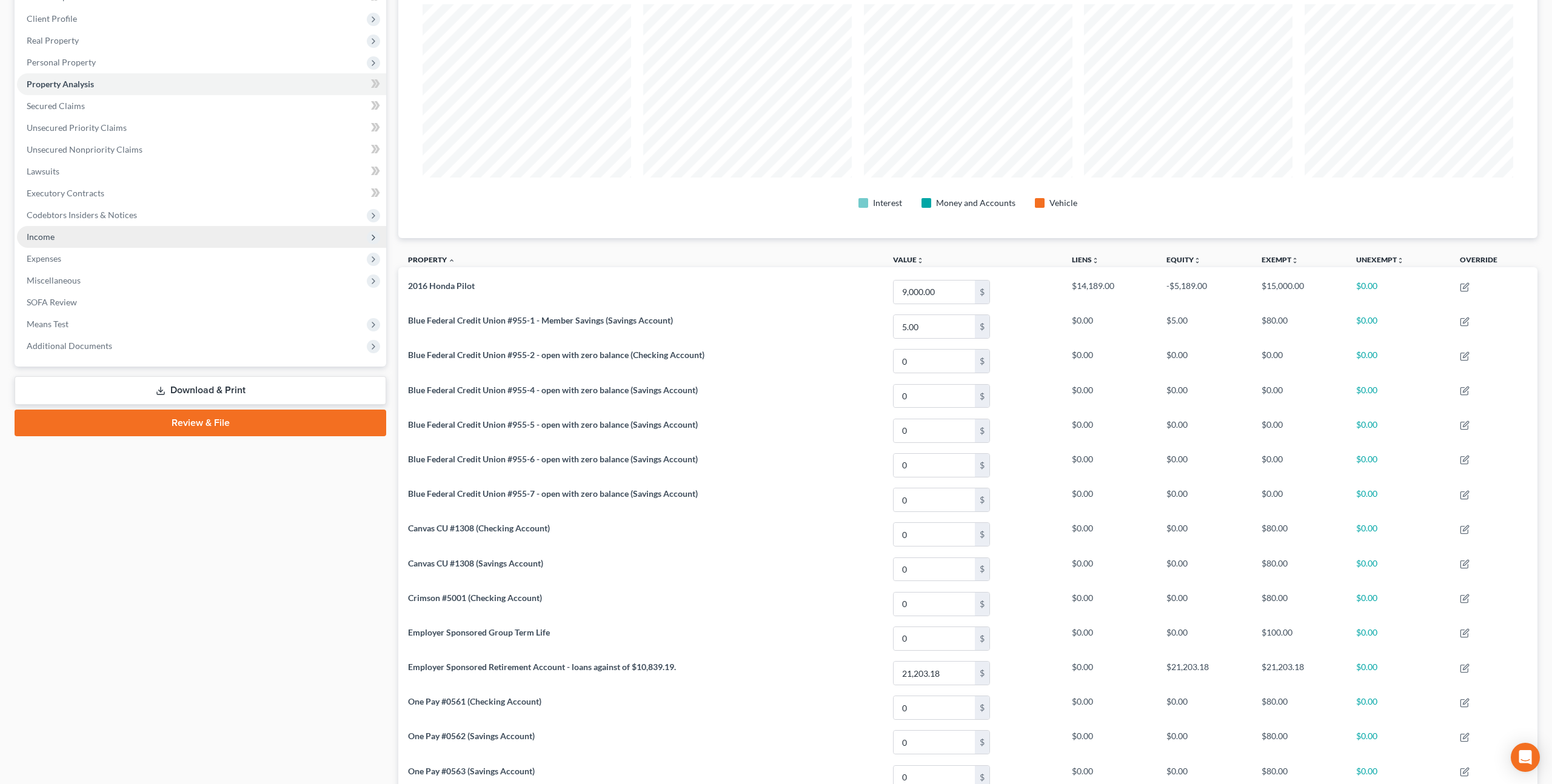
scroll to position [140, 0]
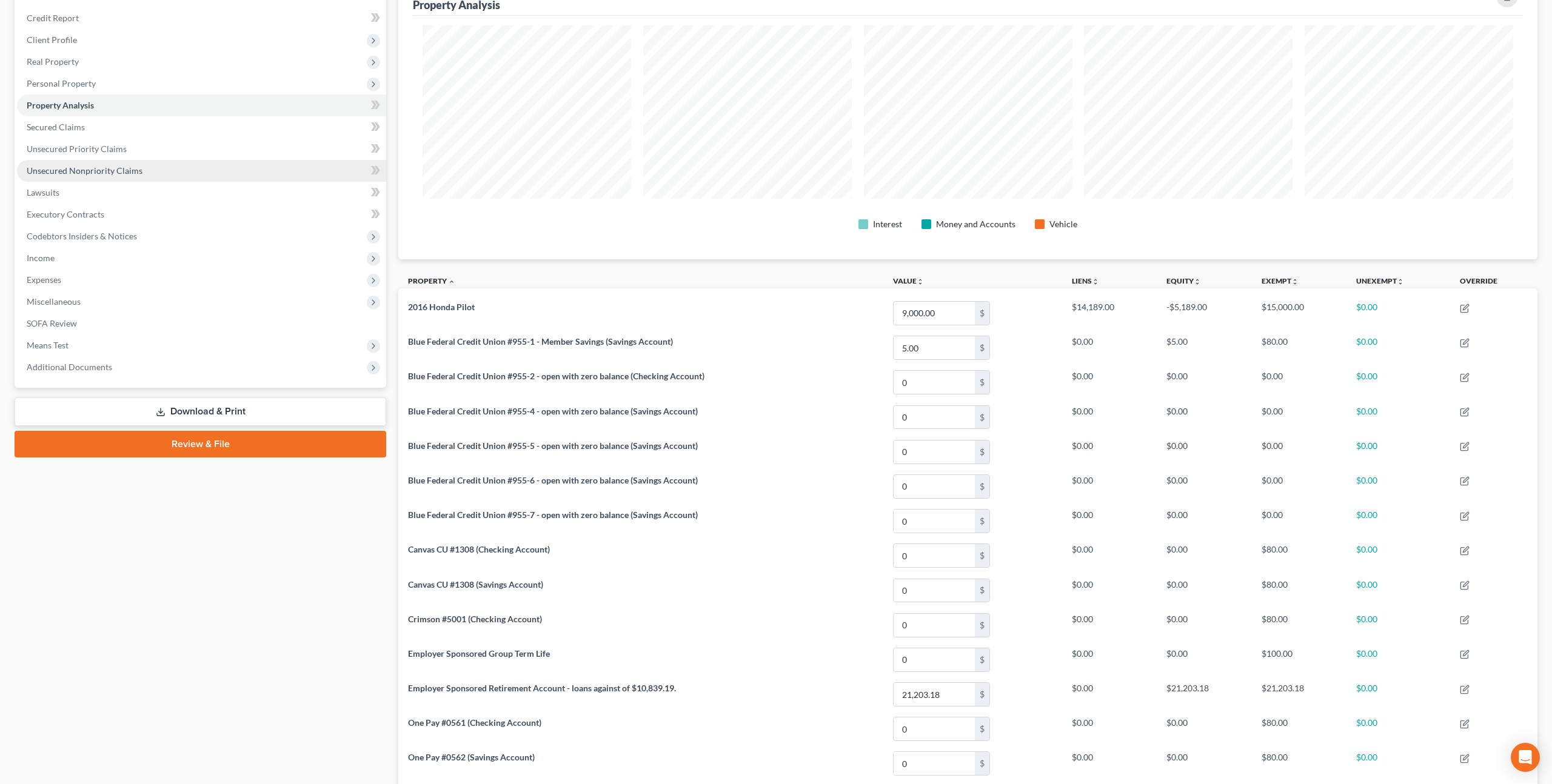
click at [113, 169] on span "Unsecured Nonpriority Claims" at bounding box center [85, 170] width 116 height 10
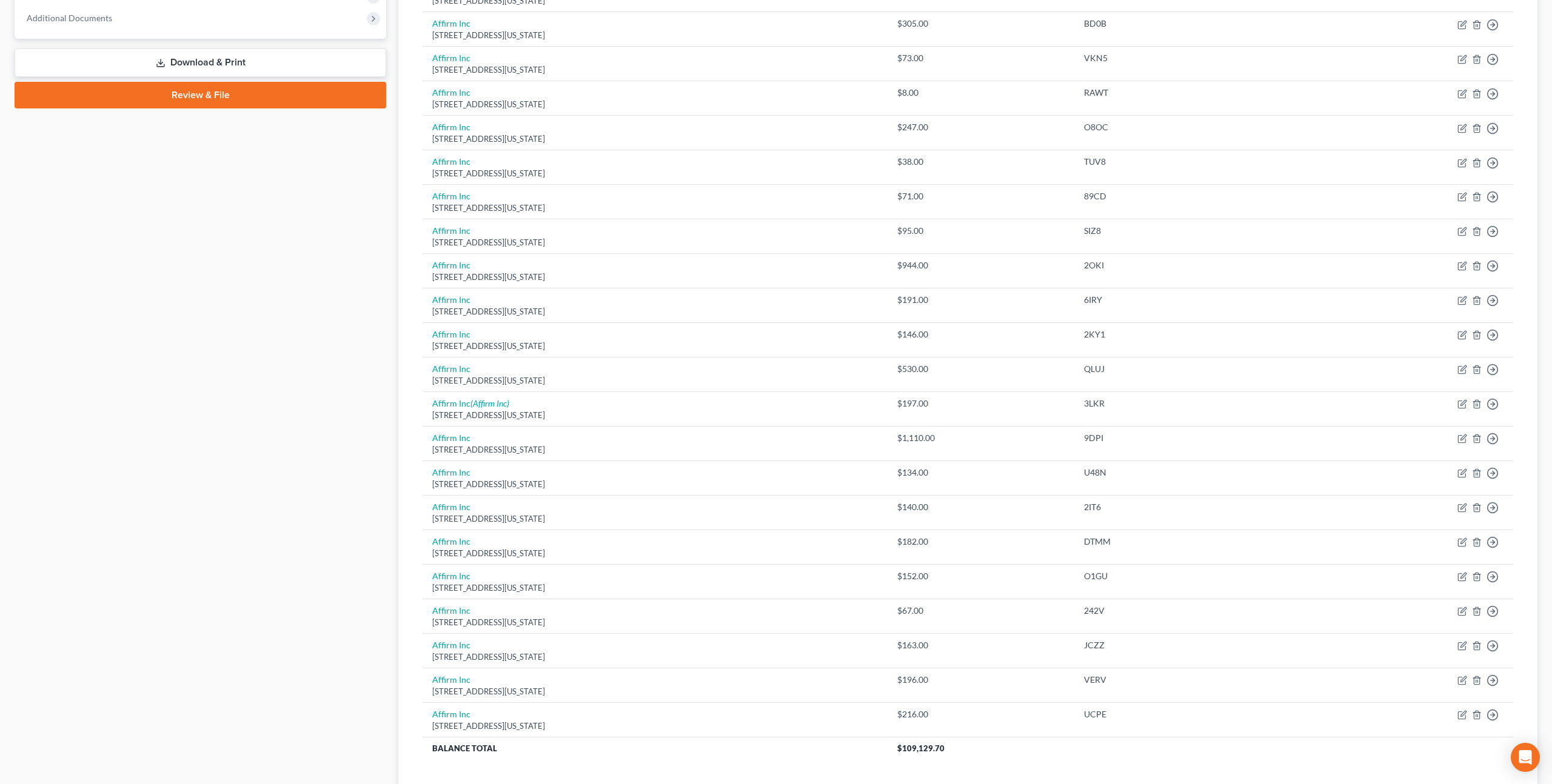
scroll to position [615, 0]
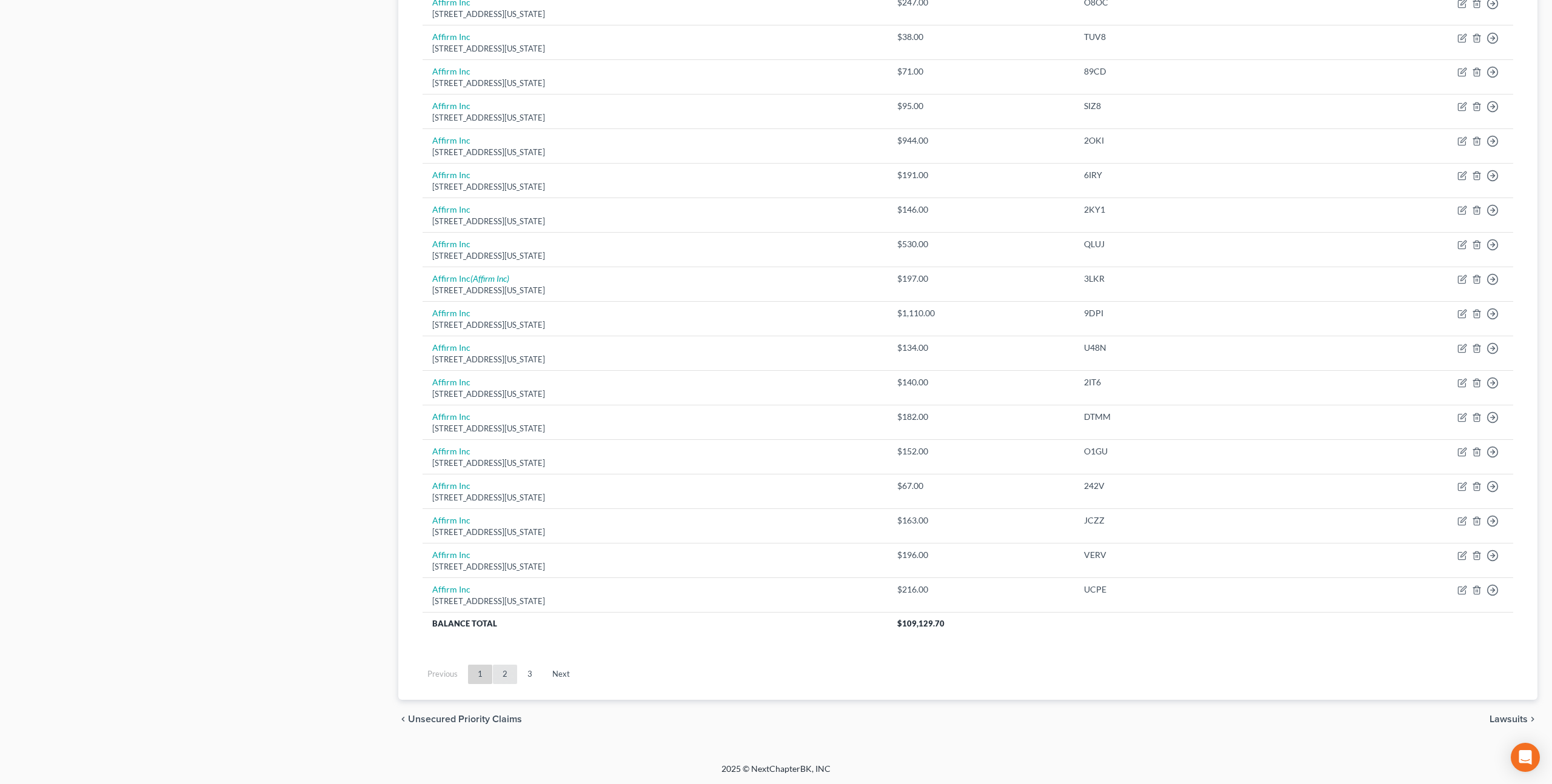
click at [502, 678] on link "2" at bounding box center [505, 675] width 25 height 20
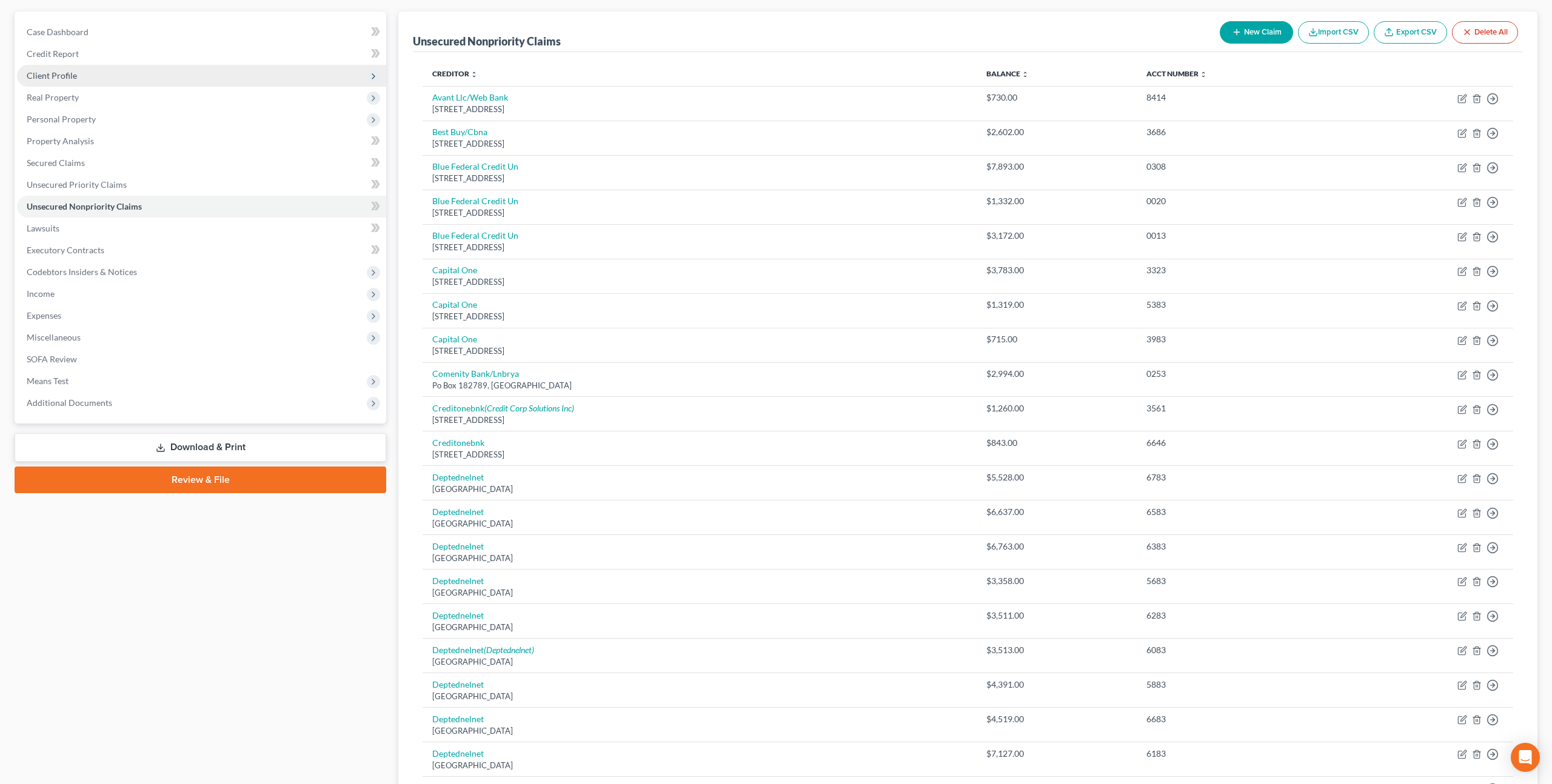
scroll to position [103, 0]
click at [86, 80] on span "Client Profile" at bounding box center [201, 77] width 370 height 22
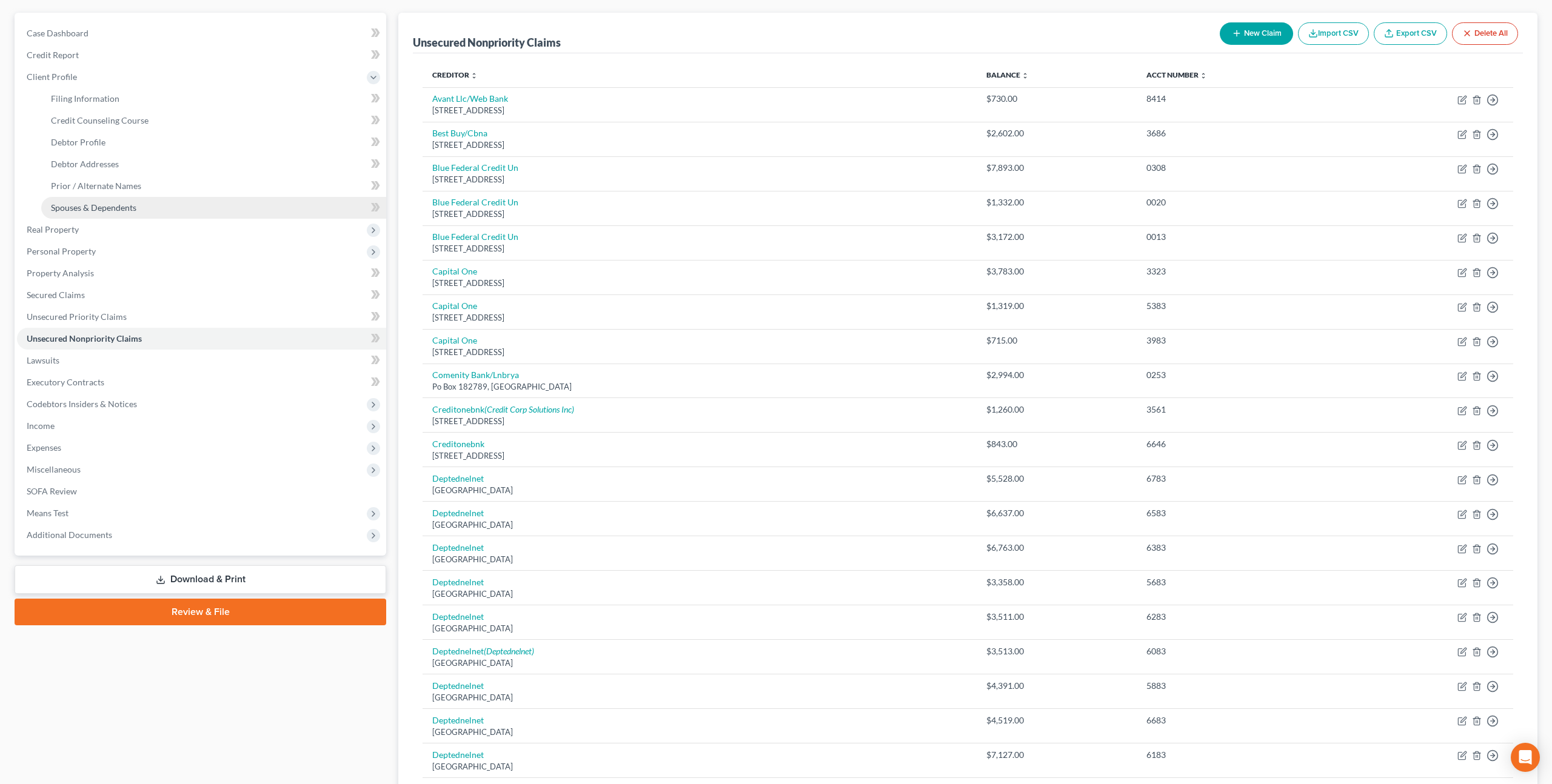
click at [128, 211] on span "Spouses & Dependents" at bounding box center [93, 207] width 86 height 10
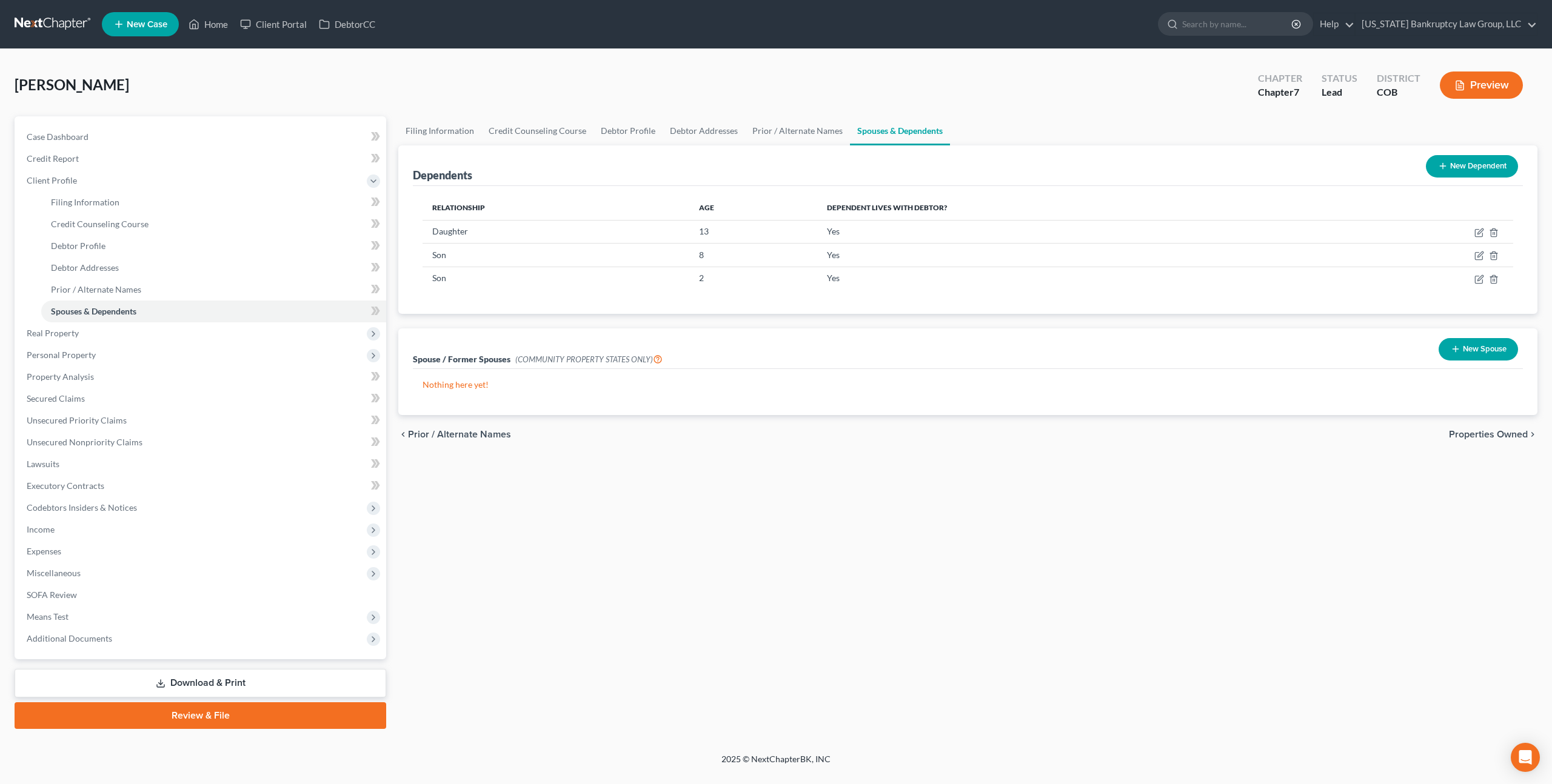
click at [1466, 165] on button "New Dependent" at bounding box center [1472, 166] width 92 height 23
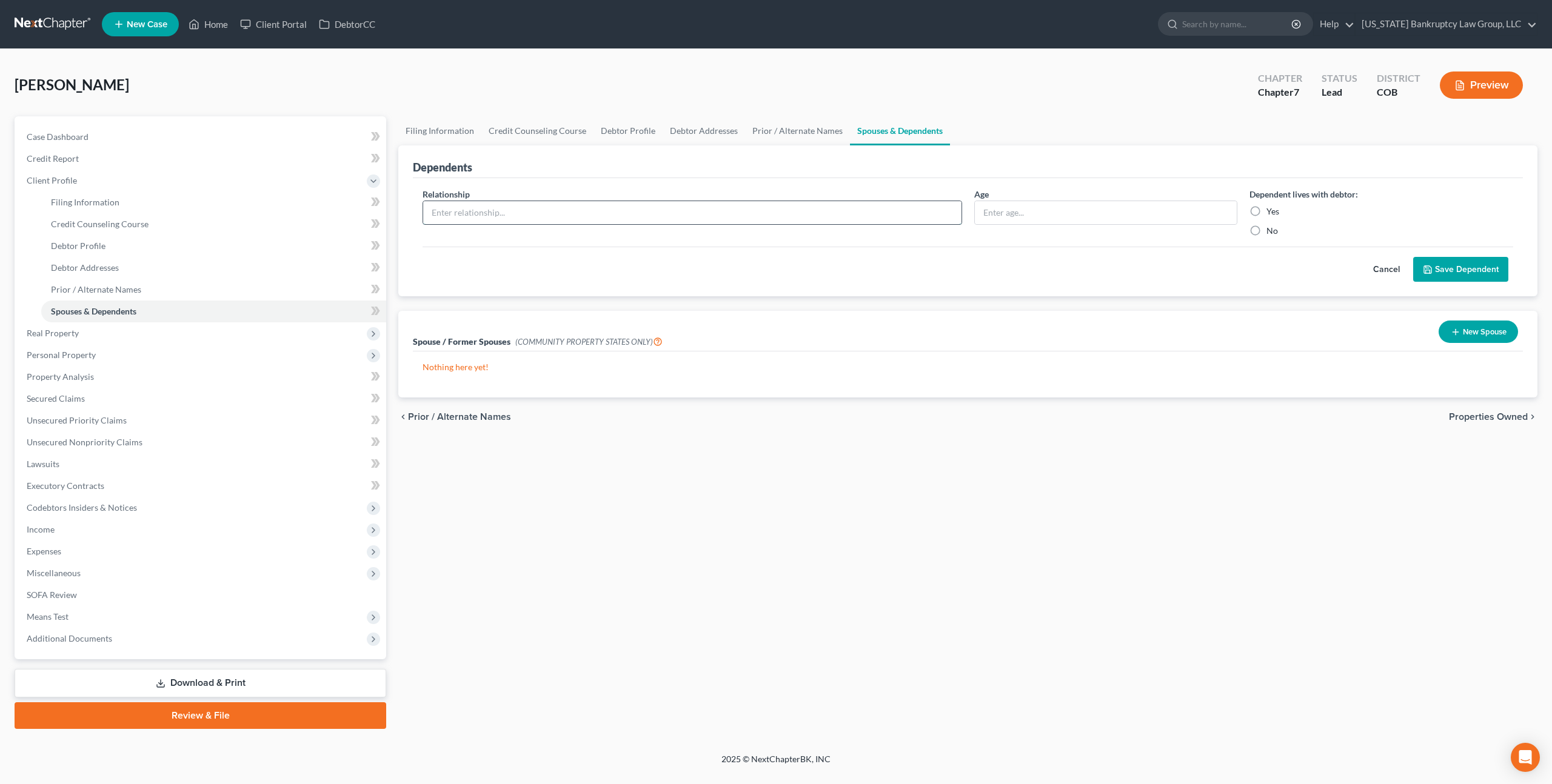
click at [656, 206] on input "text" at bounding box center [693, 212] width 539 height 23
type input "Daughter"
type input "0"
click at [1267, 212] on label "Yes" at bounding box center [1273, 211] width 13 height 12
click at [1272, 212] on input "Yes" at bounding box center [1276, 209] width 8 height 8
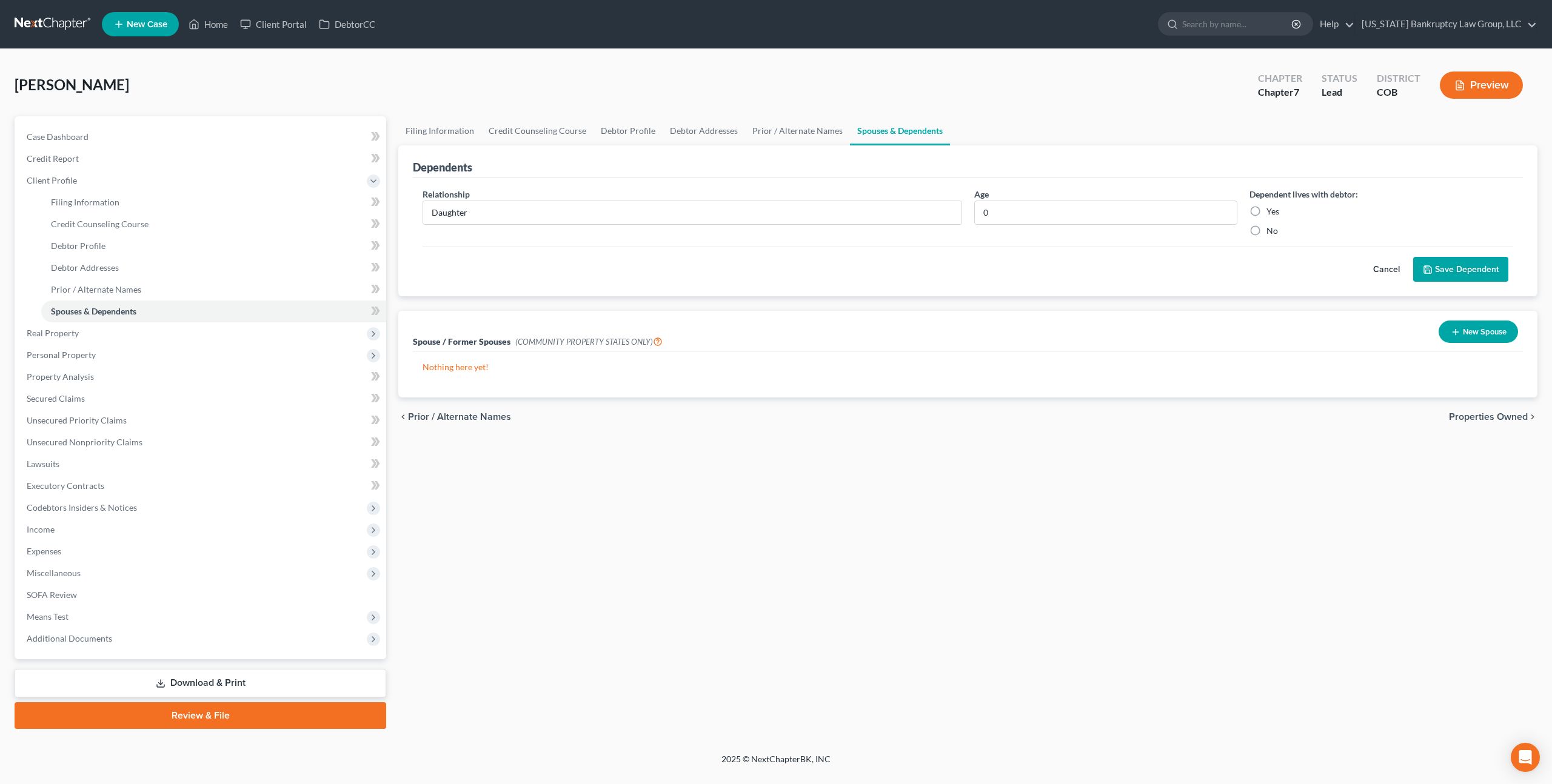
radio input "true"
click at [1421, 262] on button "Save Dependent" at bounding box center [1461, 270] width 95 height 26
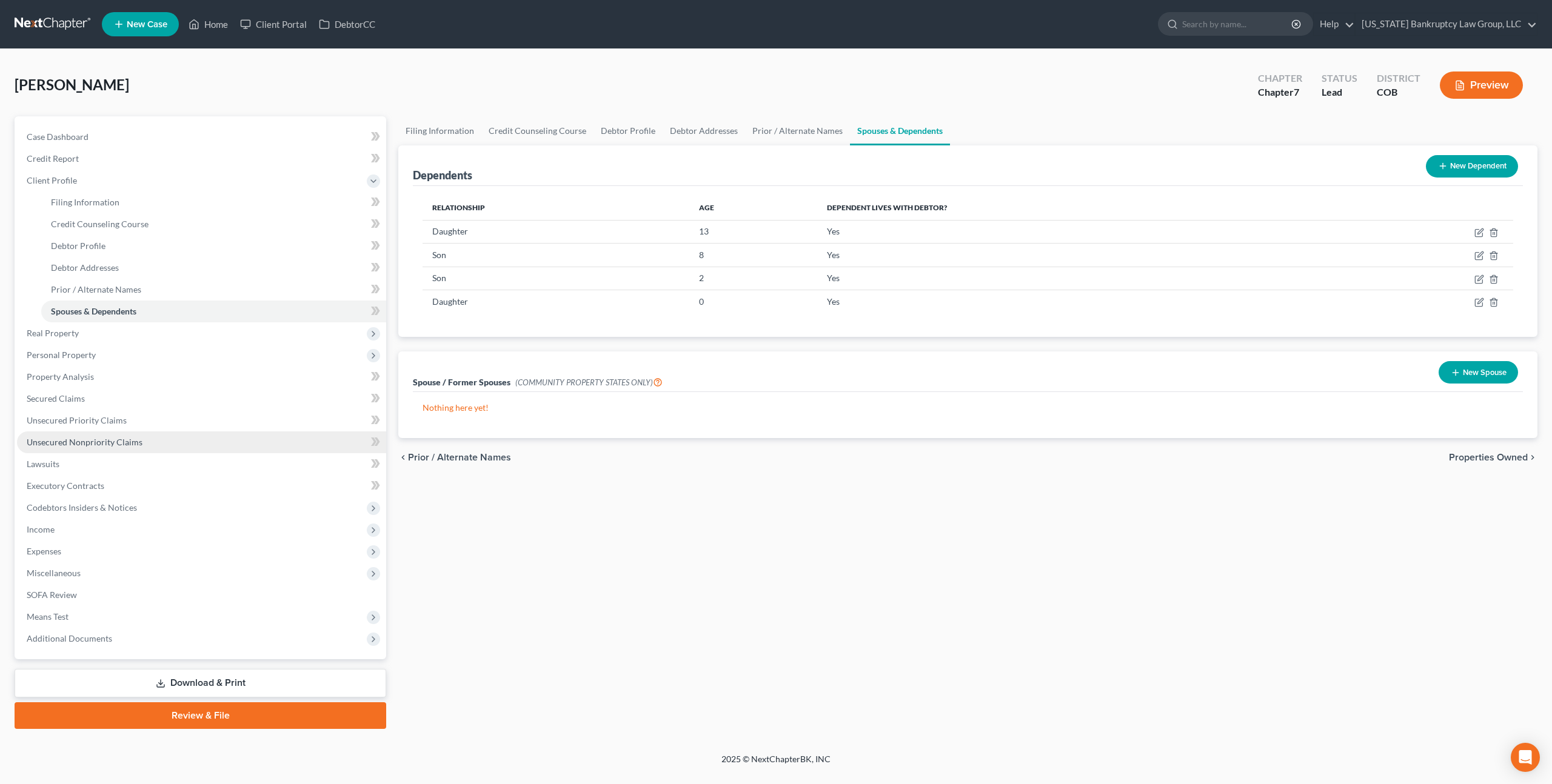
click at [100, 439] on span "Unsecured Nonpriority Claims" at bounding box center [85, 442] width 116 height 10
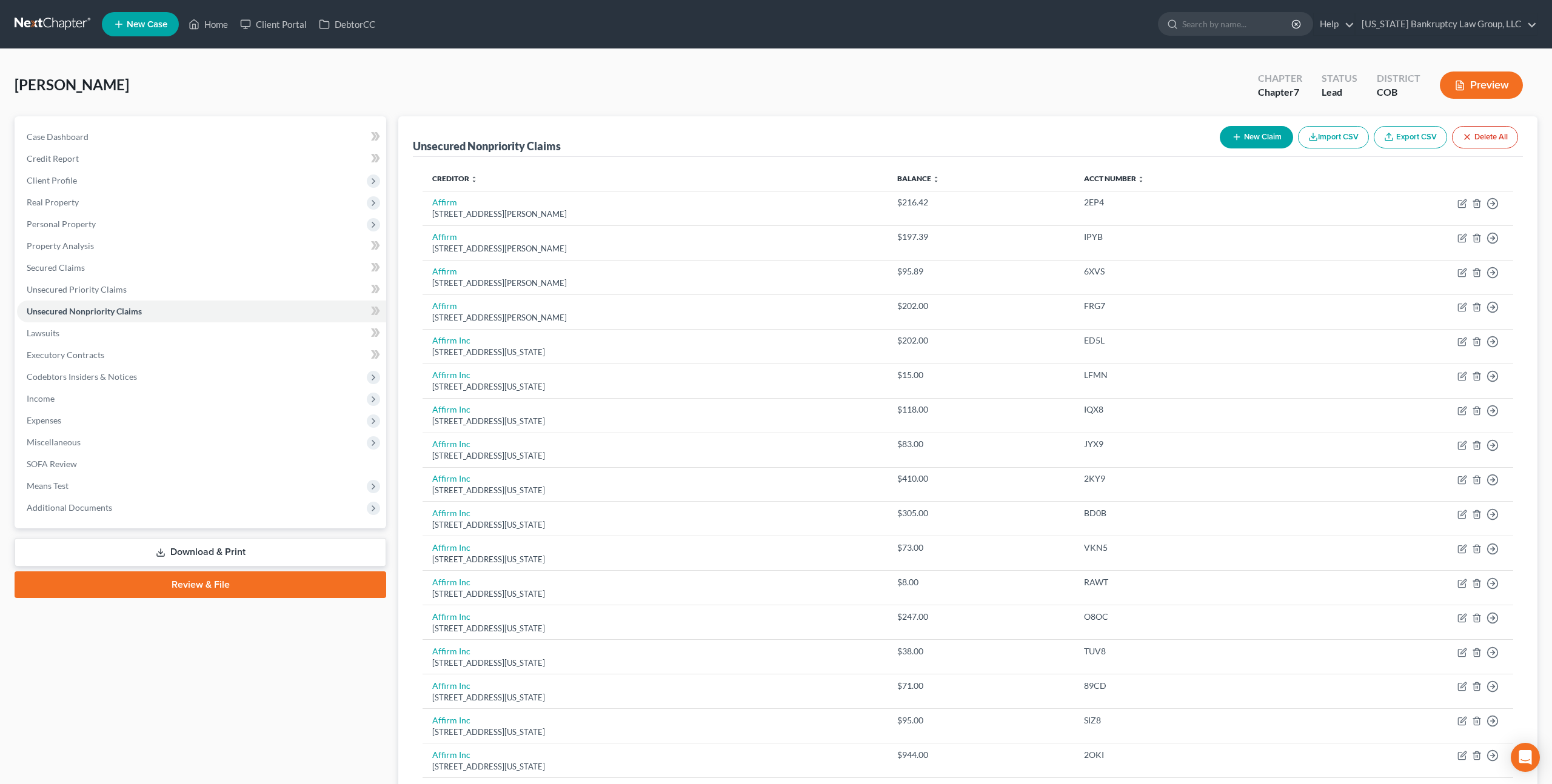
click at [1237, 139] on line "button" at bounding box center [1237, 138] width 0 height 6
select select "0"
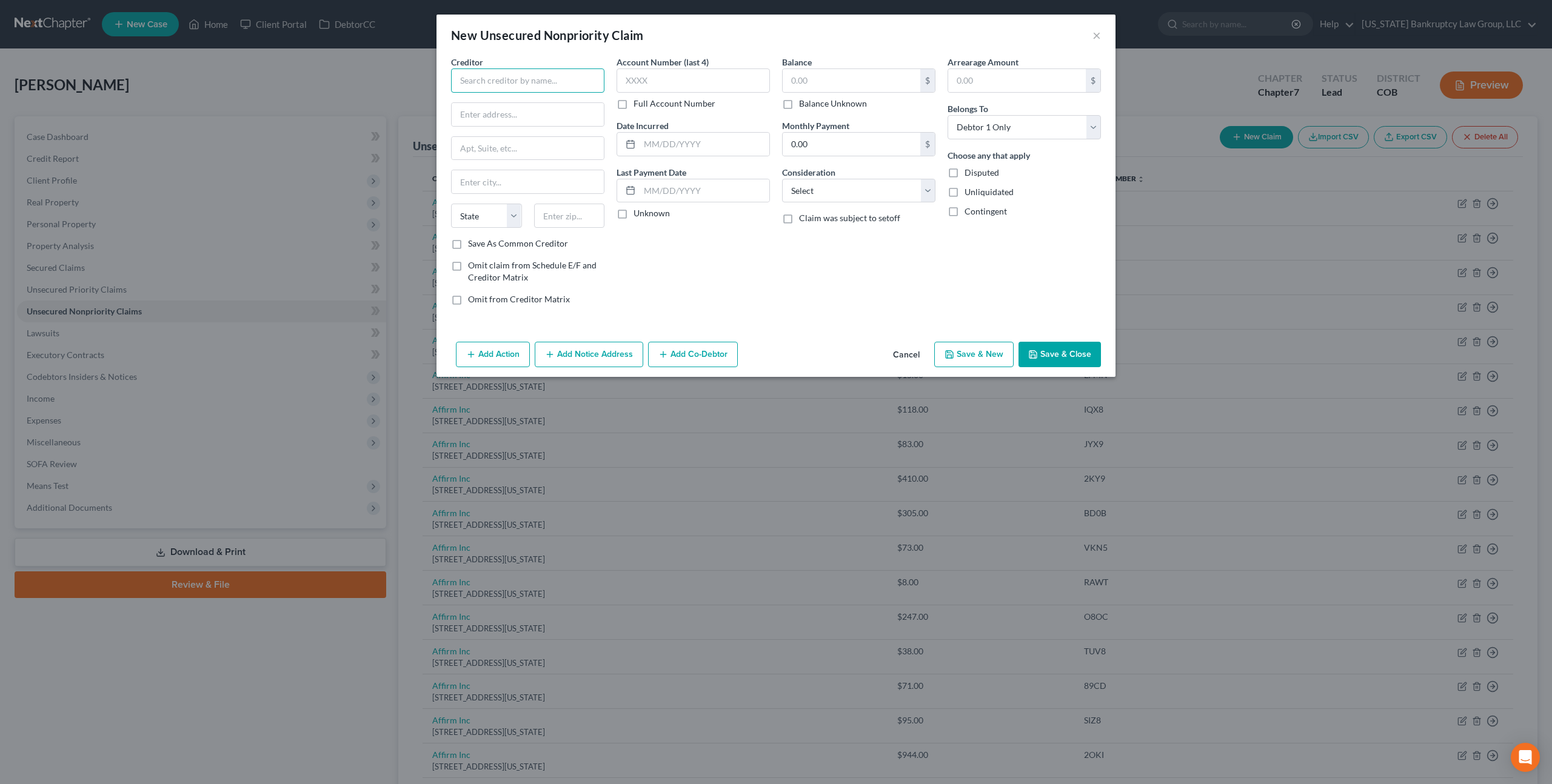
click at [585, 85] on input "text" at bounding box center [528, 81] width 153 height 25
click at [563, 105] on input "text" at bounding box center [528, 114] width 152 height 23
paste input "P.O. Box 84049"
type input "P.O. Box 84049"
click at [522, 82] on input "text" at bounding box center [528, 81] width 153 height 25
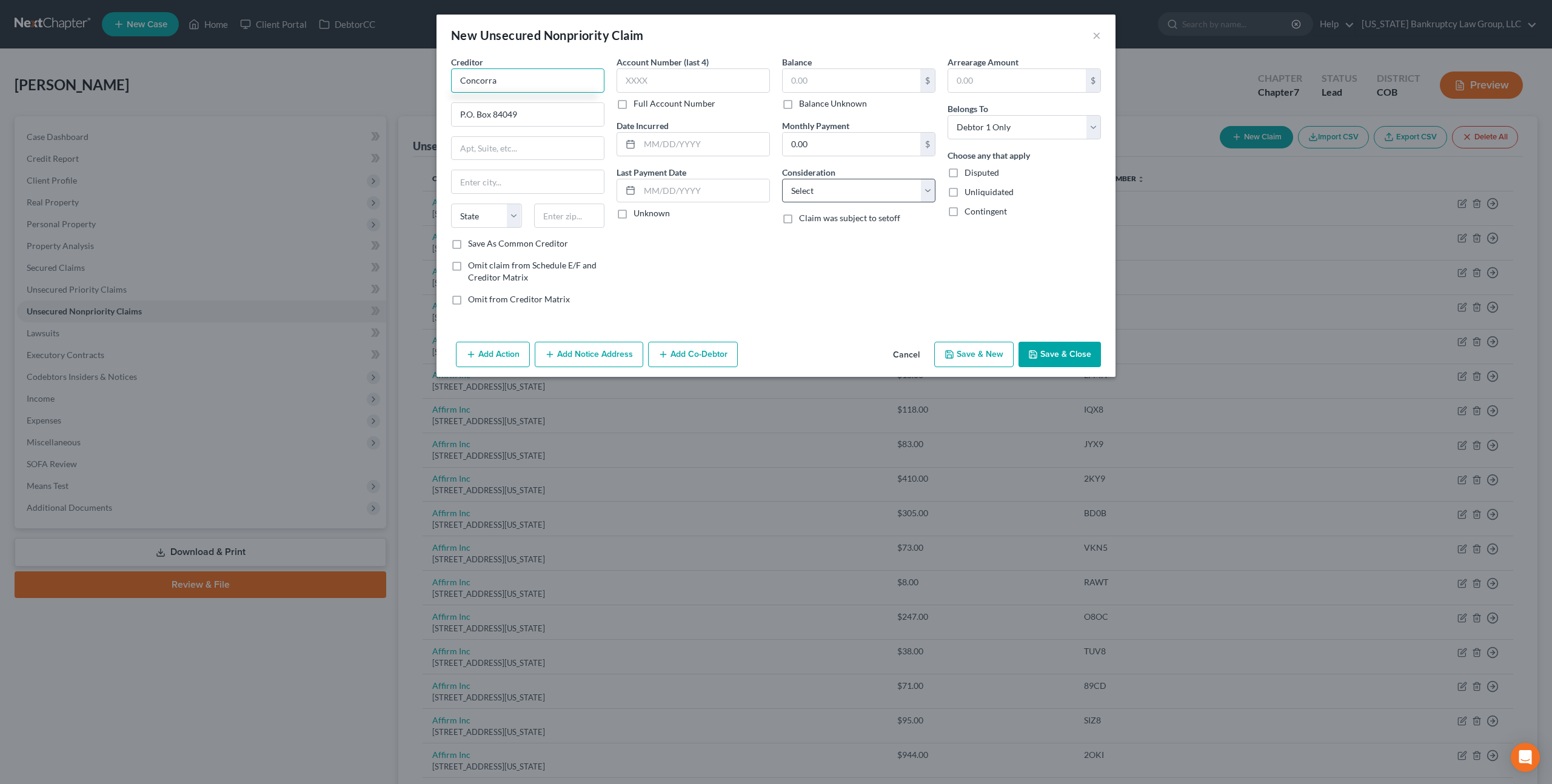
type input "Concorra"
click at [842, 192] on select "Select Cable / Satellite Services Collection Agency Credit Card Debt Debt Couns…" at bounding box center [859, 191] width 153 height 25
select select "2"
click at [782, 179] on select "Select Cable / Satellite Services Collection Agency Credit Card Debt Debt Couns…" at bounding box center [859, 191] width 153 height 25
click at [512, 75] on input "Concorra" at bounding box center [528, 81] width 153 height 25
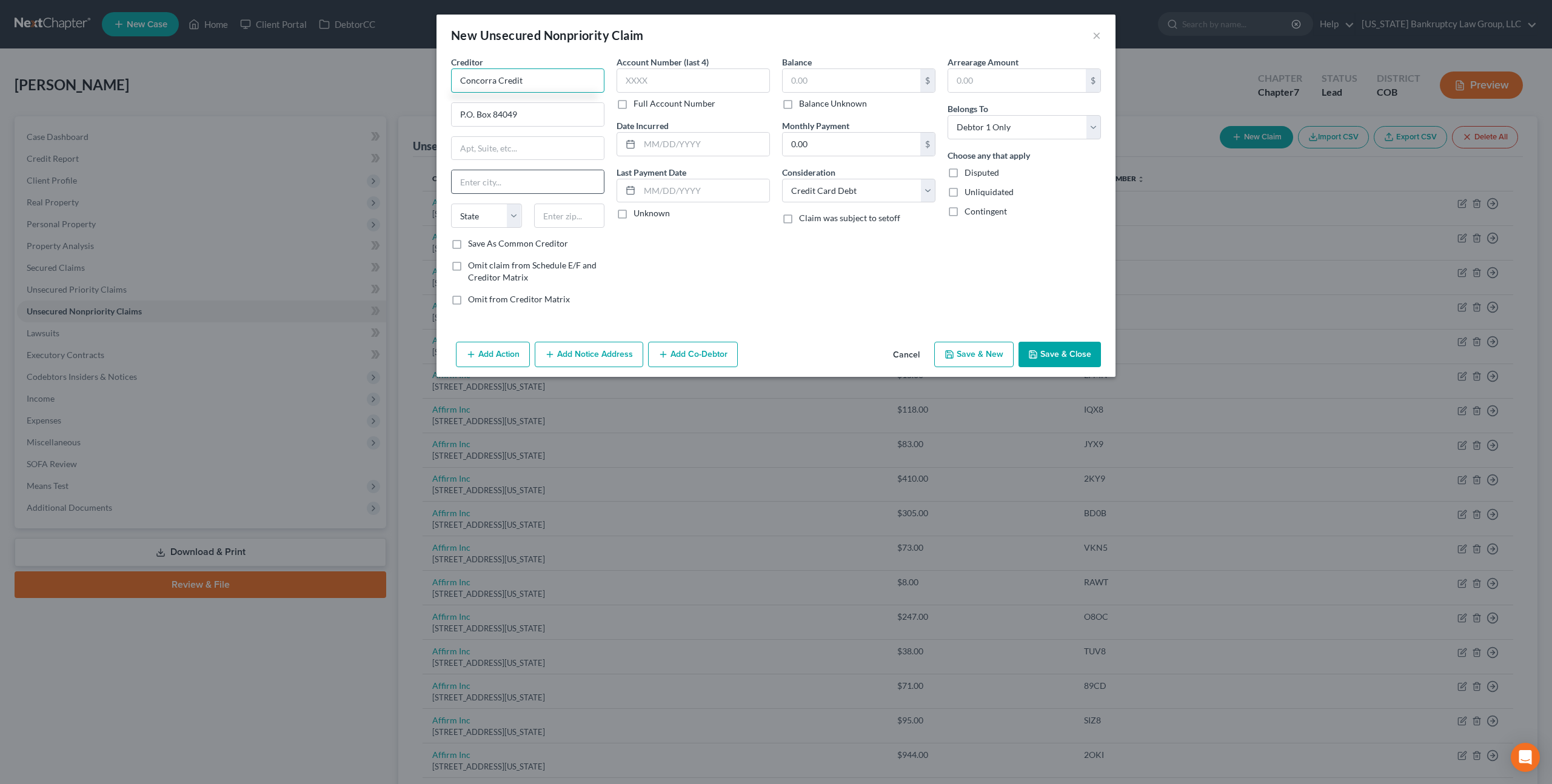
type input "Concorra Credit"
click at [474, 184] on input "text" at bounding box center [528, 181] width 152 height 23
click at [789, 83] on input "text" at bounding box center [851, 80] width 138 height 23
type input "3,000.00"
click at [487, 176] on input "text" at bounding box center [528, 181] width 152 height 23
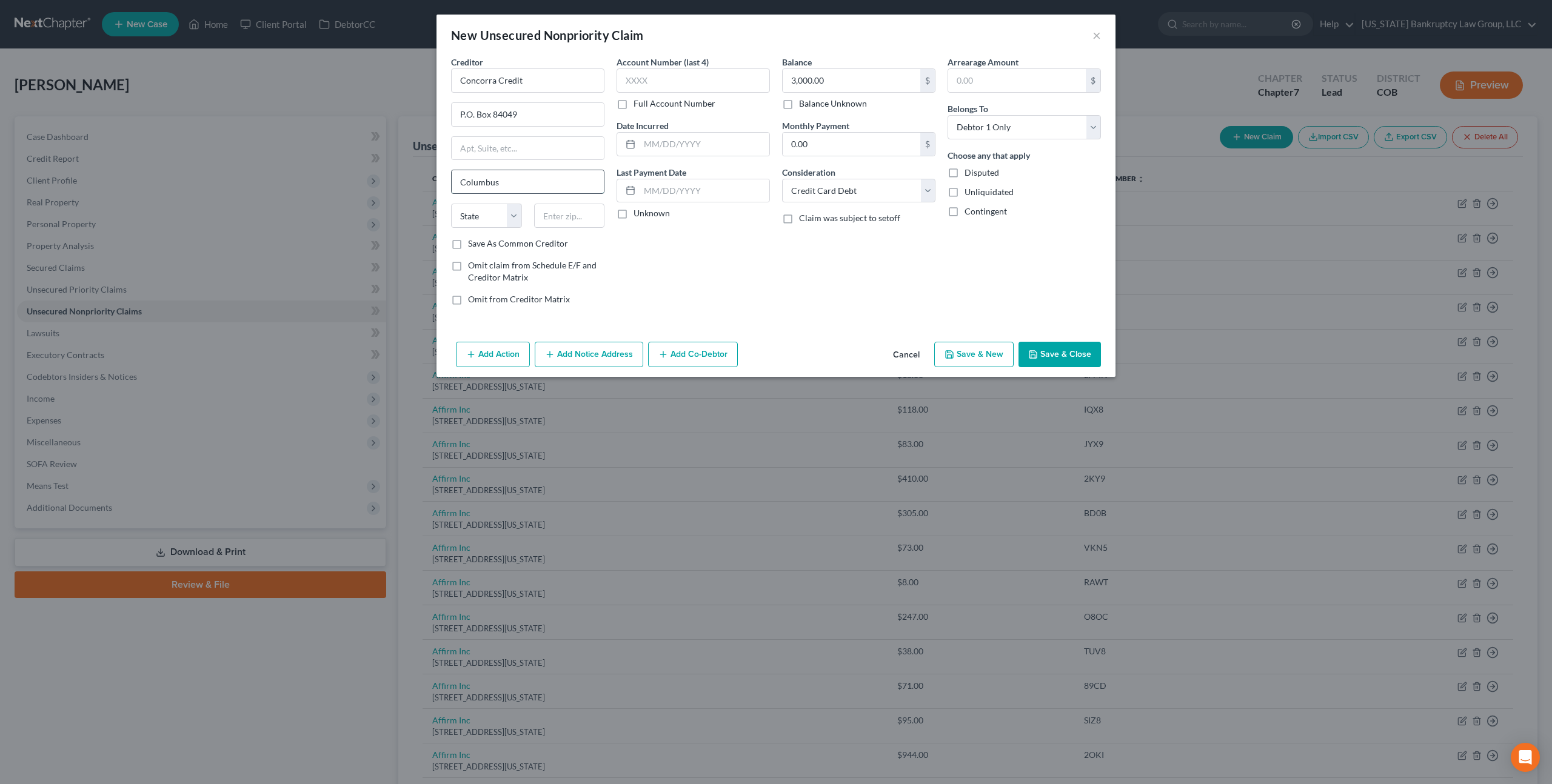
type input "Columbus"
click at [479, 214] on select "State AL AK AR AZ CA CO CT DE DC FL GA GU HI ID IL IN IA KS KY LA ME MD MA MI M…" at bounding box center [487, 215] width 71 height 25
select select "10"
click at [451, 203] on select "State AL AK AR AZ CA CO CT DE DC FL GA GU HI ID IL IN IA KS KY LA ME MD MA MI M…" at bounding box center [487, 215] width 71 height 25
click at [799, 106] on label "Balance Unknown" at bounding box center [833, 103] width 68 height 12
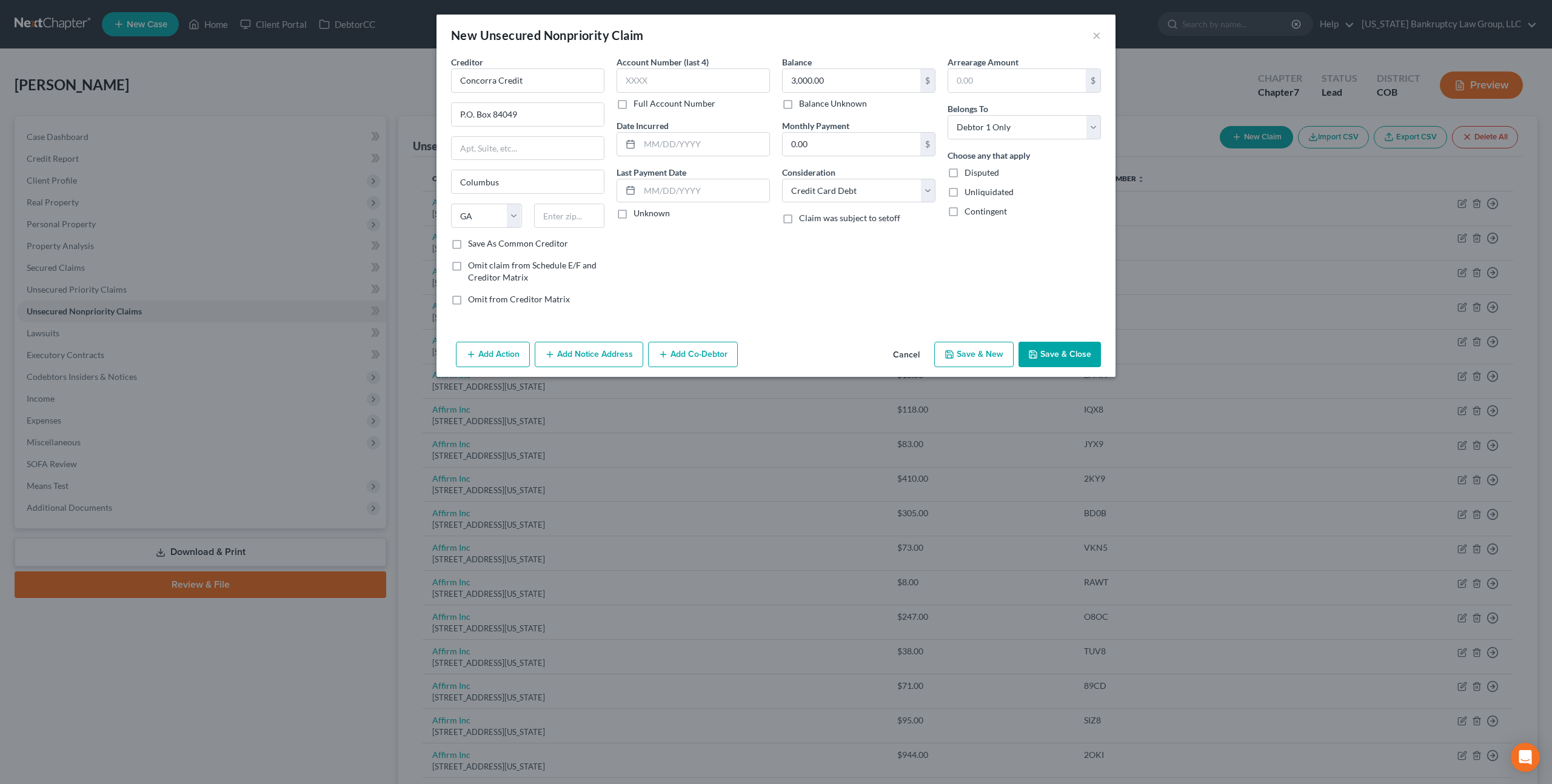
click at [804, 105] on input "Balance Unknown" at bounding box center [808, 101] width 8 height 8
checkbox input "true"
type input "0.00"
click at [568, 217] on input "text" at bounding box center [570, 215] width 71 height 25
paste input "31908"
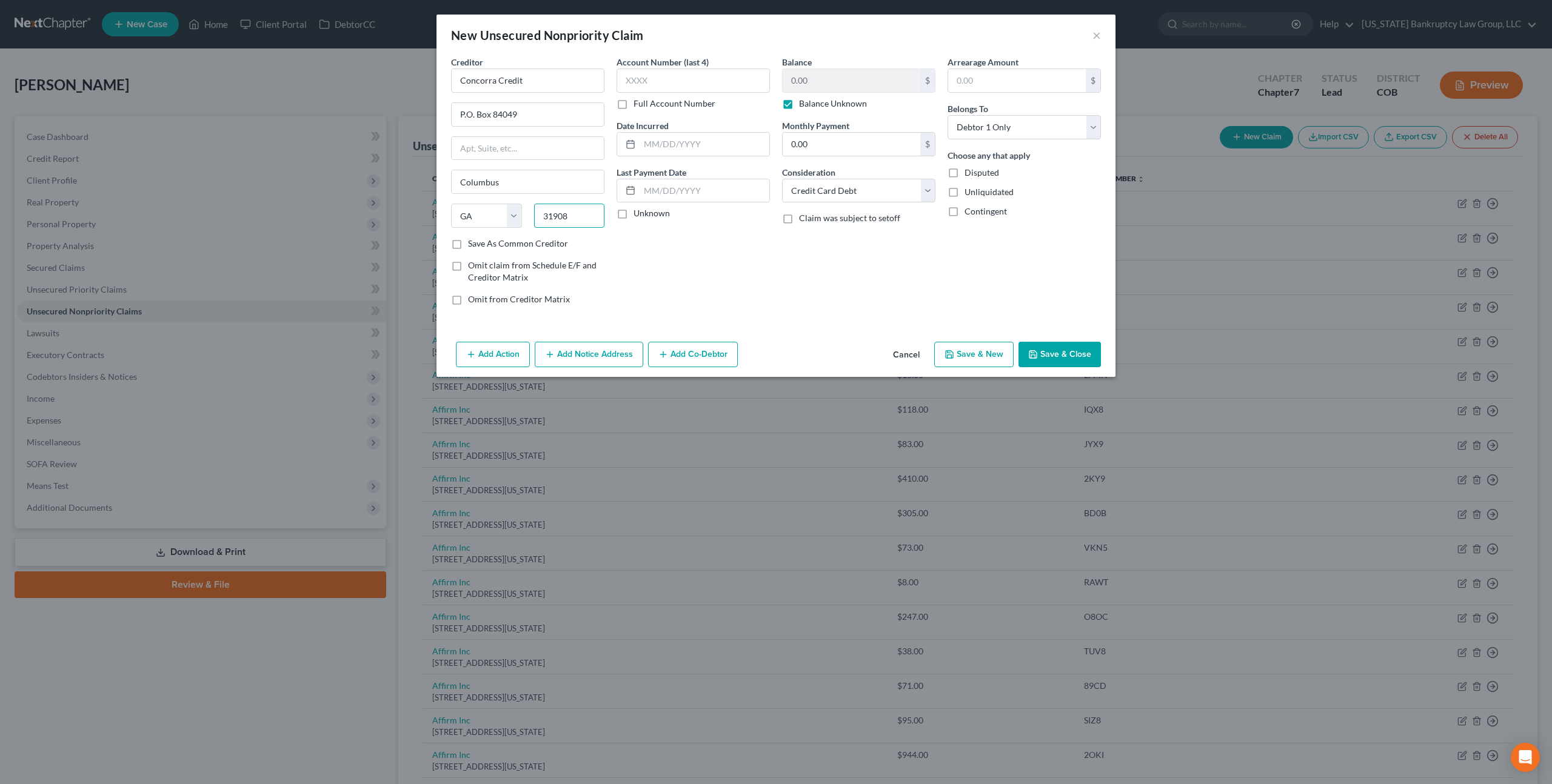
type input "31908"
click at [1077, 352] on button "Save & Close" at bounding box center [1060, 355] width 83 height 26
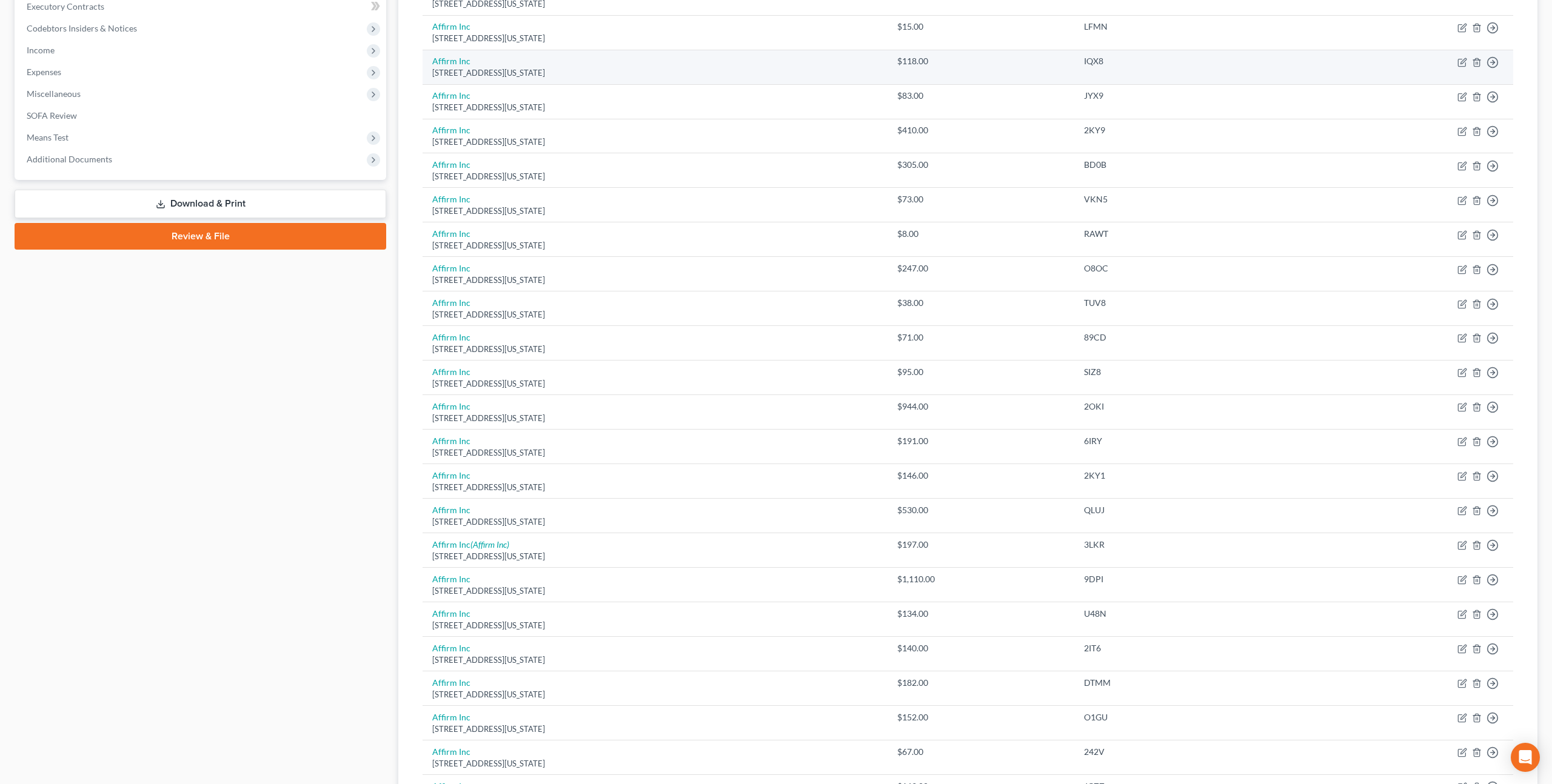
scroll to position [649, 0]
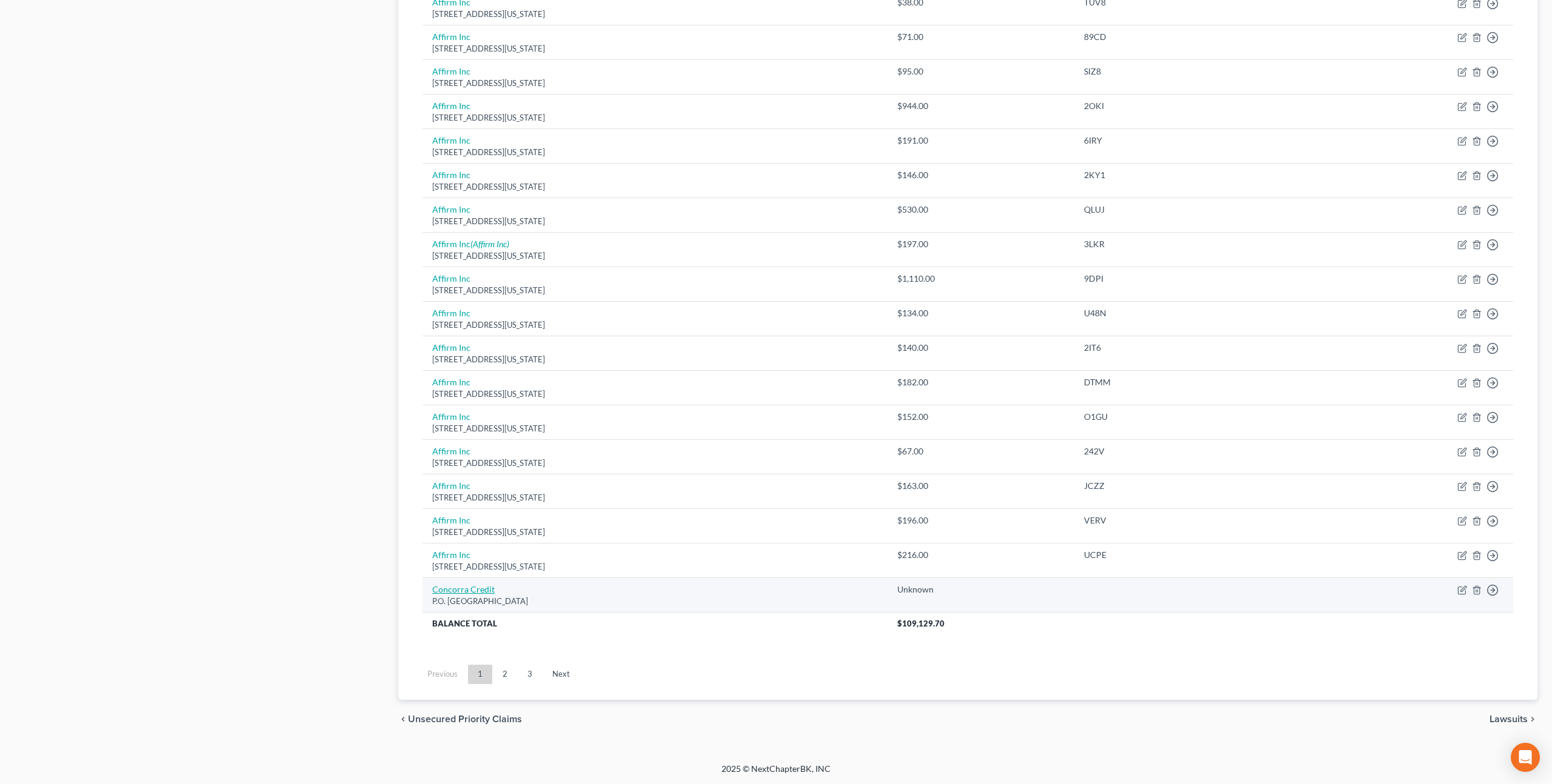
click at [486, 588] on link "Concorra Credit" at bounding box center [464, 589] width 63 height 10
select select "10"
select select "2"
select select "0"
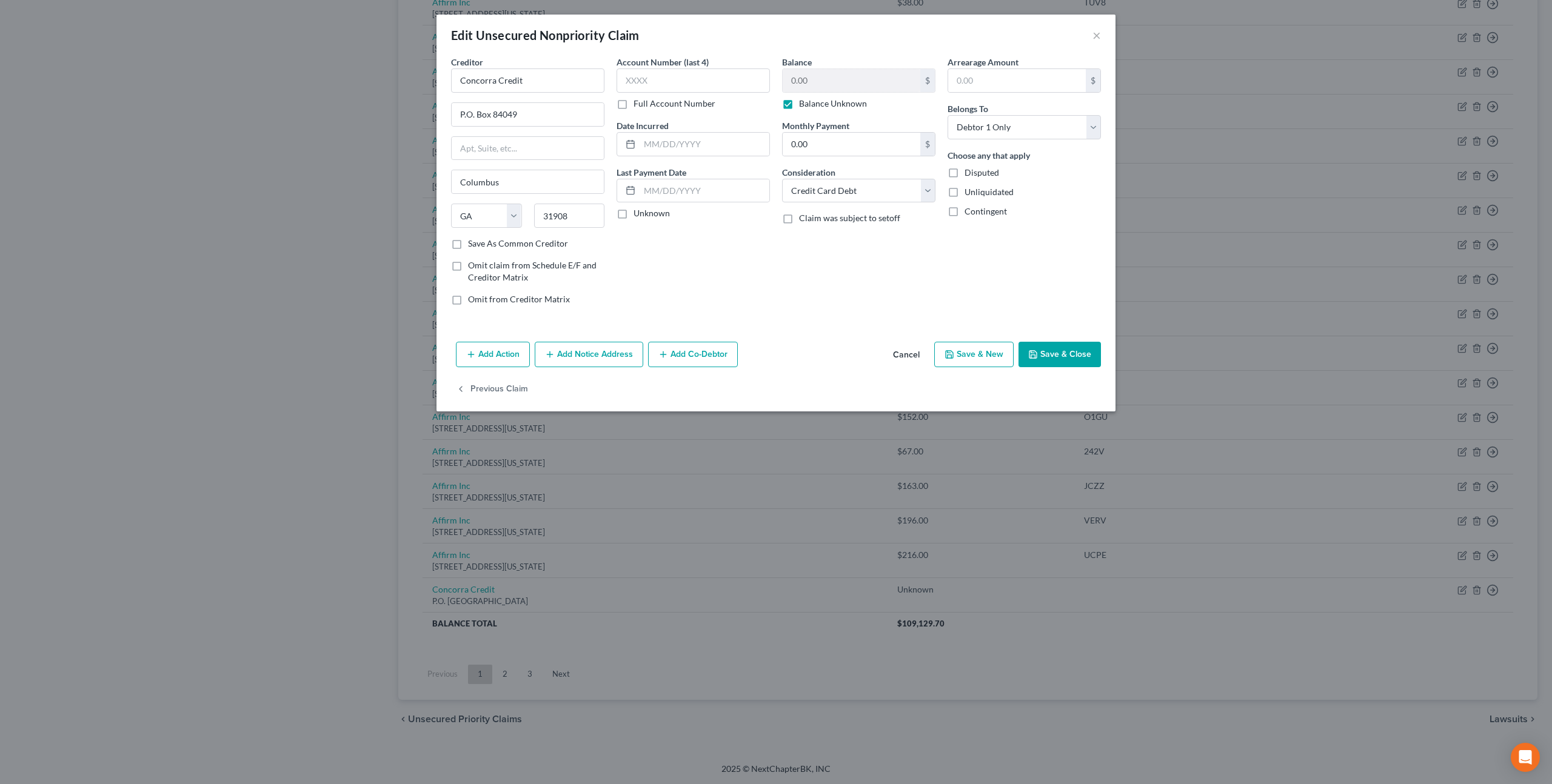
click at [601, 357] on button "Add Notice Address" at bounding box center [589, 355] width 108 height 26
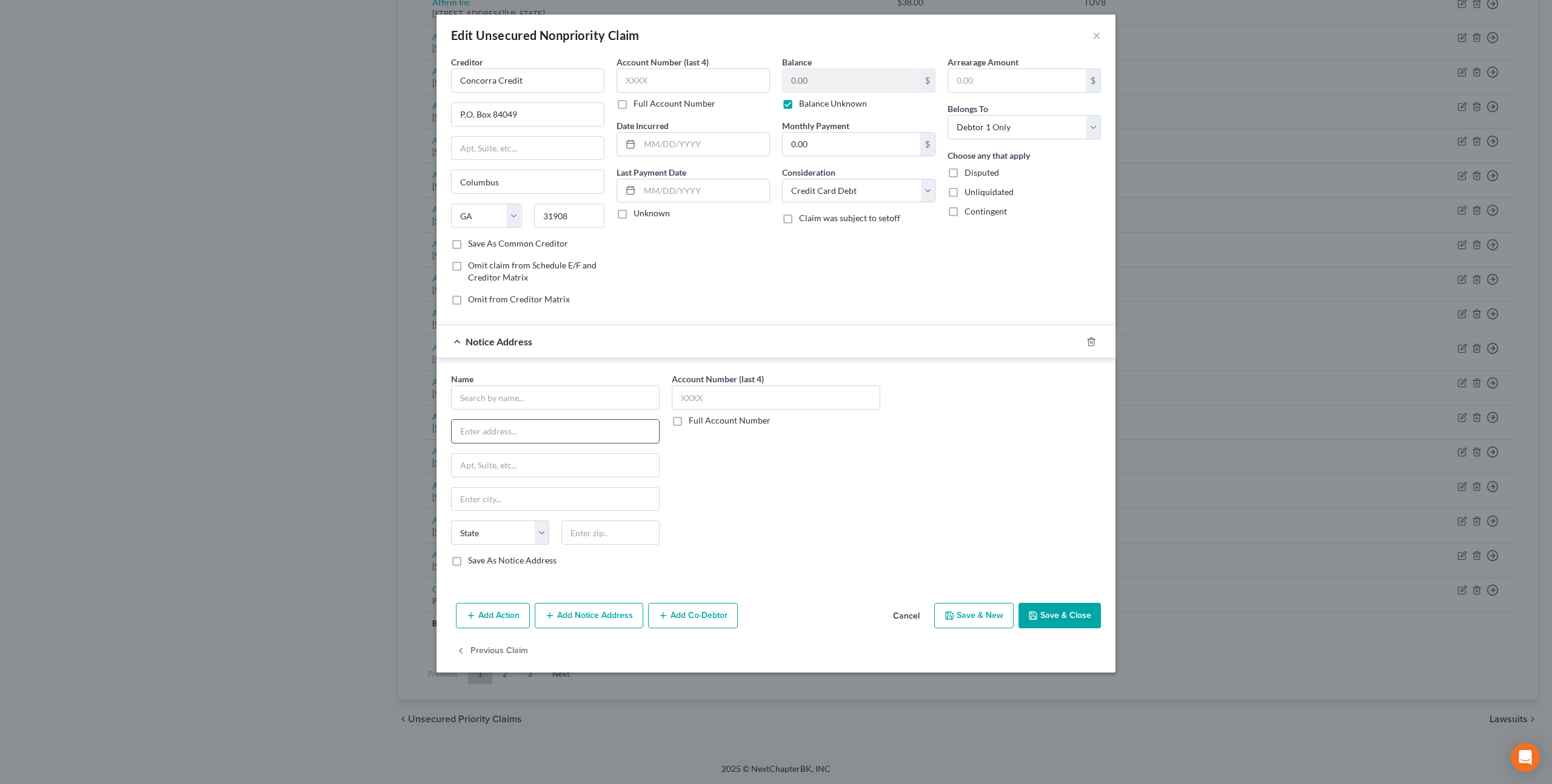
click at [491, 437] on input "text" at bounding box center [555, 431] width 207 height 23
paste input "PO Box 4477"
type input "PO Box 4477"
click at [474, 498] on input "text" at bounding box center [555, 499] width 207 height 23
paste input "Beaverton"
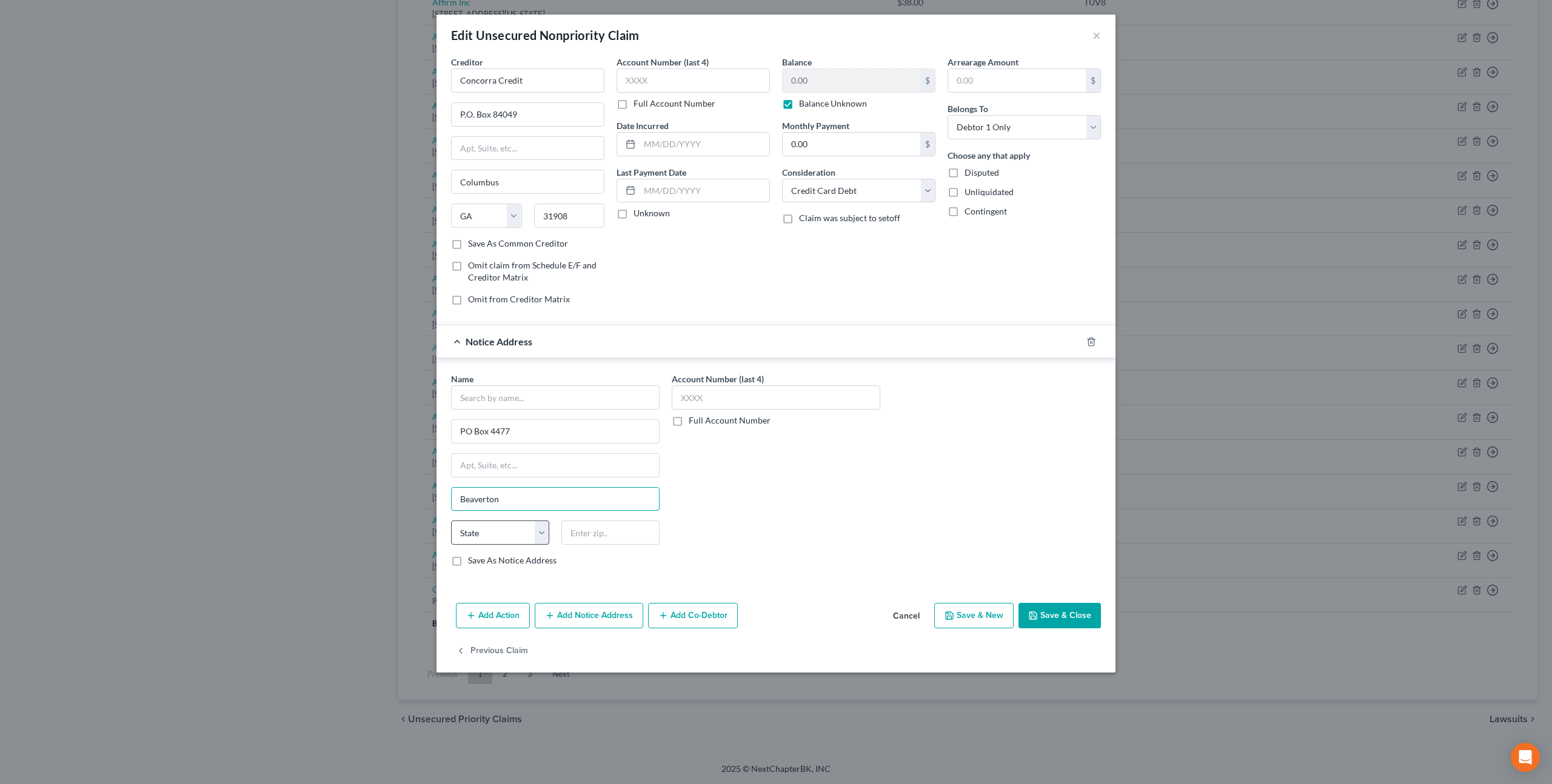
type input "Beaverton"
click at [502, 532] on select "State AL AK AR AZ CA CO CT DE DC FL GA GU HI ID IL IN IA KS KY LA ME MD MA MI M…" at bounding box center [500, 532] width 98 height 25
select select "38"
click at [451, 521] on select "State AL AK AR AZ CA CO CT DE DC FL GA GU HI ID IL IN IA KS KY LA ME MD MA MI M…" at bounding box center [500, 532] width 98 height 25
click at [580, 535] on input "text" at bounding box center [610, 532] width 98 height 25
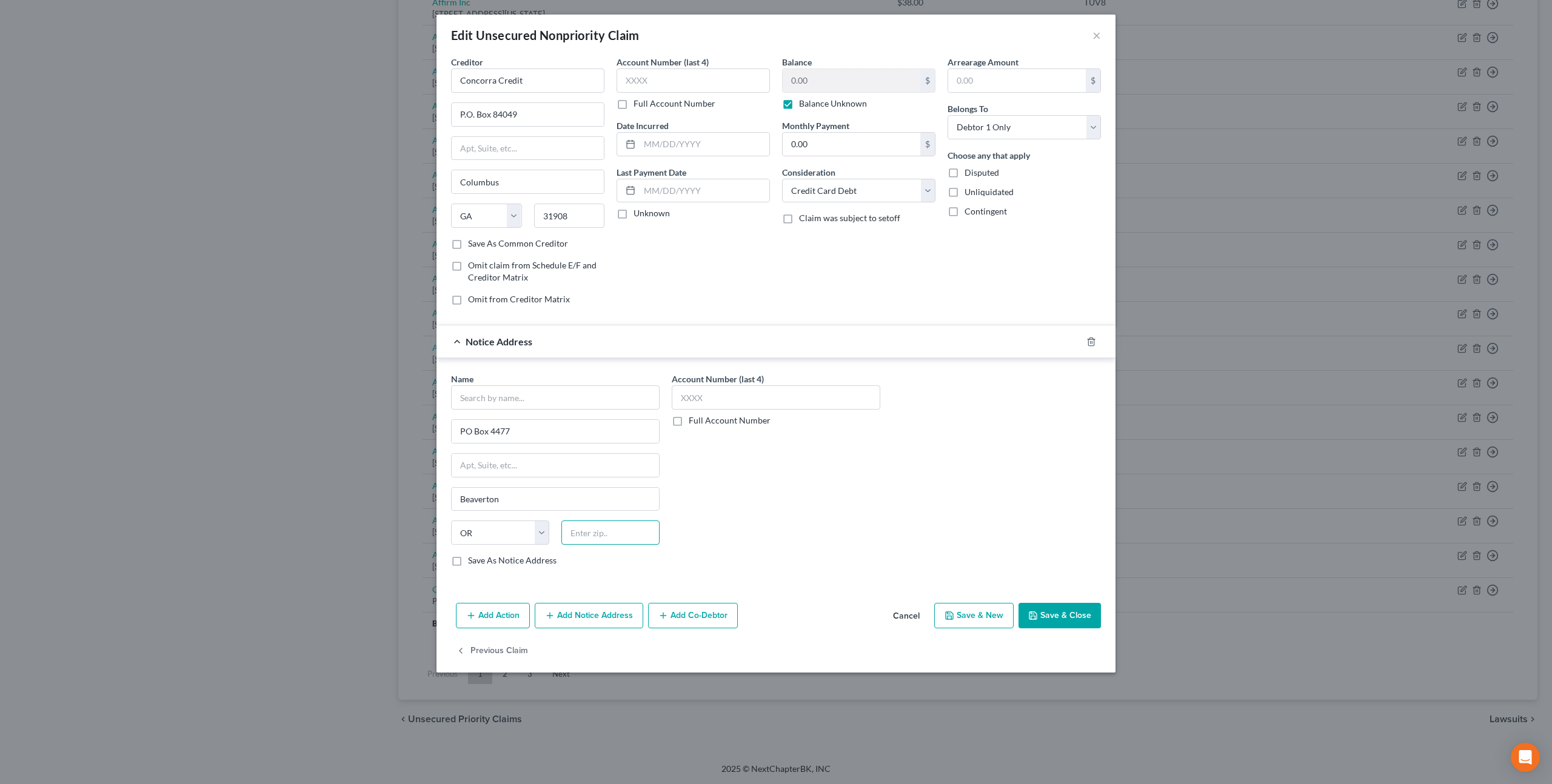
paste input "97076-4477"
type input "97076-4477"
click at [628, 86] on input "text" at bounding box center [693, 81] width 153 height 25
type input "XXXX"
click at [1052, 610] on button "Save & Close" at bounding box center [1060, 616] width 83 height 26
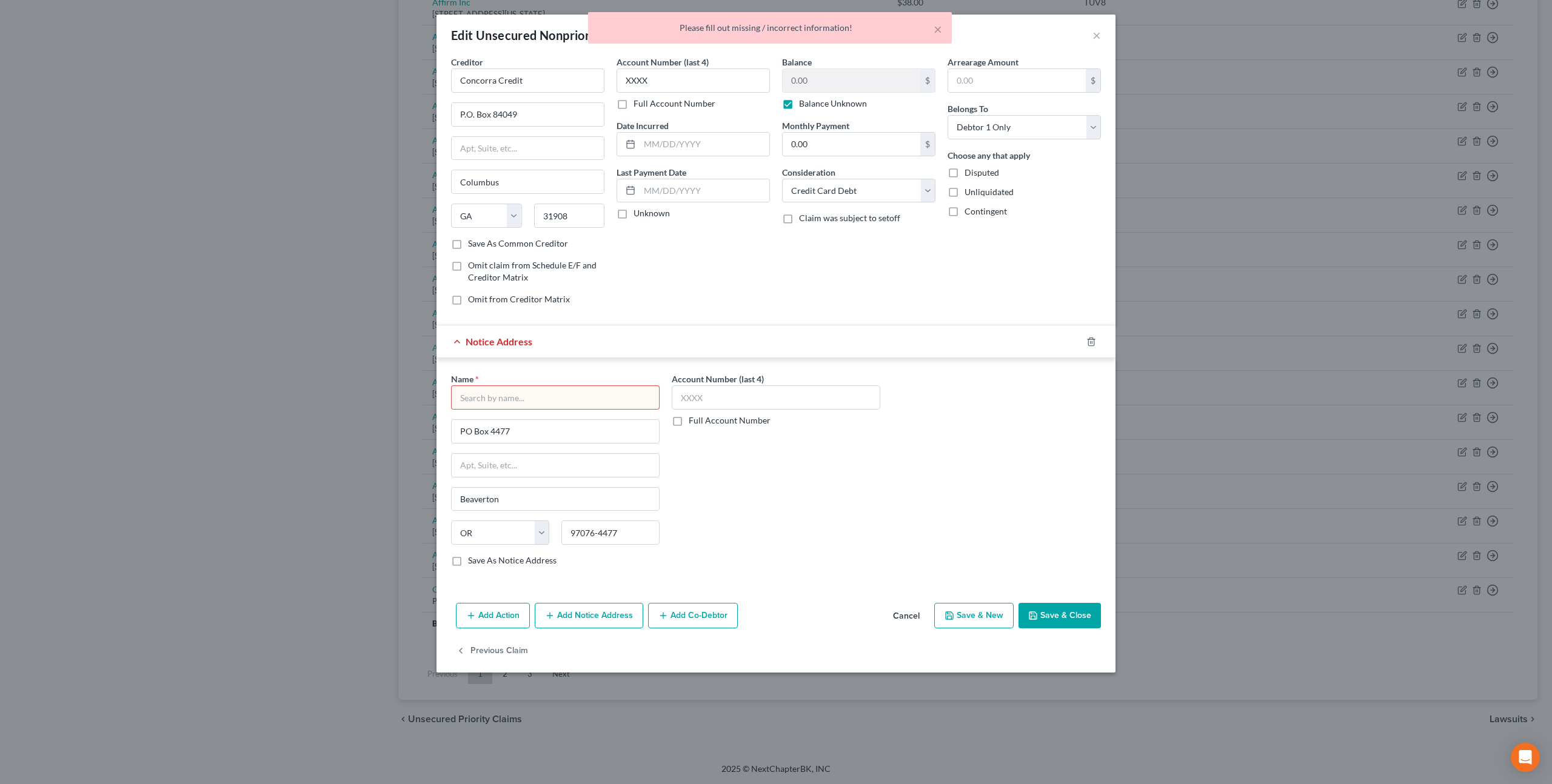
click at [610, 398] on input "text" at bounding box center [555, 397] width 208 height 25
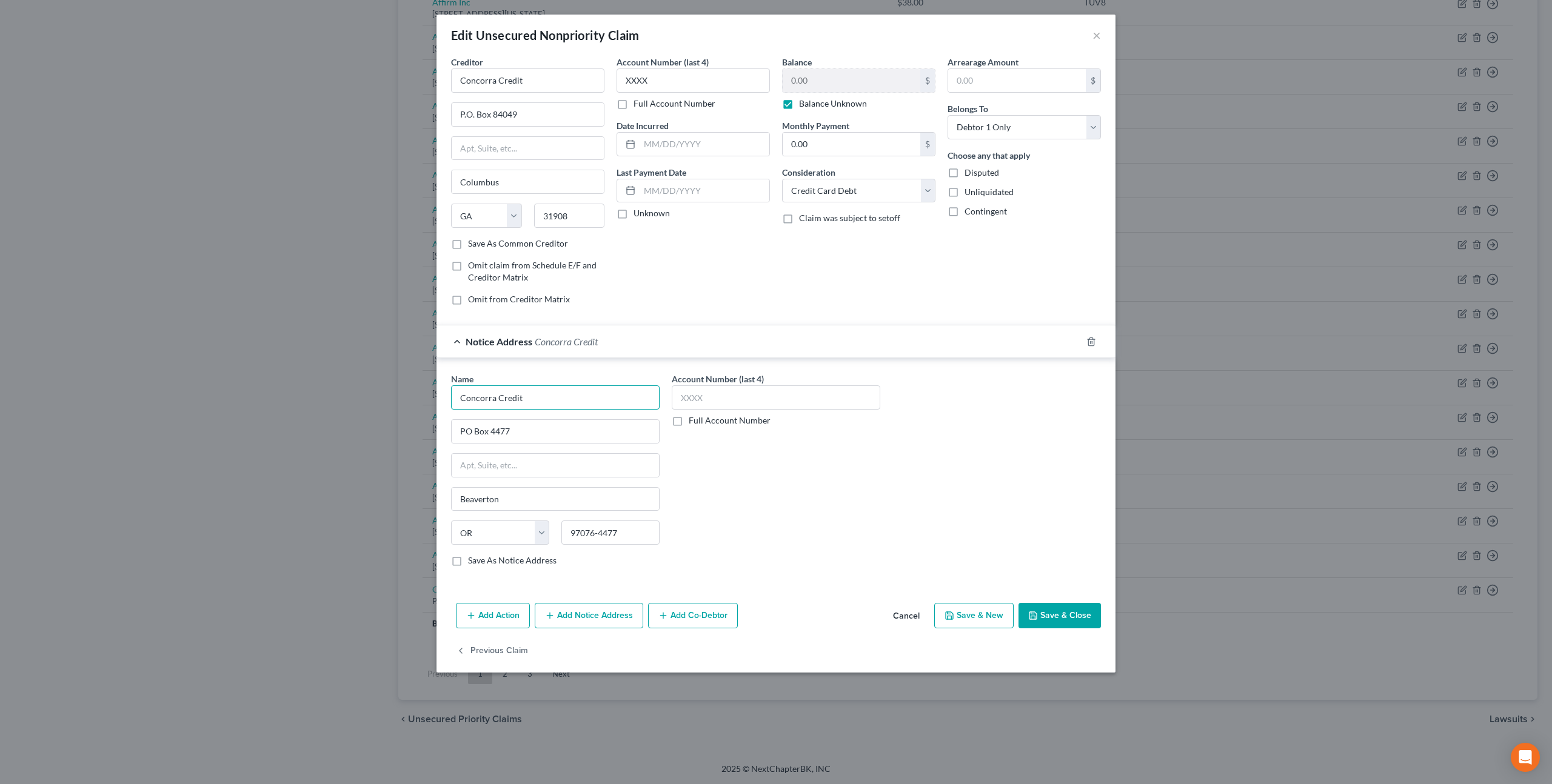
click at [487, 396] on input "Concorra Credit" at bounding box center [555, 397] width 208 height 25
type input "Concora Credit"
click at [487, 82] on input "Concorra Credit" at bounding box center [528, 81] width 153 height 25
type input "Concora Credit"
click at [1066, 619] on button "Save & Close" at bounding box center [1060, 616] width 83 height 26
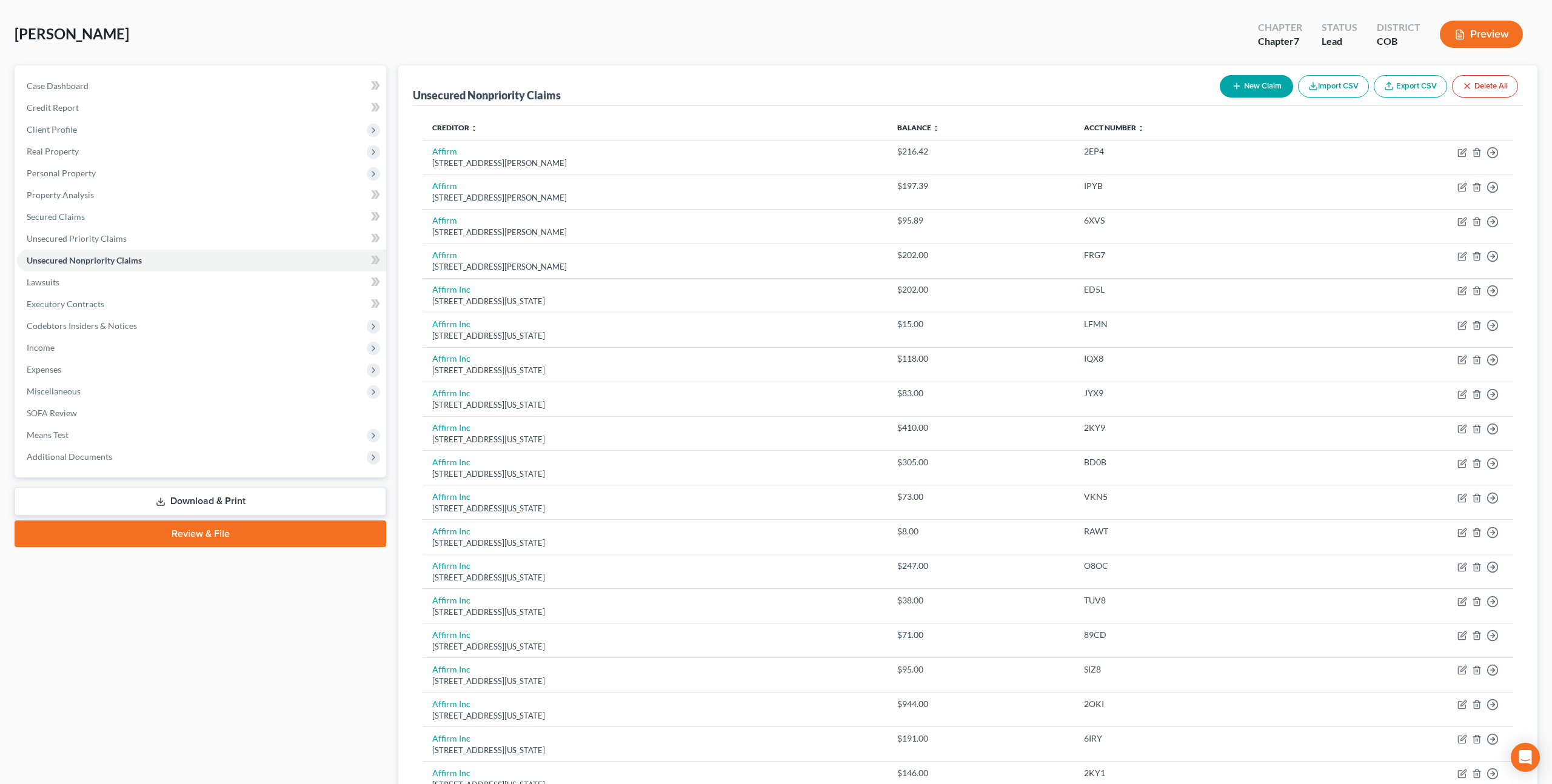
scroll to position [0, 0]
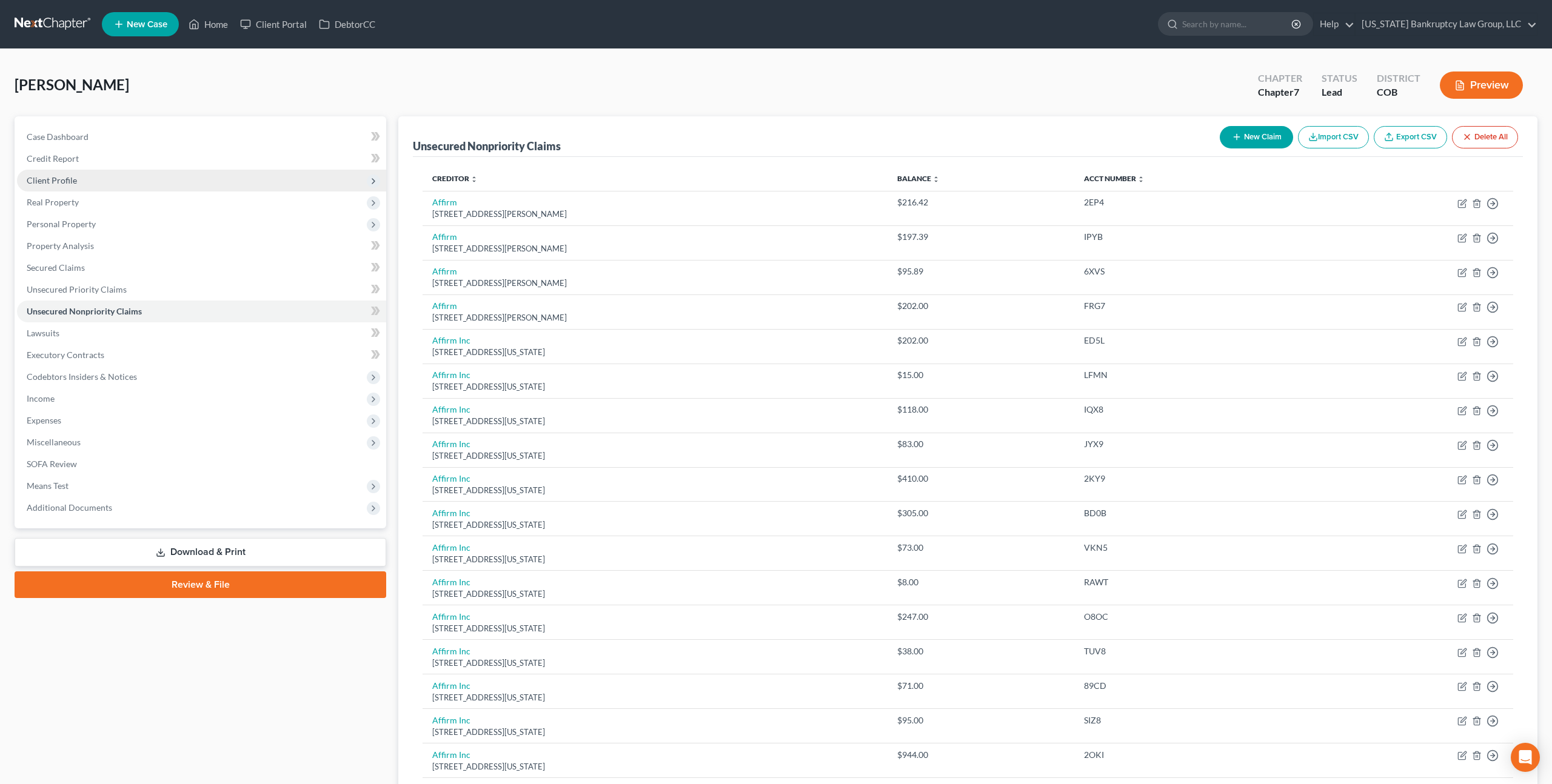
click at [70, 177] on span "Client Profile" at bounding box center [51, 180] width 50 height 10
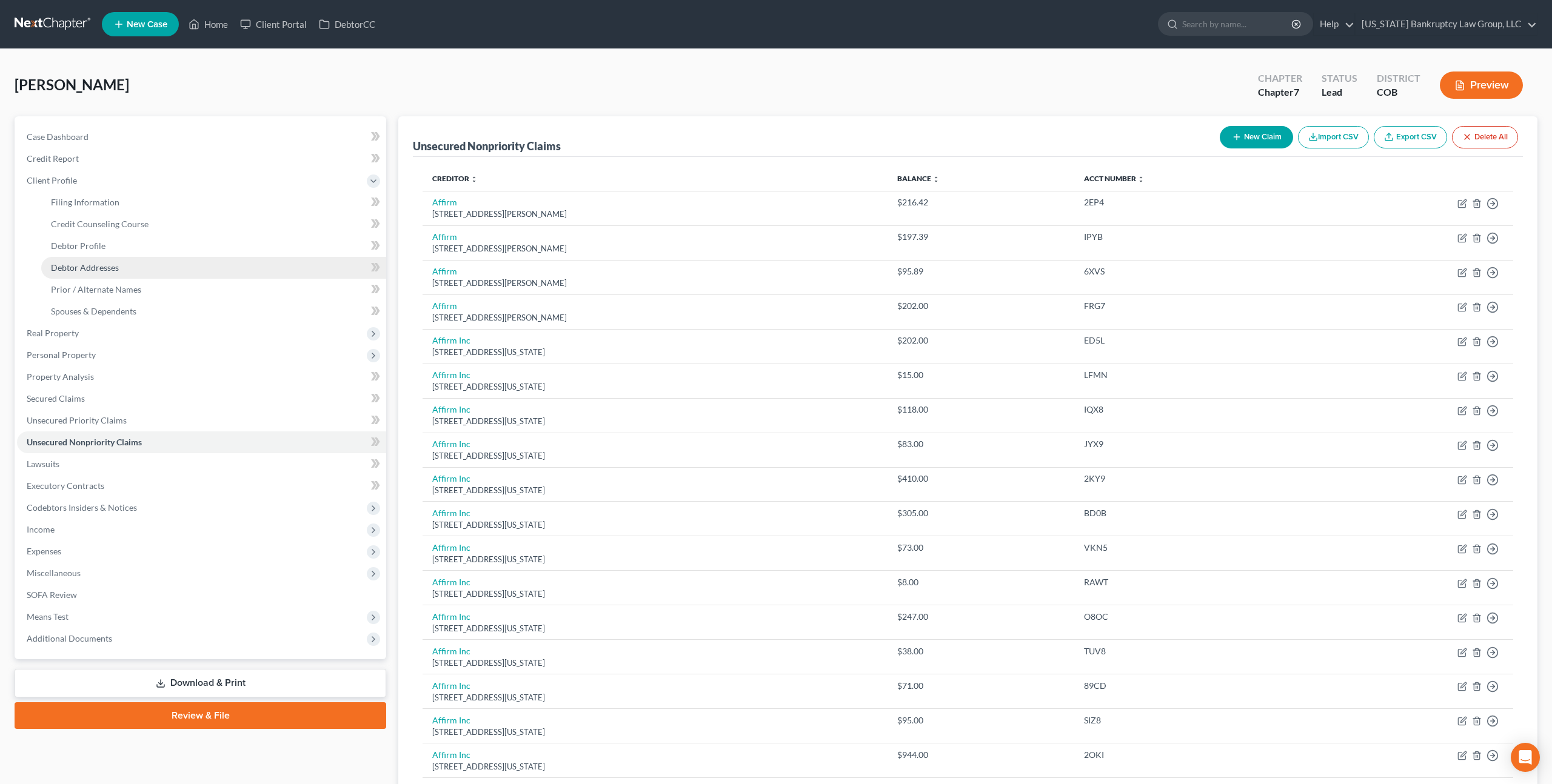
click at [109, 262] on span "Debtor Addresses" at bounding box center [85, 267] width 68 height 10
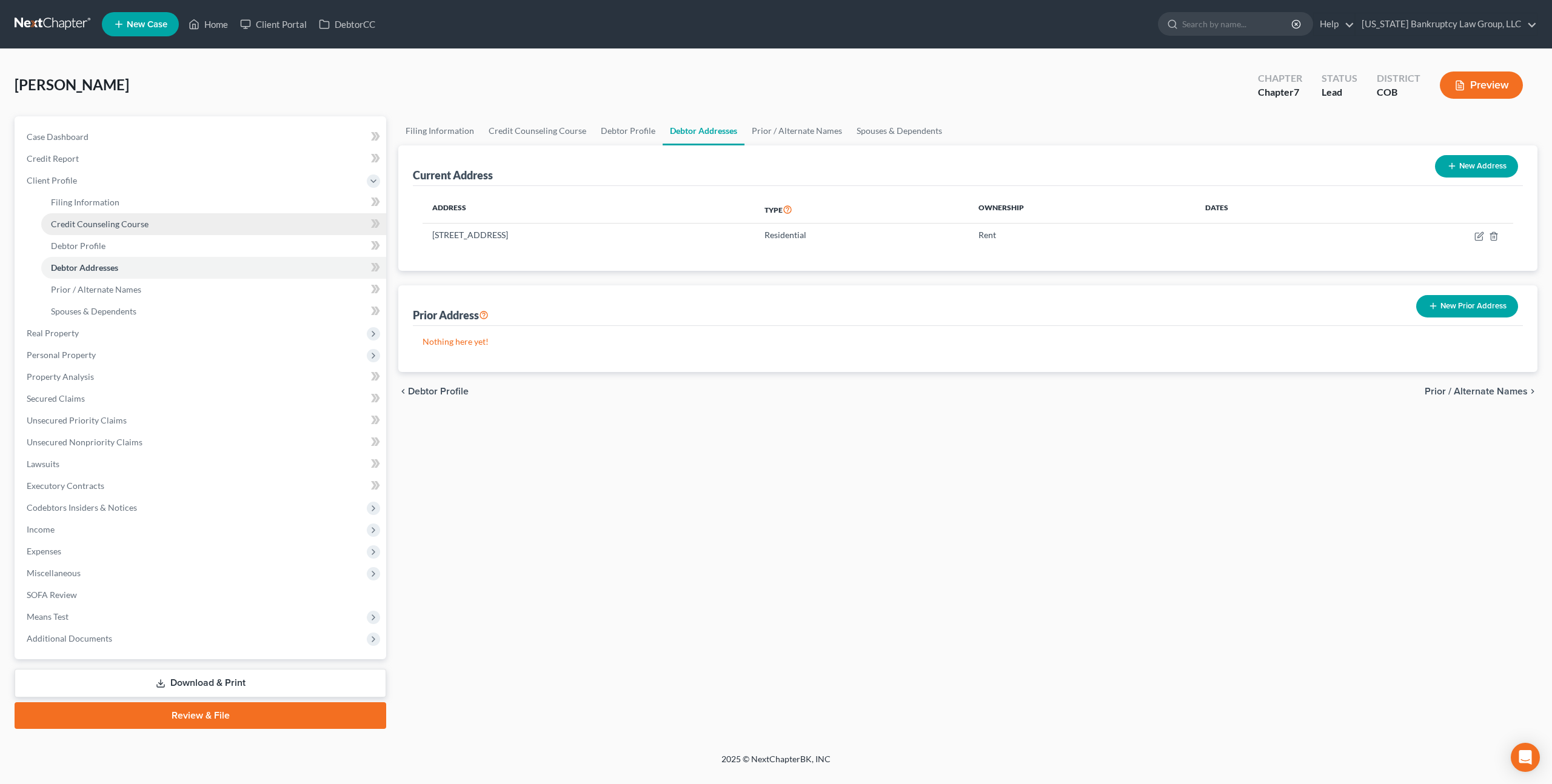
click at [112, 222] on span "Credit Counseling Course" at bounding box center [99, 224] width 97 height 10
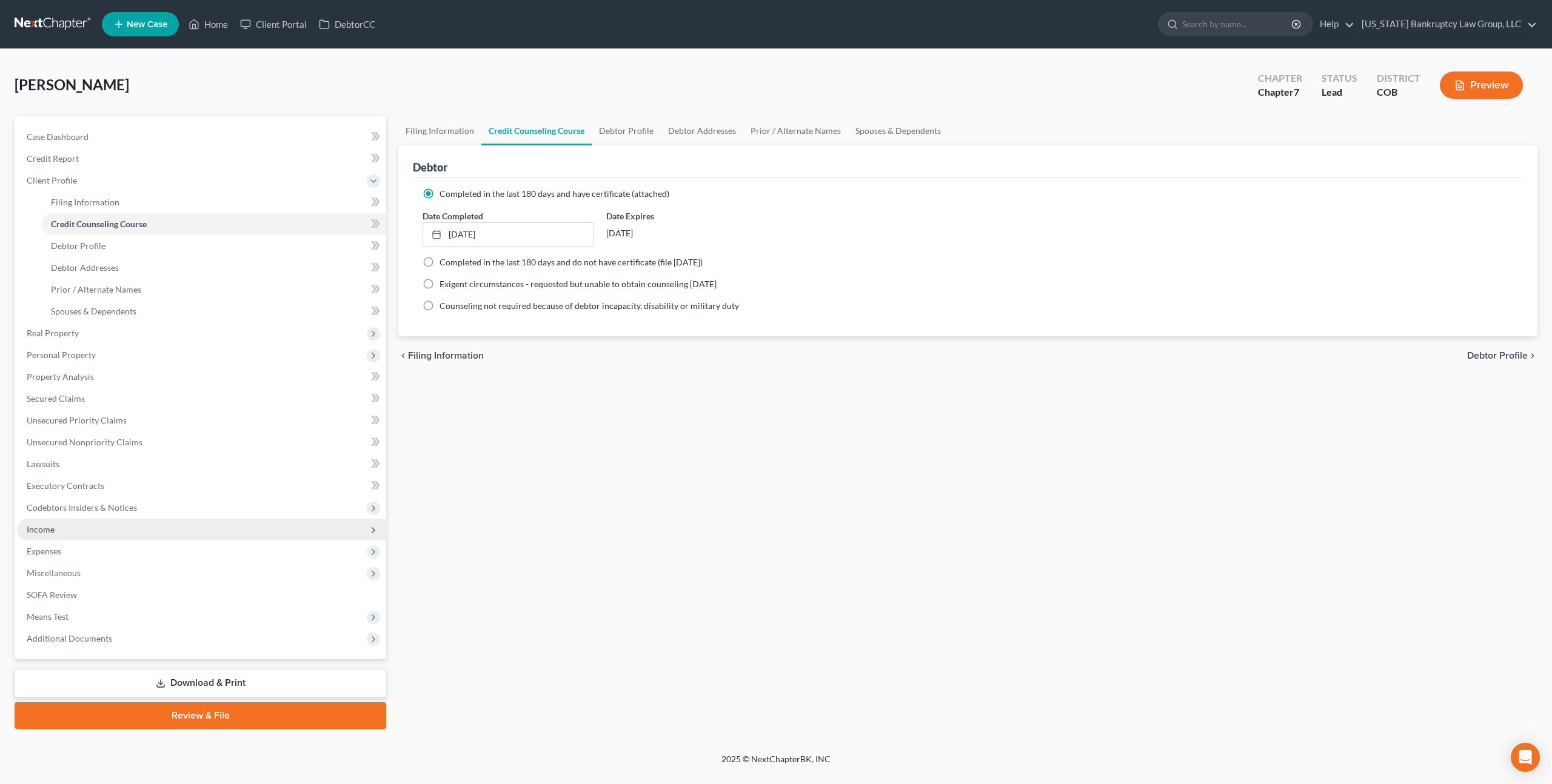
click at [71, 523] on span "Income" at bounding box center [201, 530] width 370 height 22
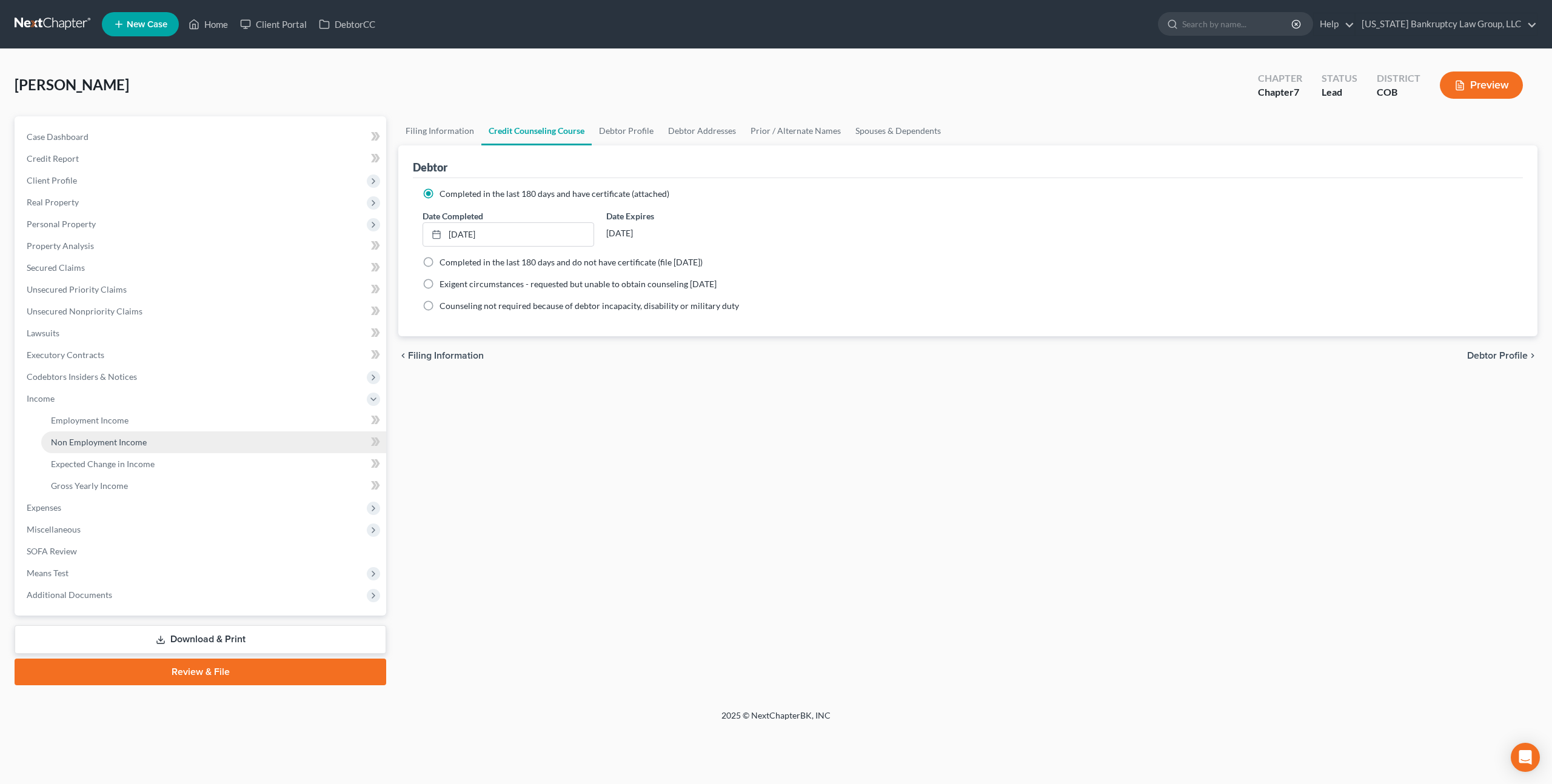
click at [85, 447] on span "Non Employment Income" at bounding box center [98, 442] width 95 height 10
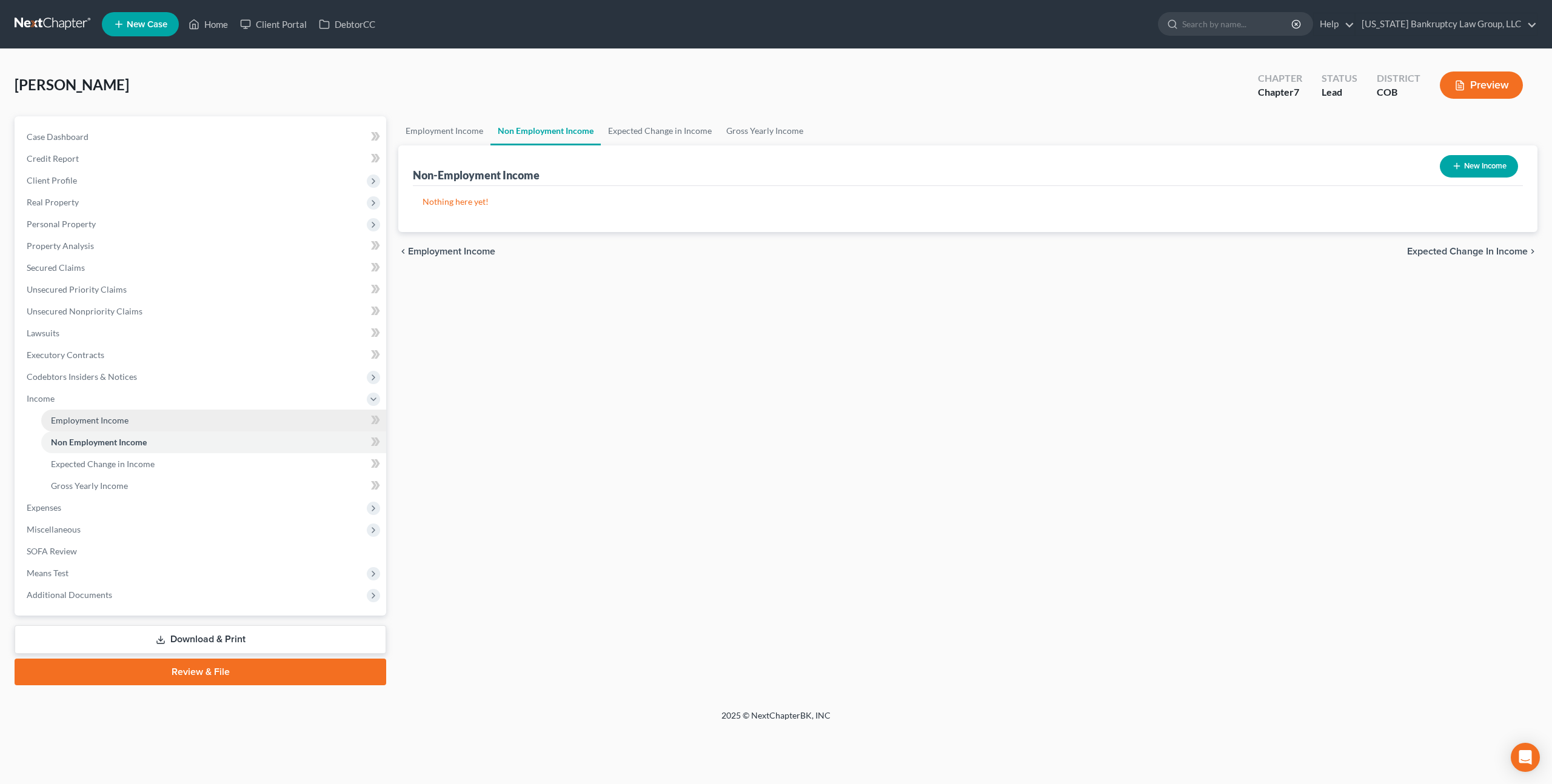
click at [119, 421] on span "Employment Income" at bounding box center [89, 420] width 78 height 10
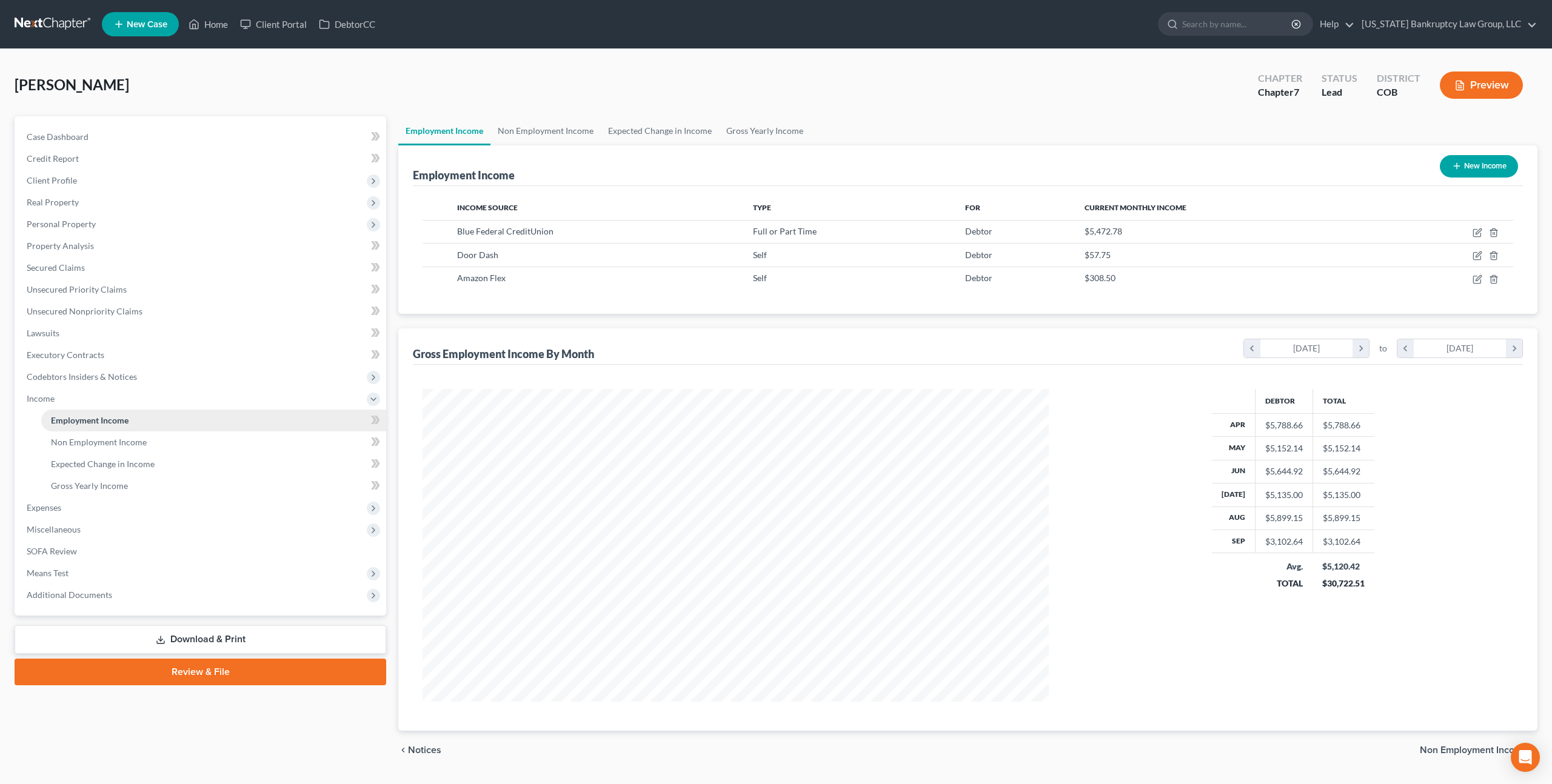
scroll to position [312, 650]
click at [1476, 258] on icon "button" at bounding box center [1478, 255] width 10 height 10
select select "1"
select select "0"
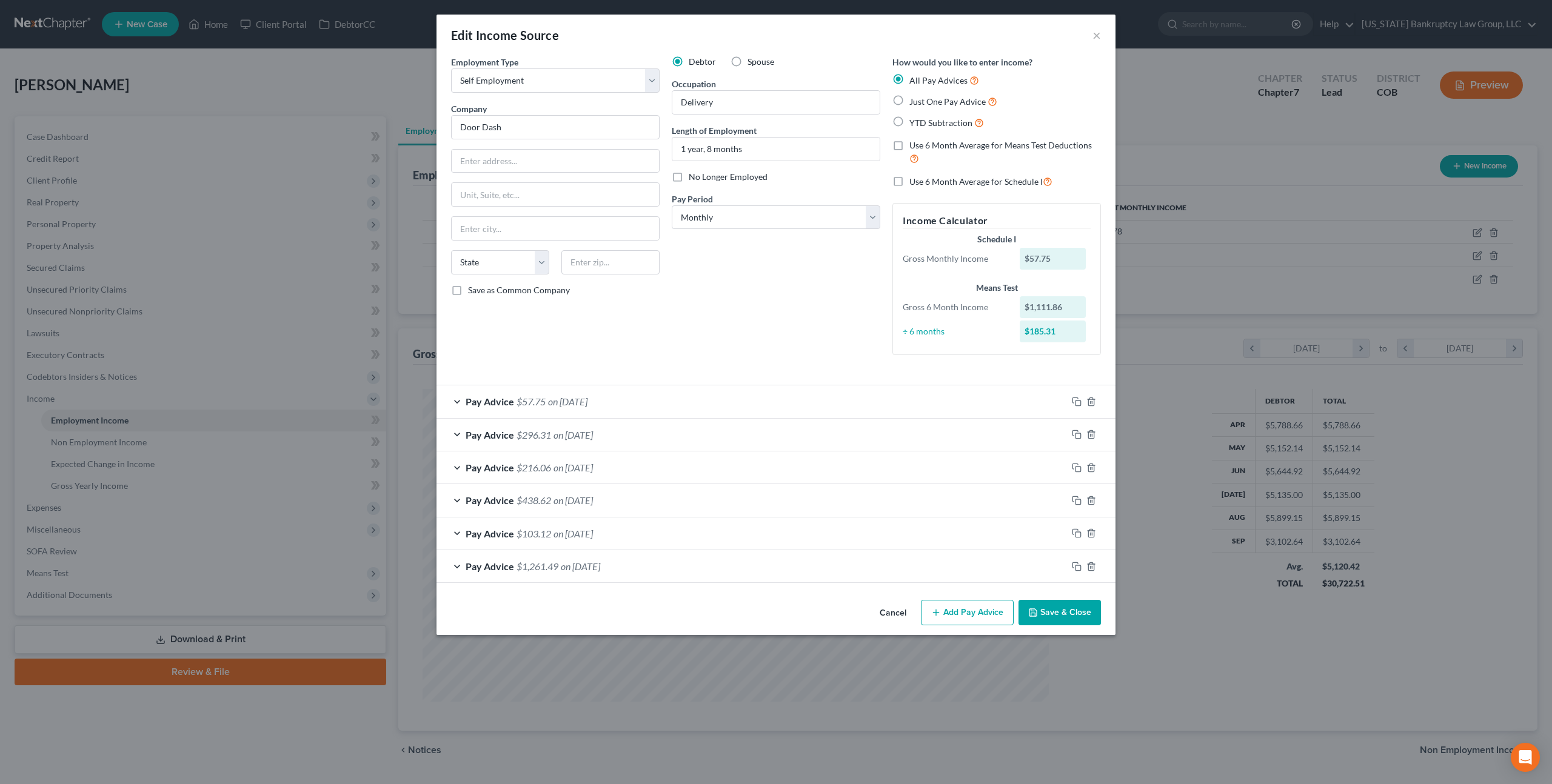
click at [1059, 609] on button "Save & Close" at bounding box center [1060, 613] width 83 height 26
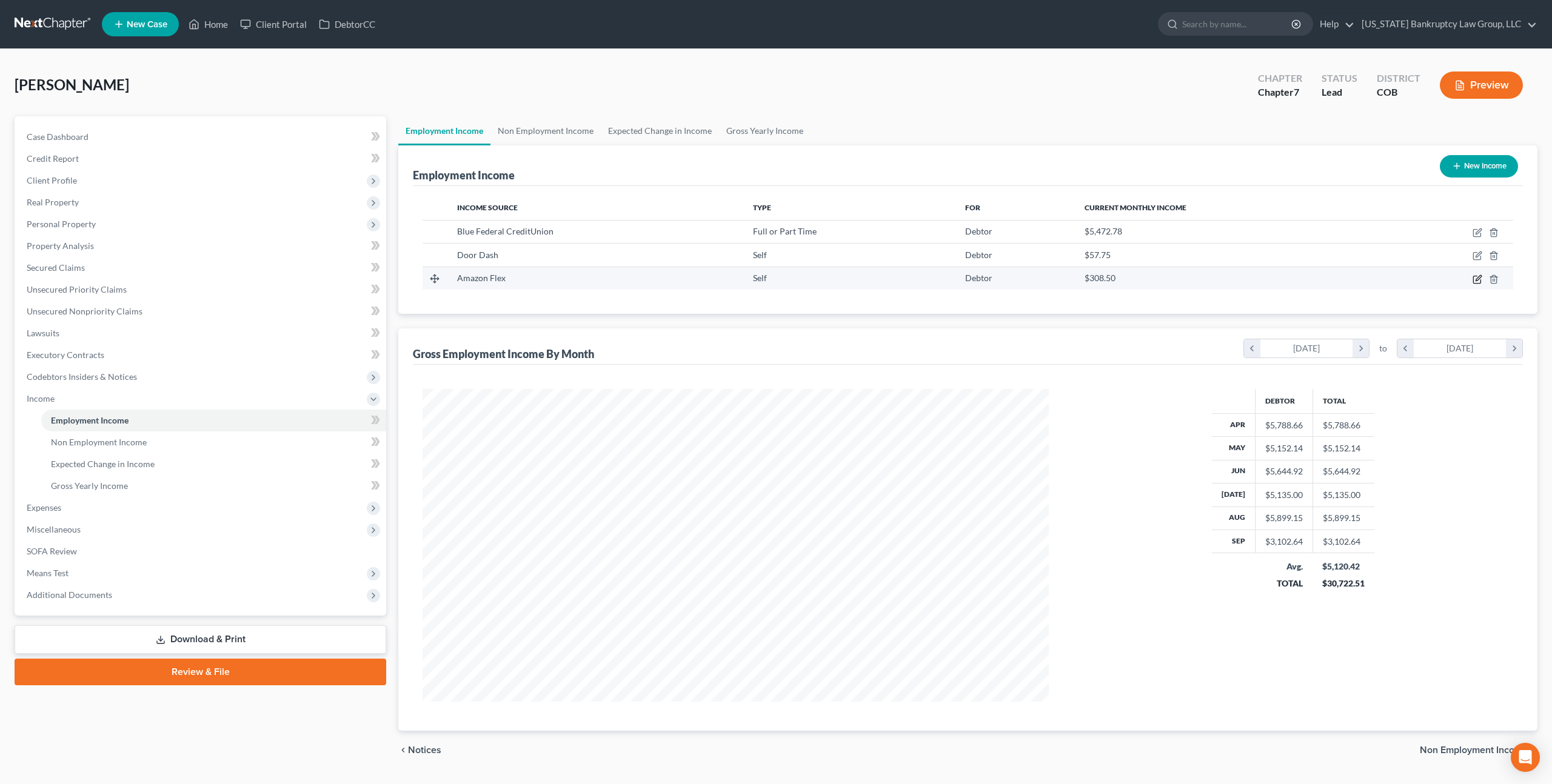
click at [1479, 276] on icon "button" at bounding box center [1478, 279] width 10 height 10
select select "1"
select select "50"
select select "0"
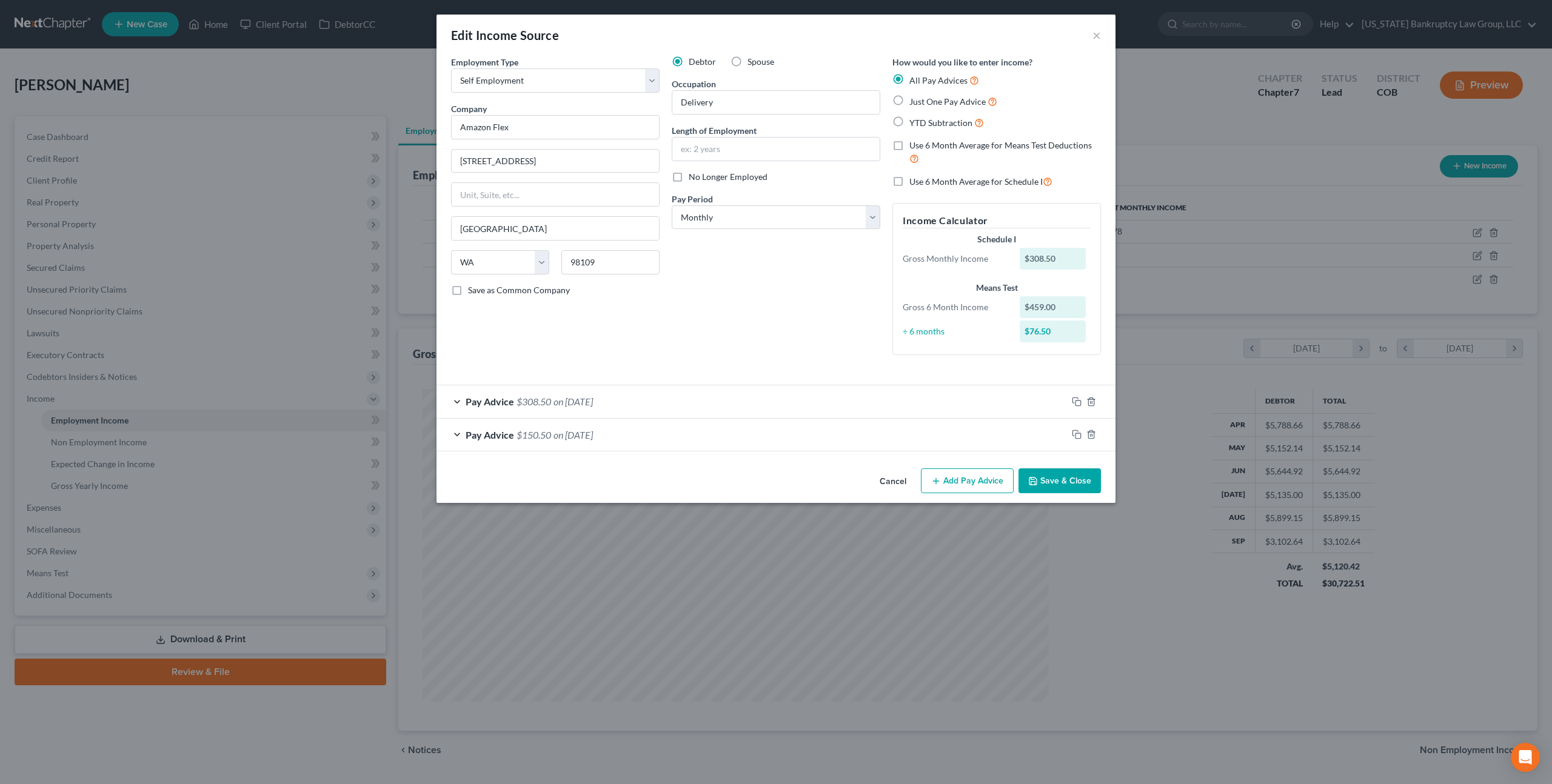
click at [689, 180] on label "No Longer Employed" at bounding box center [728, 177] width 79 height 12
click at [694, 179] on input "No Longer Employed" at bounding box center [698, 175] width 8 height 8
checkbox input "true"
click at [1044, 477] on button "Save & Close" at bounding box center [1060, 481] width 83 height 26
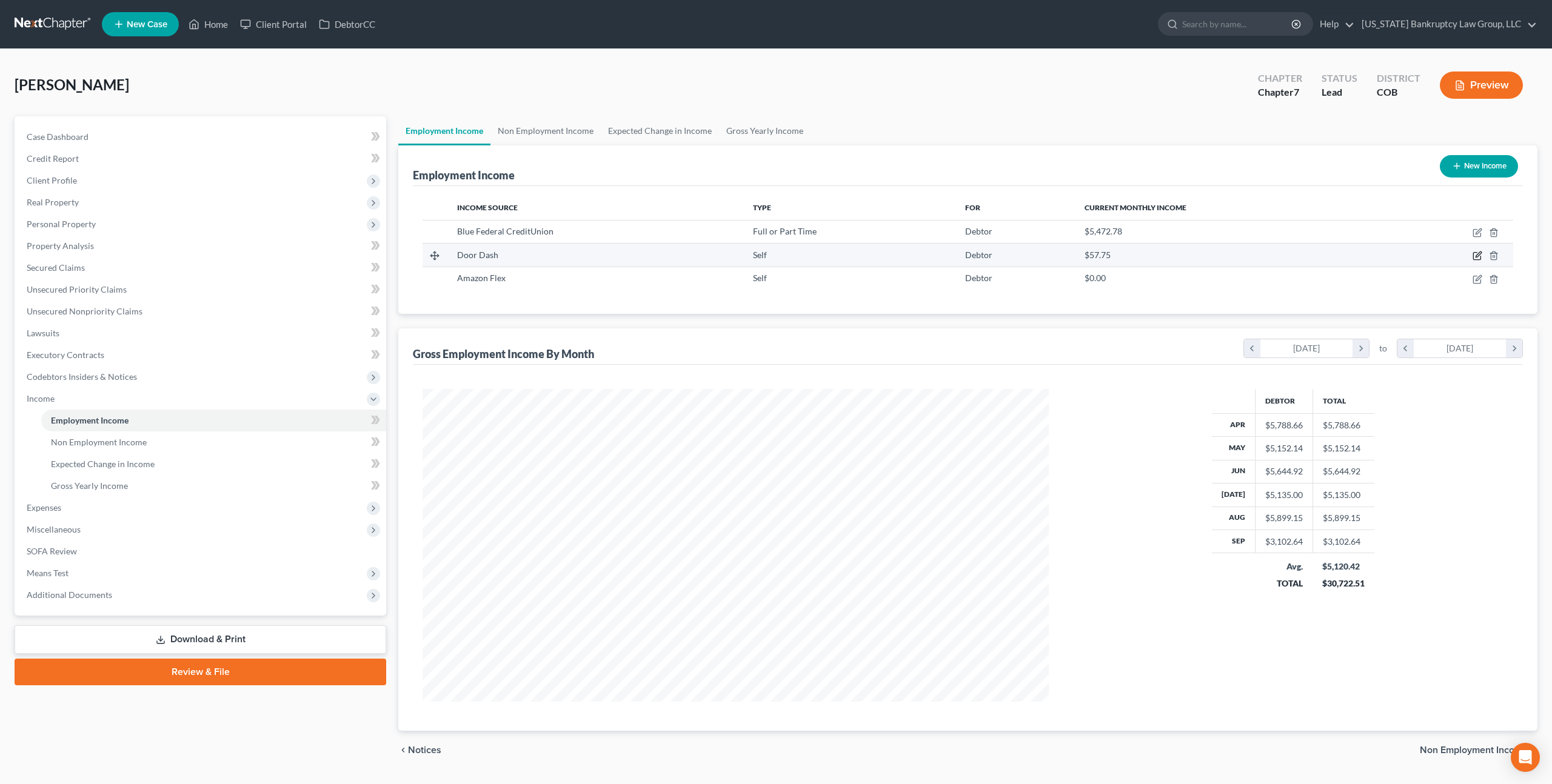
click at [1480, 254] on icon "button" at bounding box center [1479, 255] width 6 height 6
select select "1"
select select "0"
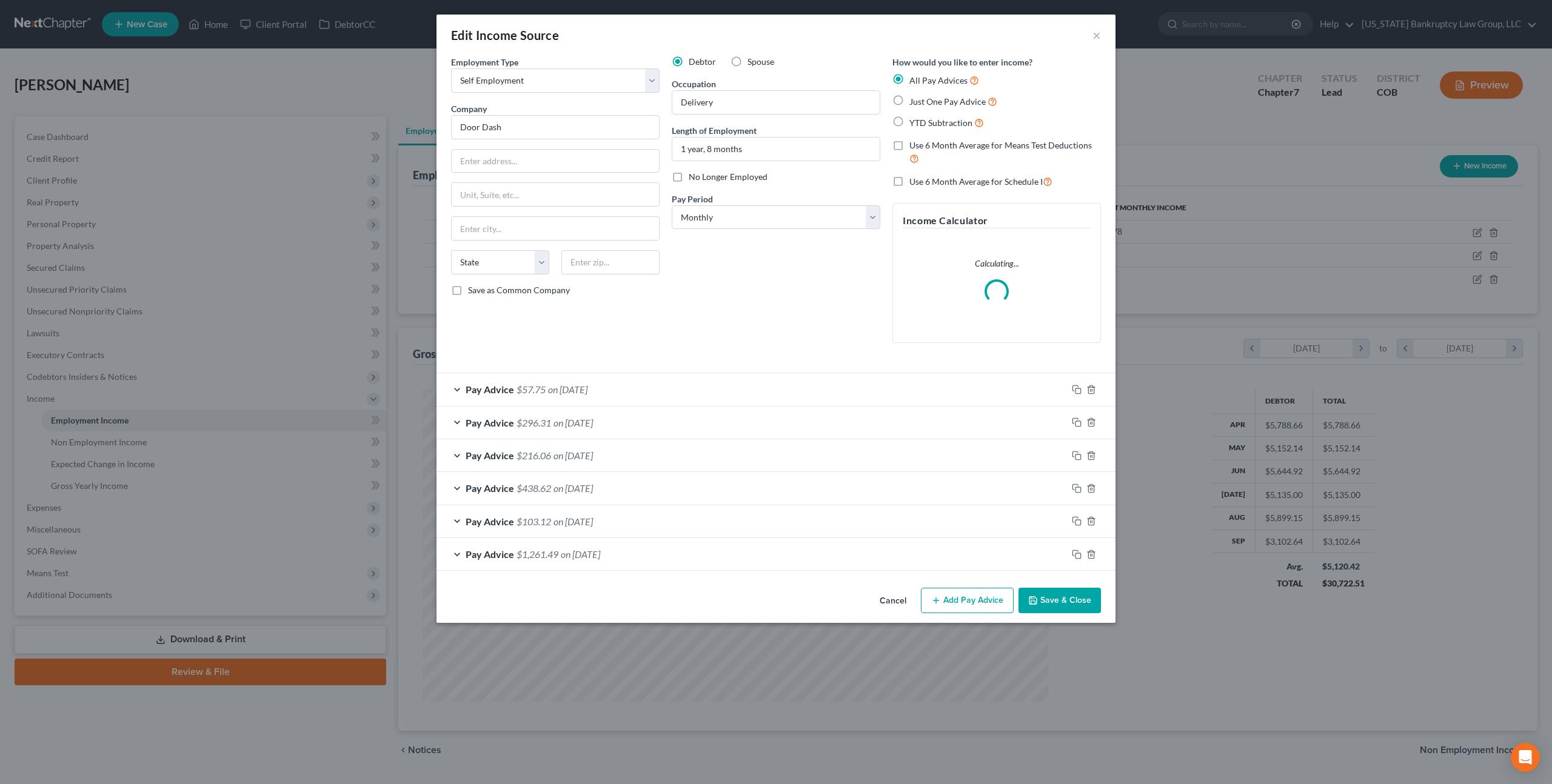
click at [689, 178] on label "No Longer Employed" at bounding box center [728, 177] width 79 height 12
click at [694, 178] on input "No Longer Employed" at bounding box center [698, 175] width 8 height 8
checkbox input "true"
click at [1053, 597] on button "Save & Close" at bounding box center [1060, 600] width 83 height 26
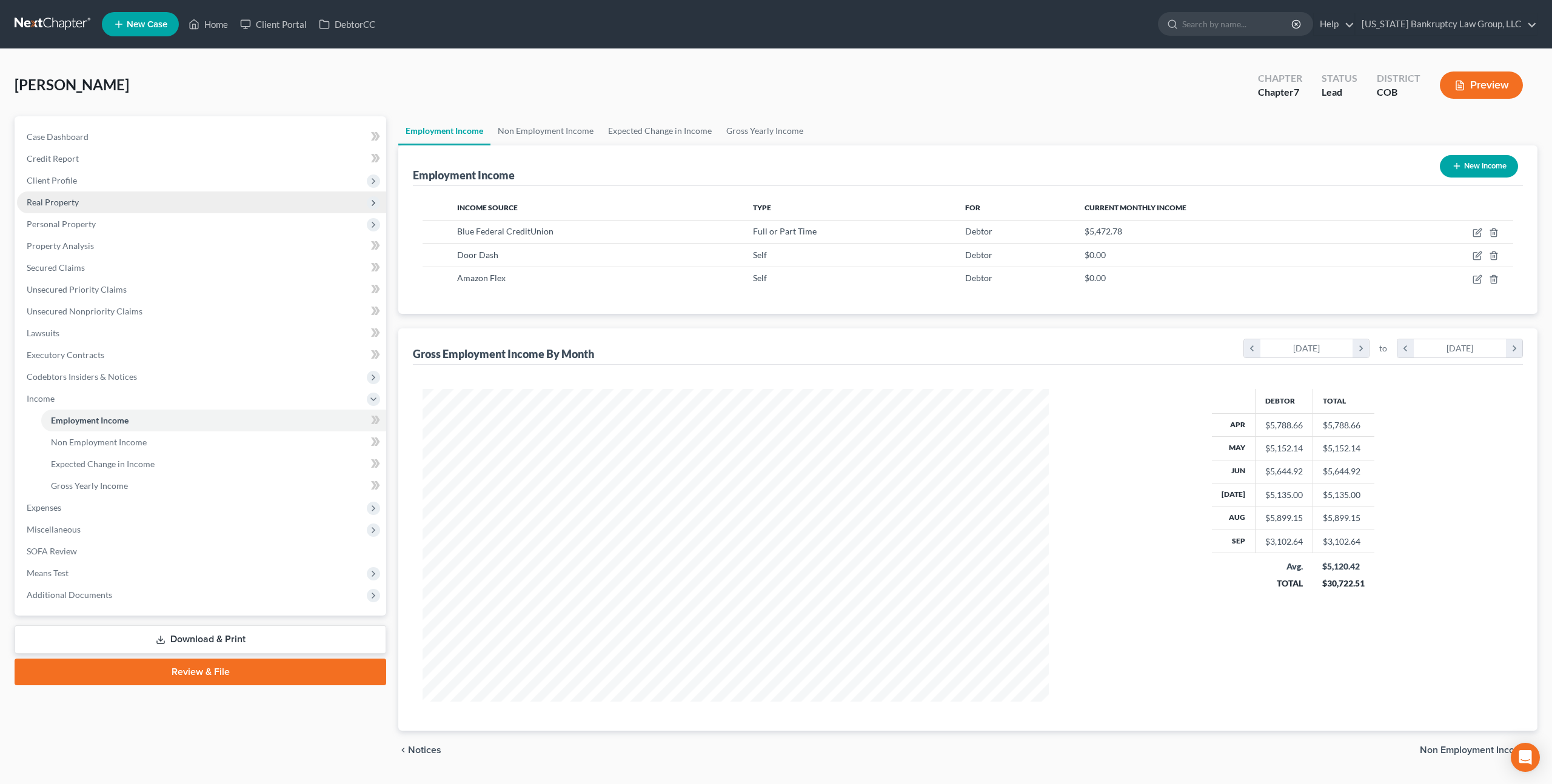
click at [72, 202] on span "Real Property" at bounding box center [52, 202] width 52 height 10
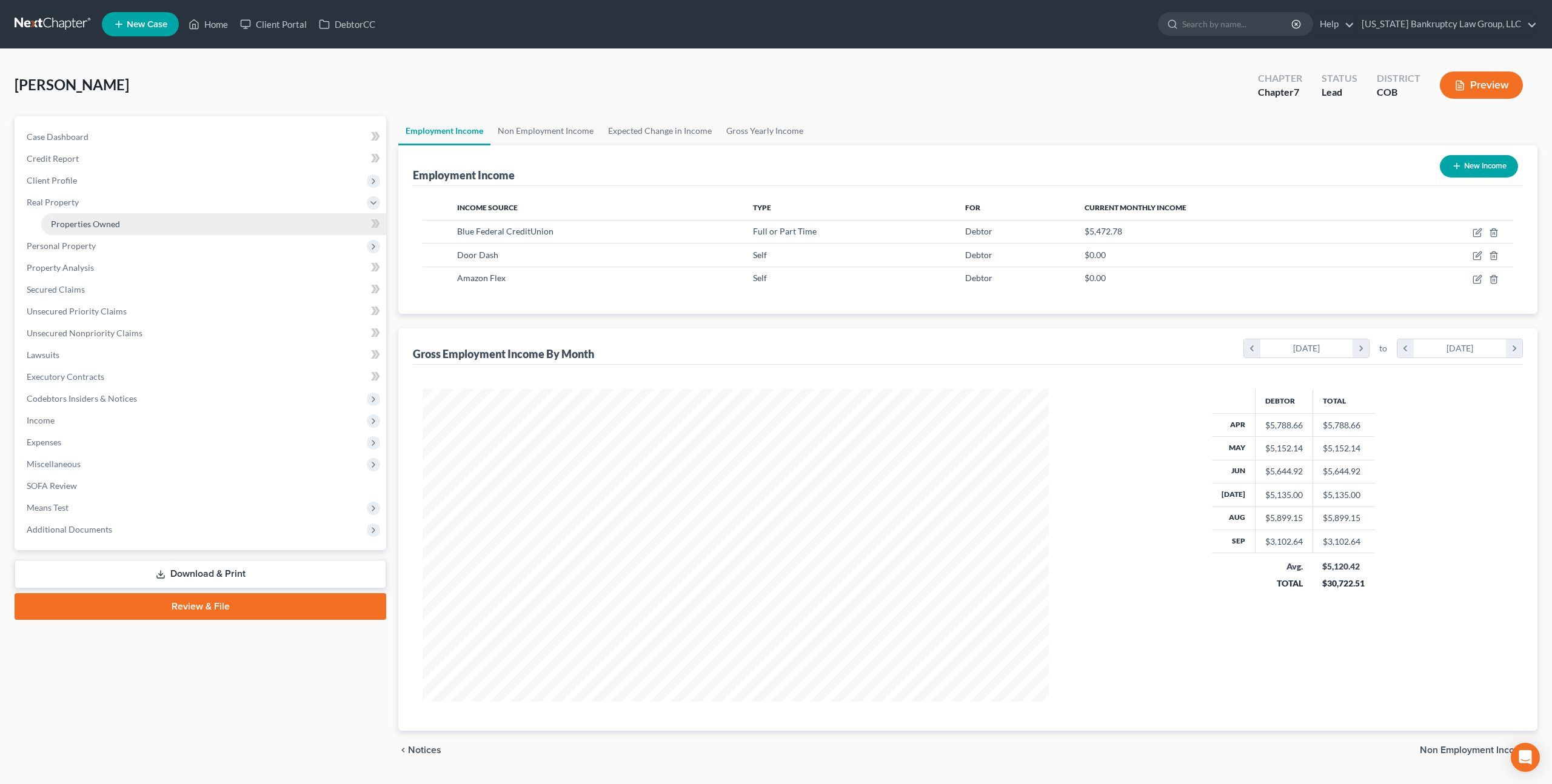
click at [86, 219] on span "Properties Owned" at bounding box center [86, 224] width 69 height 10
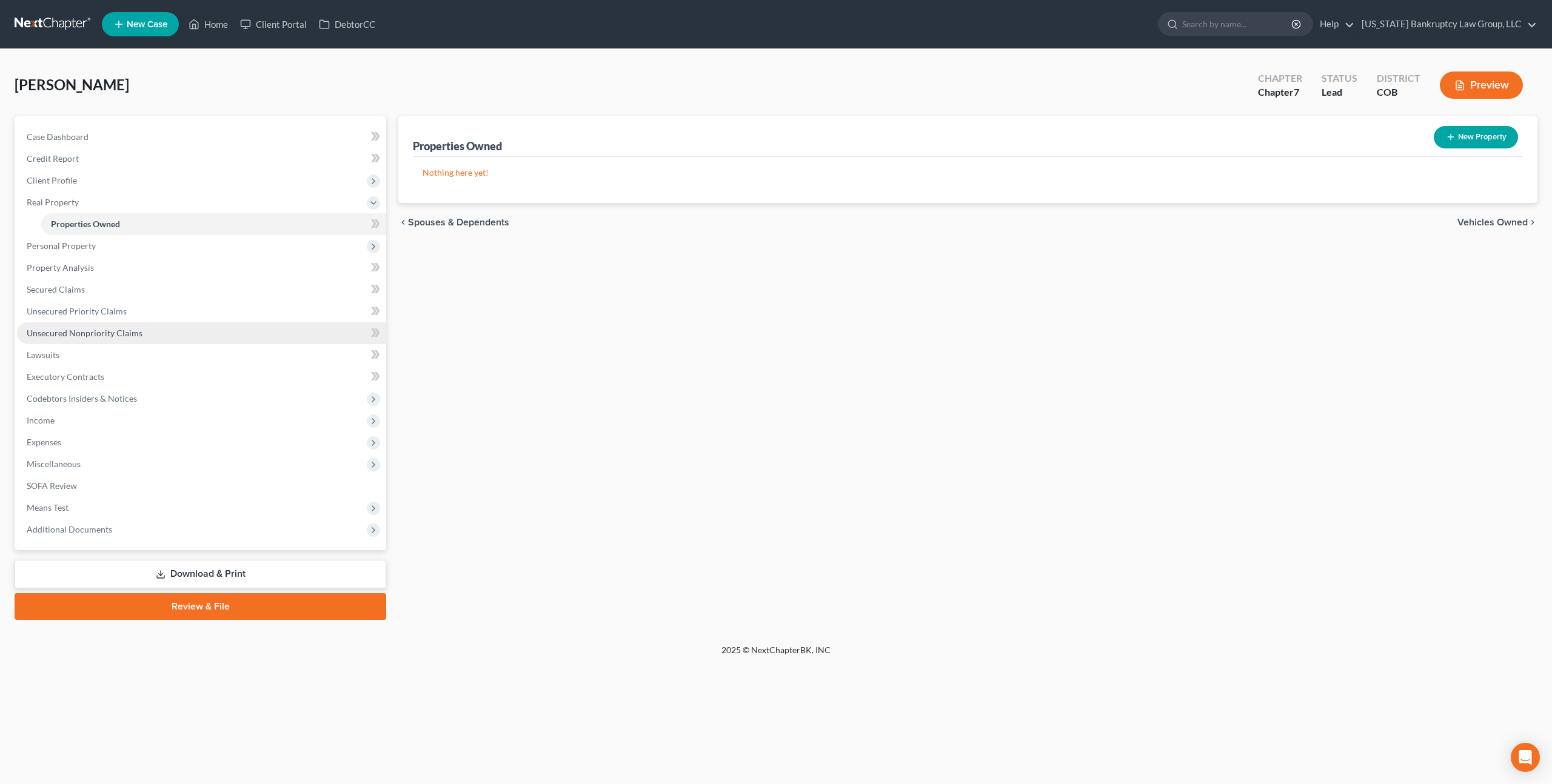
click at [102, 331] on span "Unsecured Nonpriority Claims" at bounding box center [85, 333] width 116 height 10
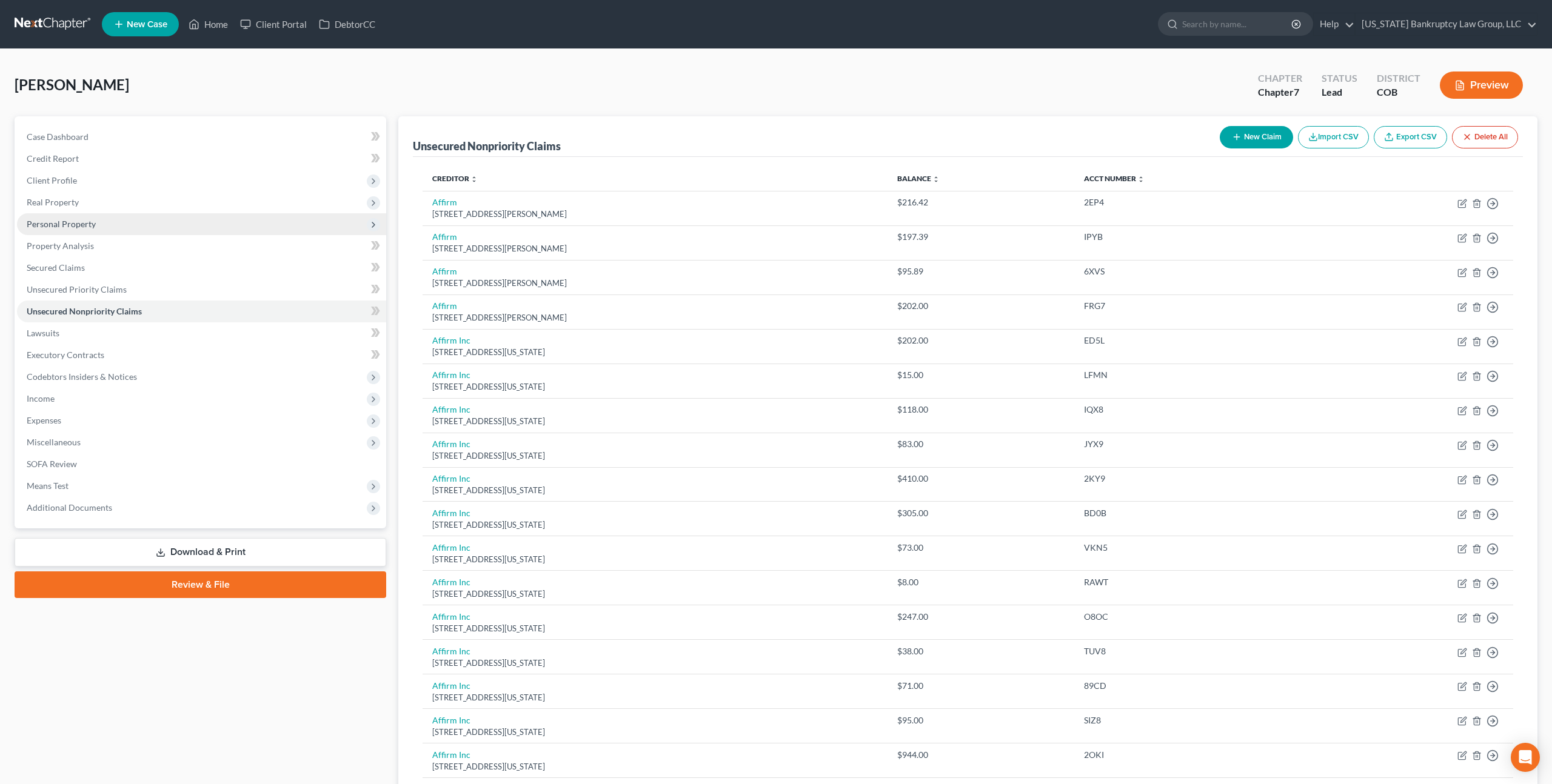
click at [86, 225] on span "Personal Property" at bounding box center [61, 224] width 69 height 10
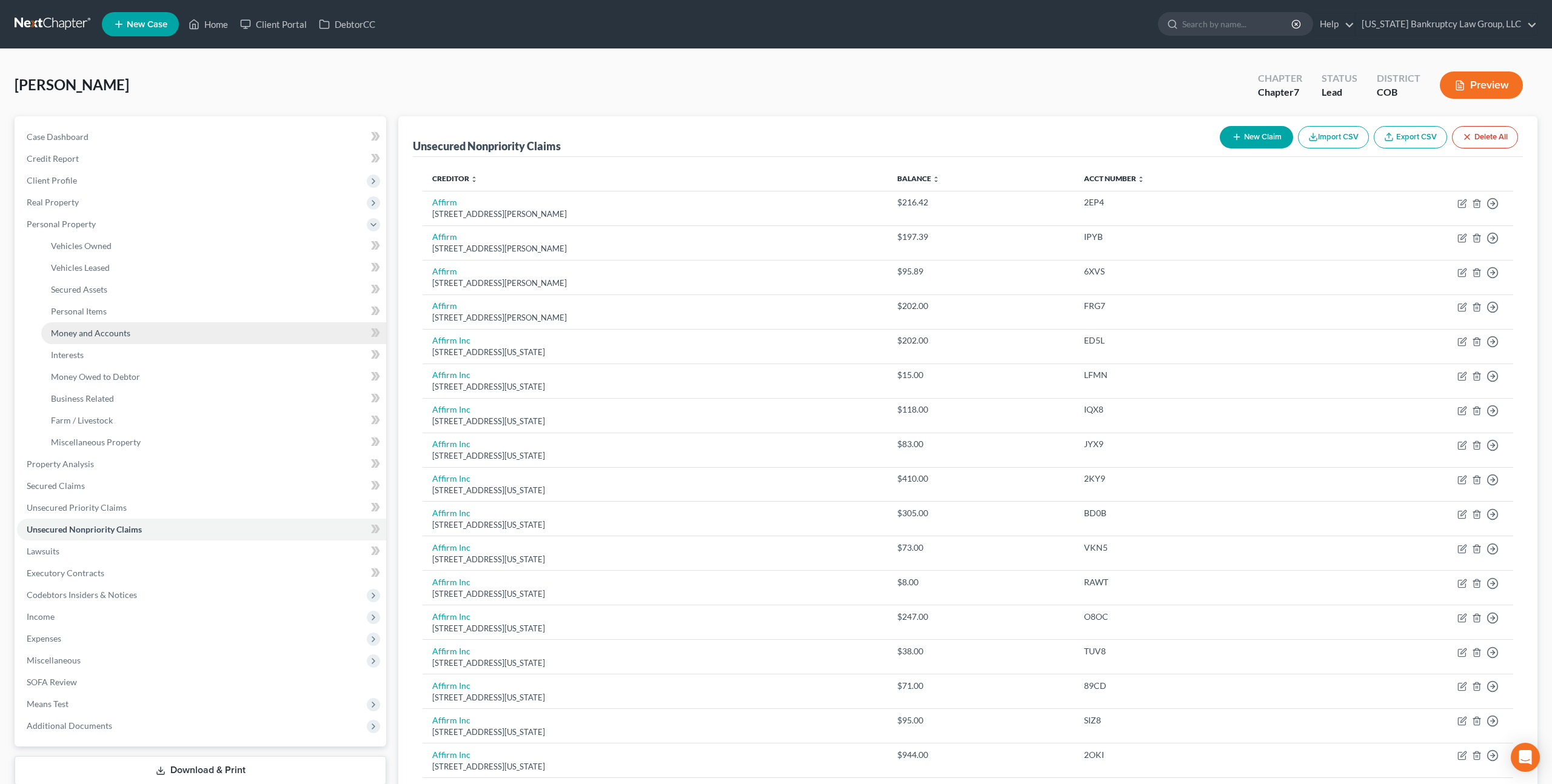
click at [109, 328] on span "Money and Accounts" at bounding box center [90, 333] width 80 height 10
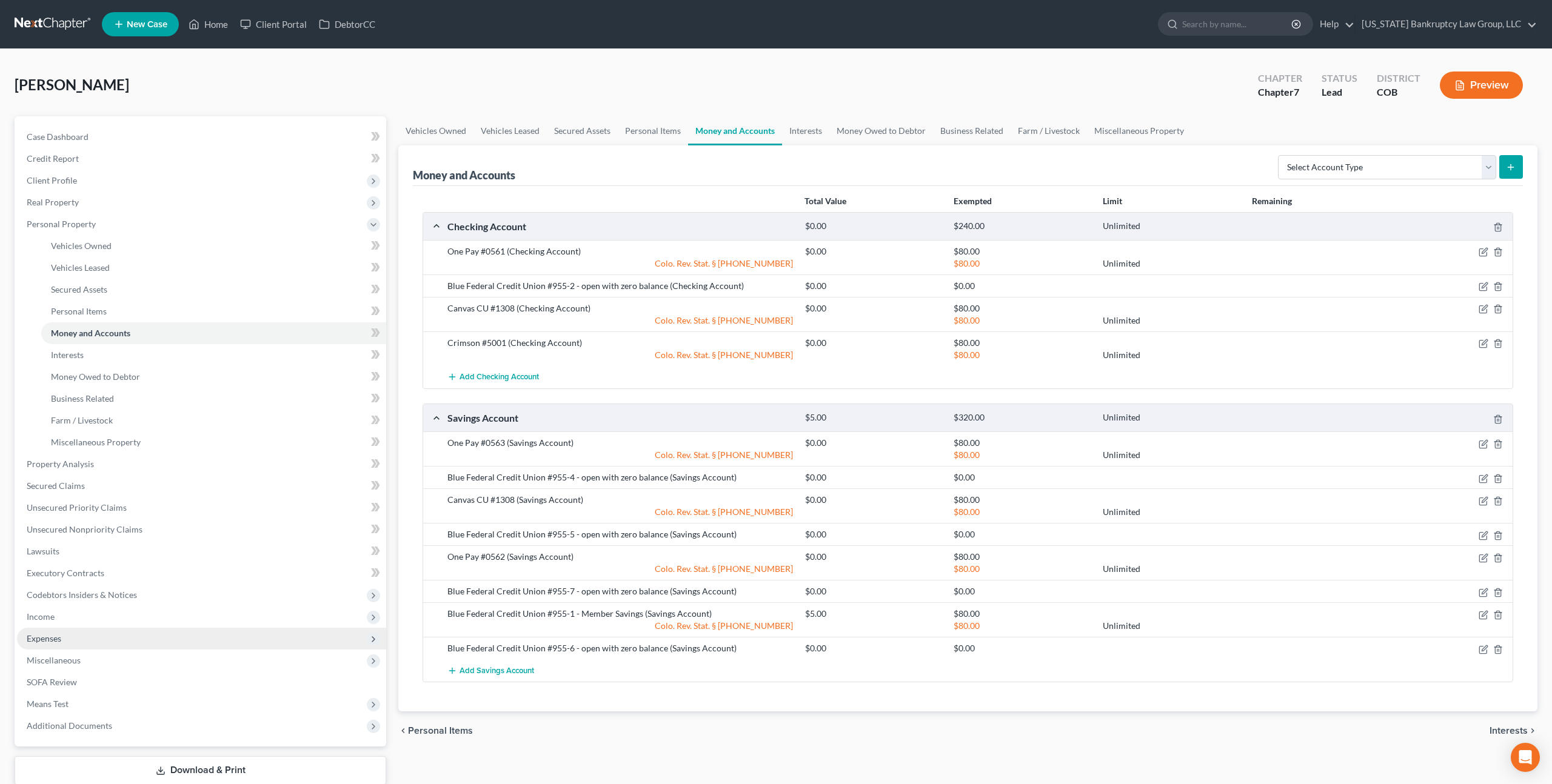
click at [67, 631] on span "Expenses" at bounding box center [201, 639] width 370 height 22
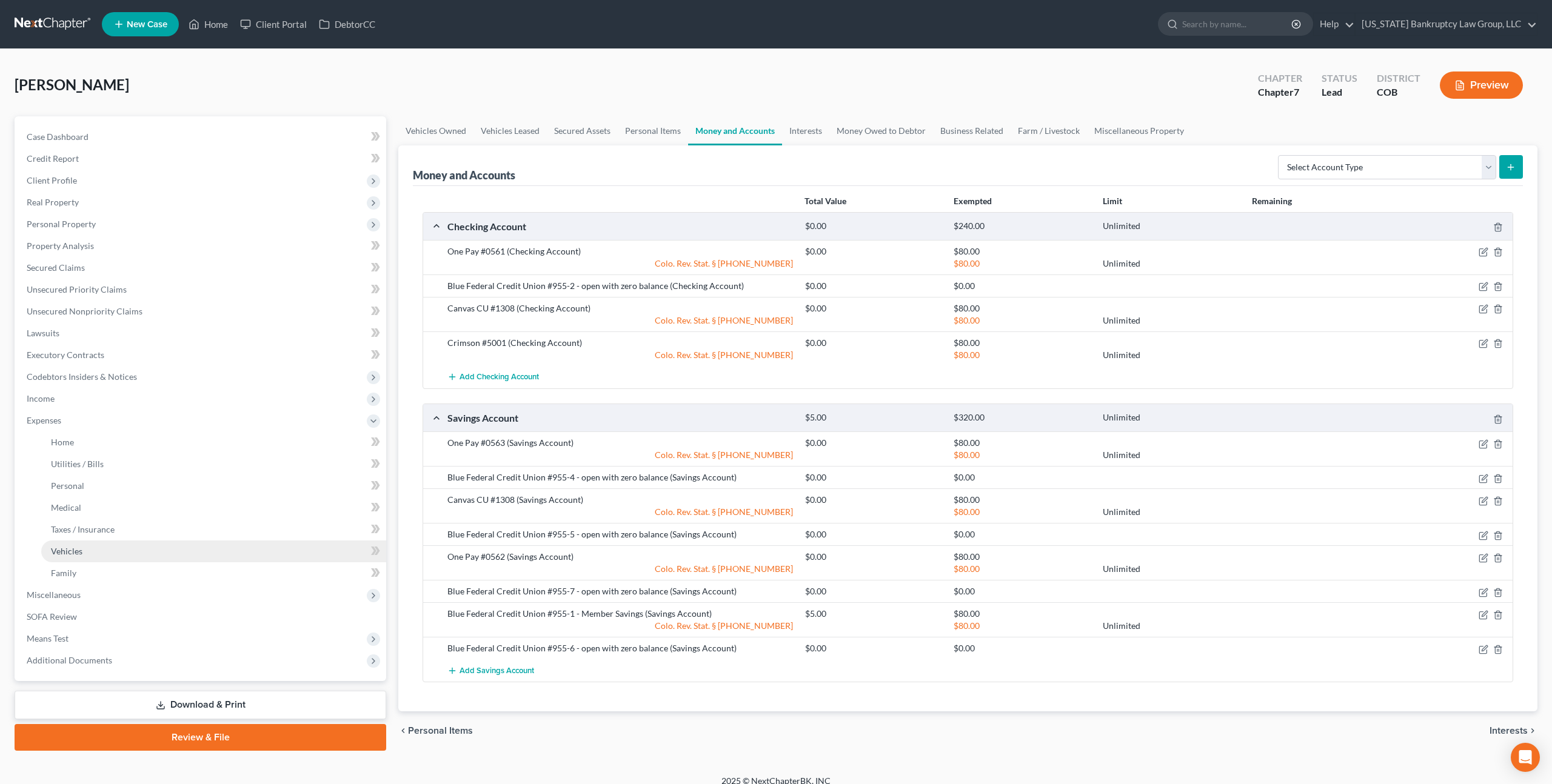
click at [80, 550] on span "Vehicles" at bounding box center [67, 551] width 31 height 10
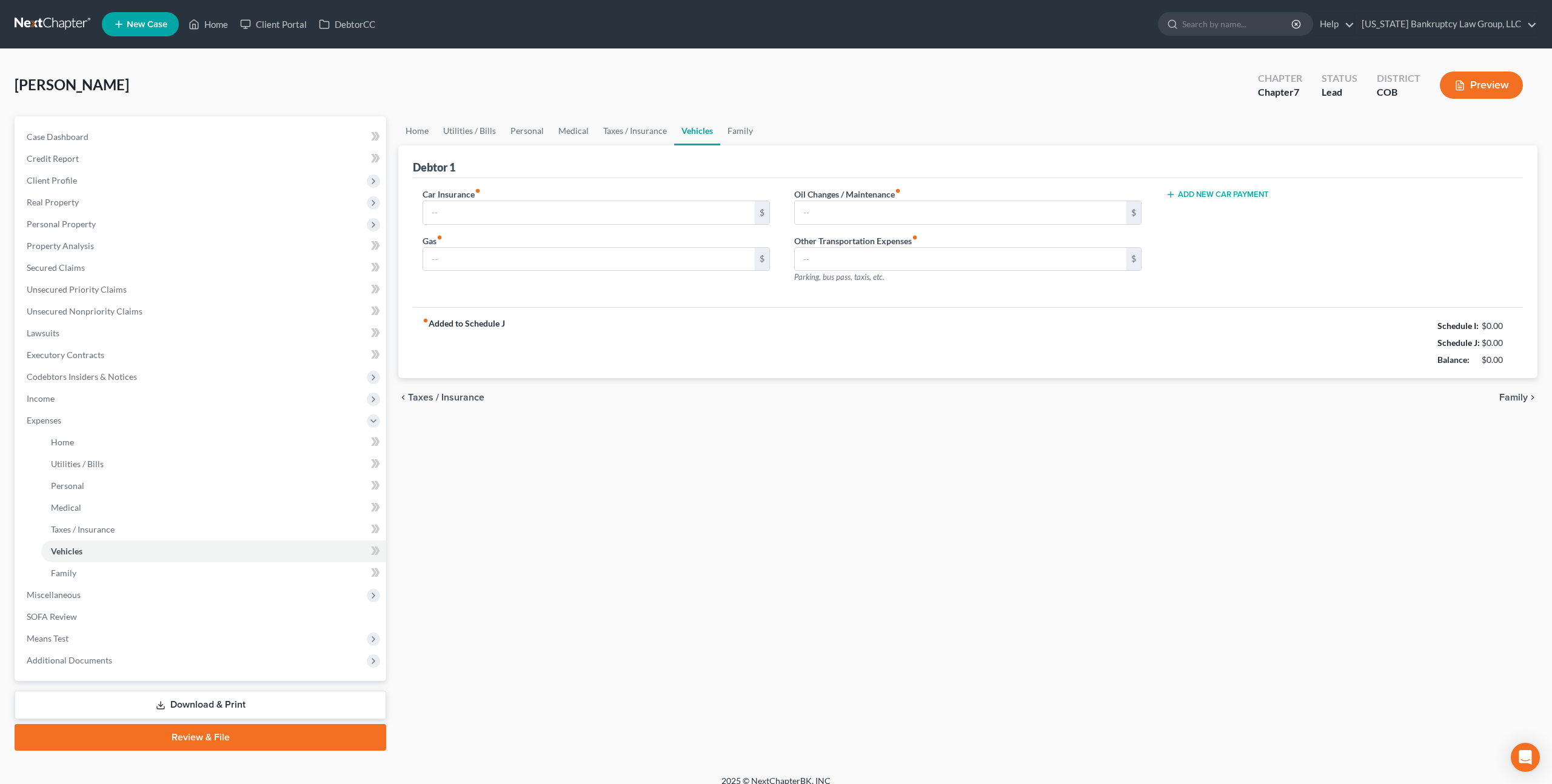
type input "0.00"
type input "500.00"
type input "100.00"
type input "0.00"
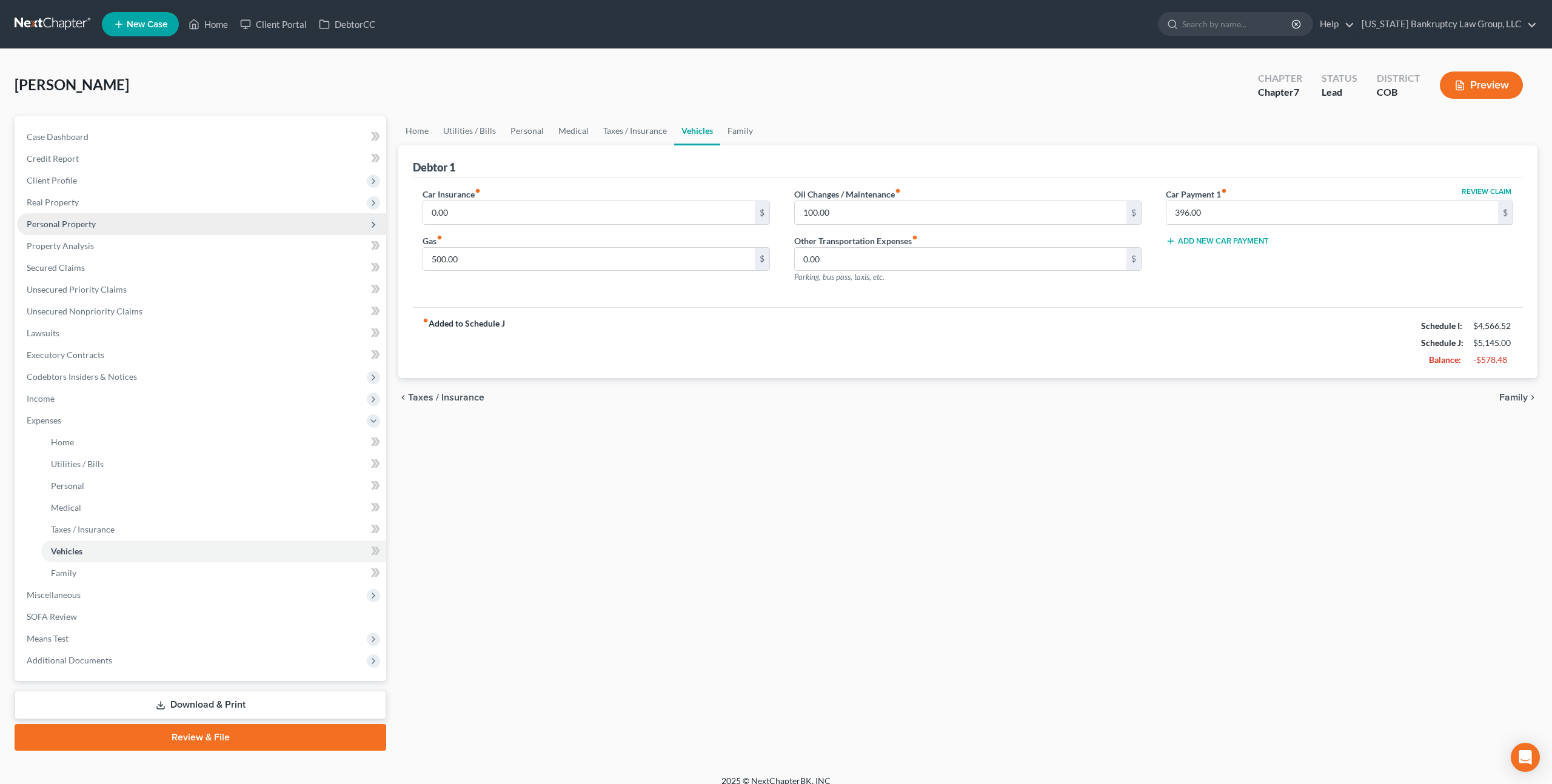
click at [80, 224] on span "Personal Property" at bounding box center [61, 224] width 69 height 10
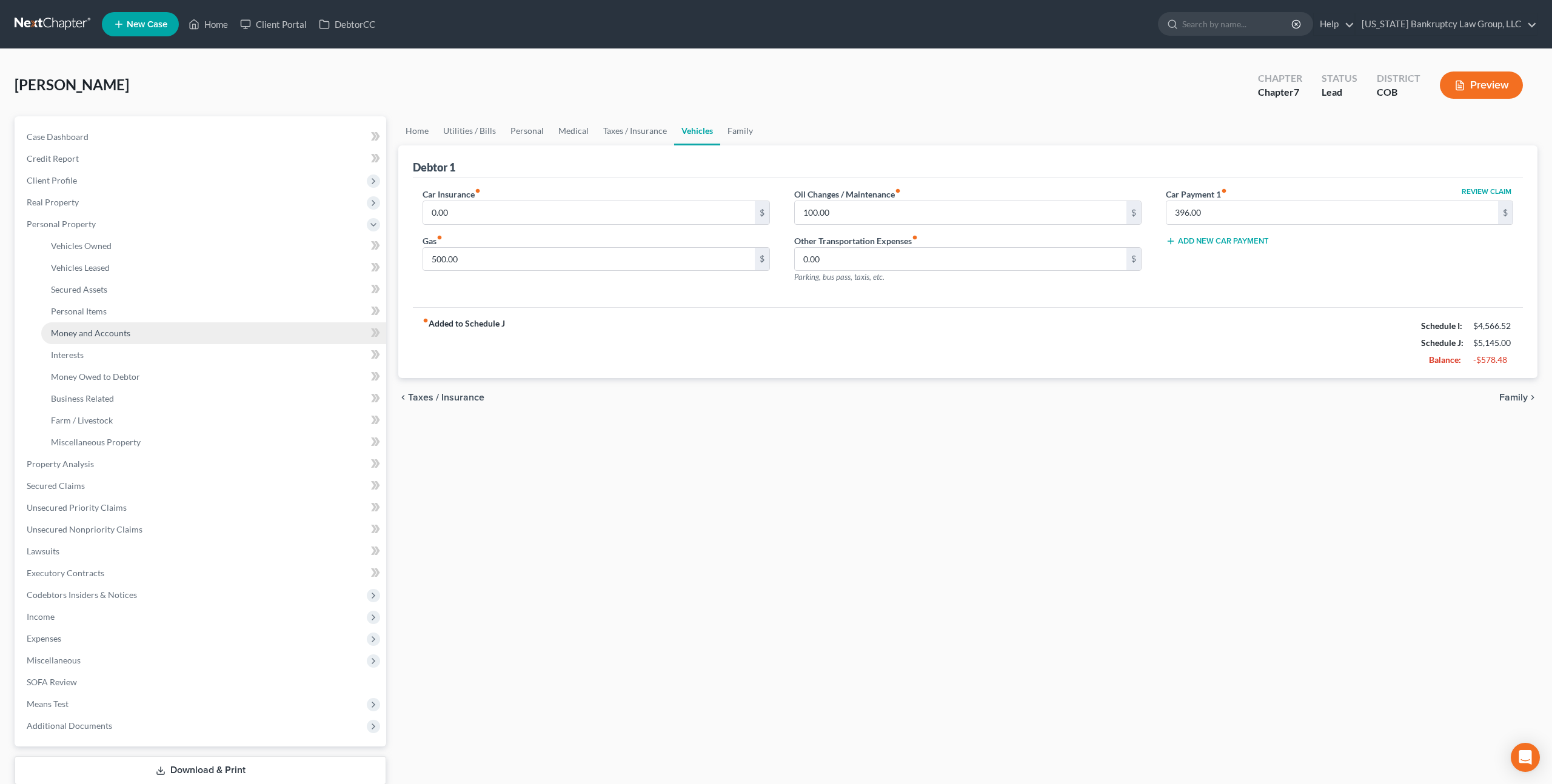
click at [110, 332] on span "Money and Accounts" at bounding box center [90, 333] width 80 height 10
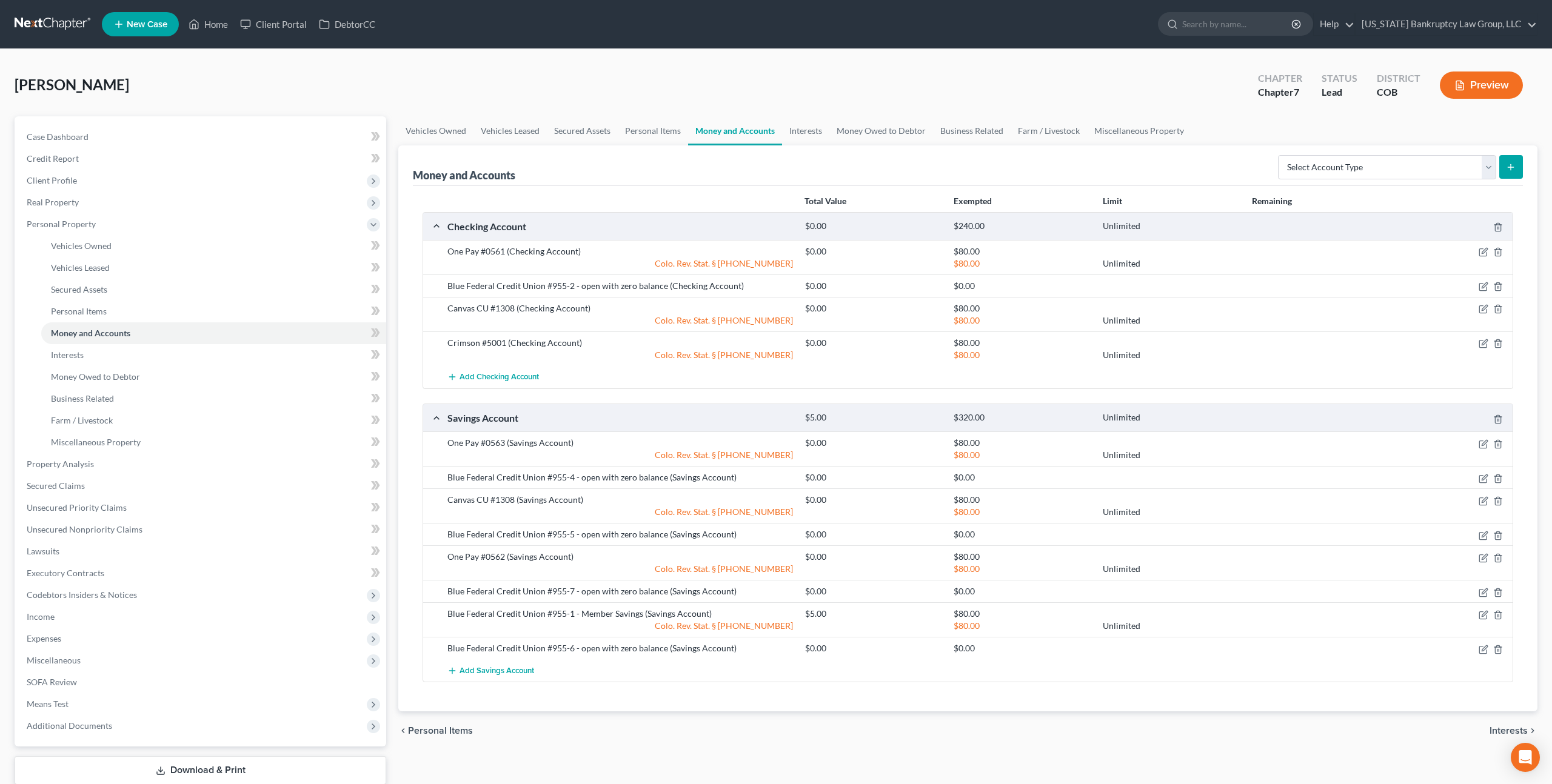
click at [63, 18] on link at bounding box center [53, 25] width 78 height 22
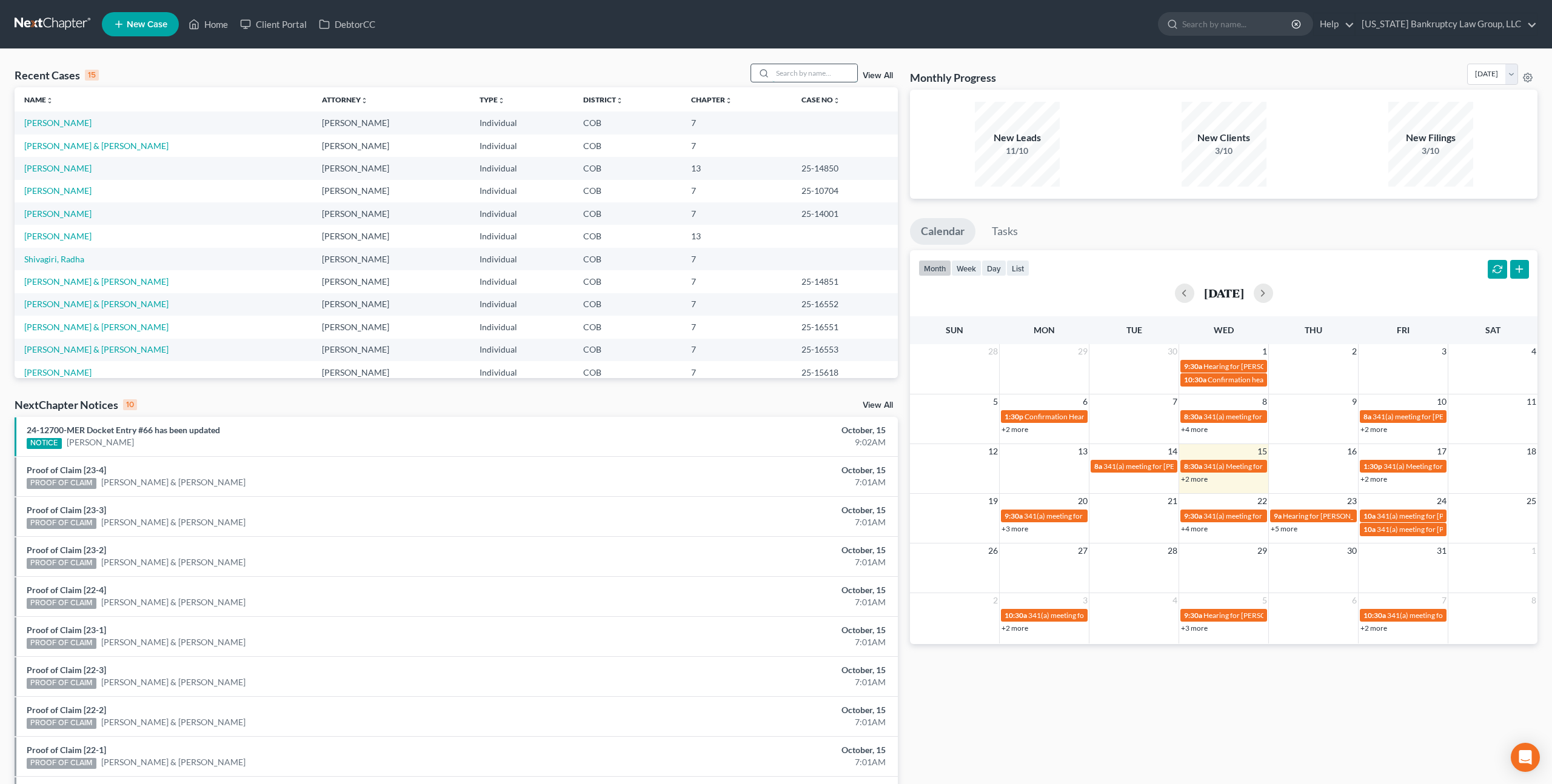
click at [793, 75] on input "search" at bounding box center [815, 73] width 85 height 18
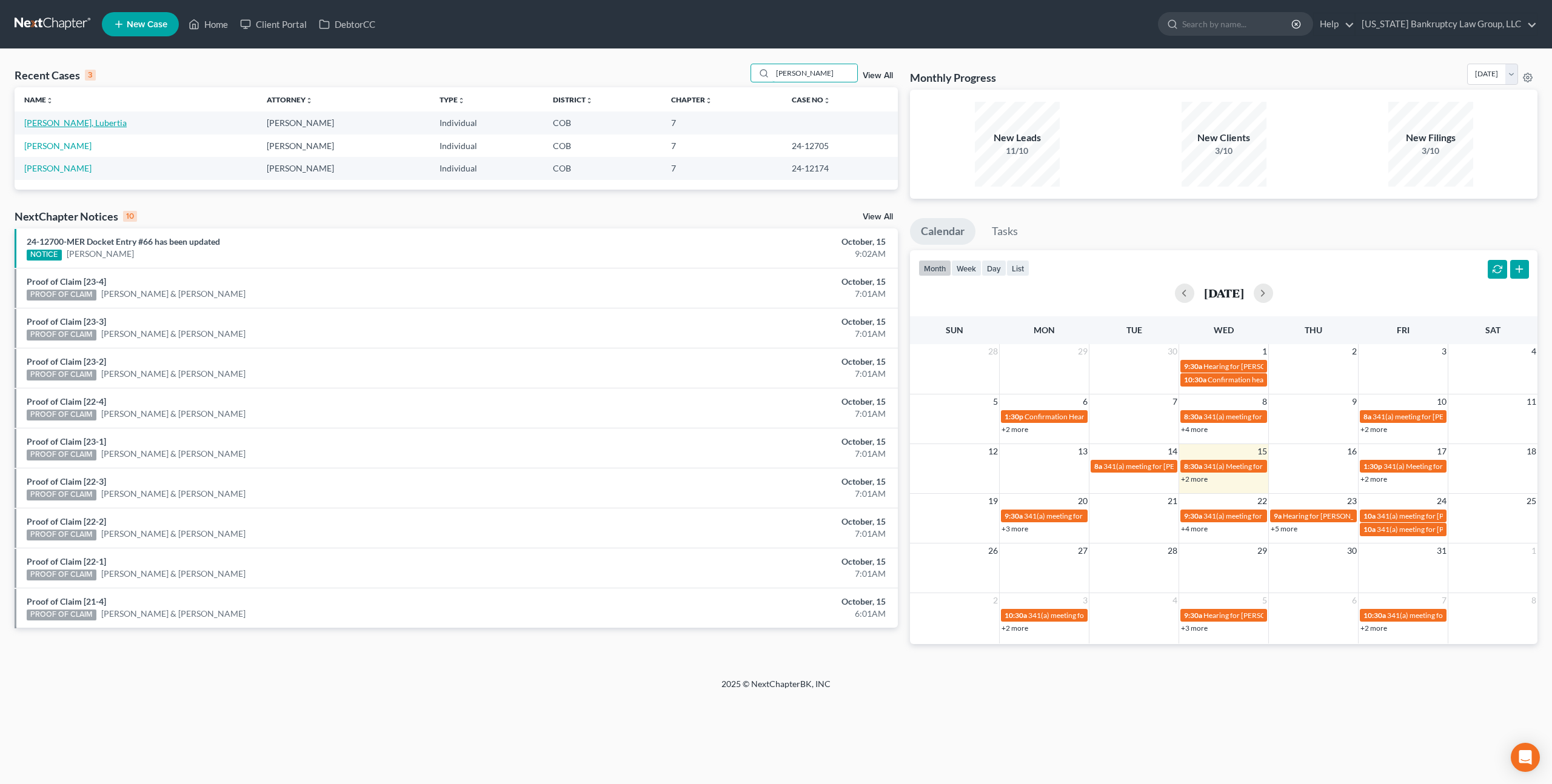
type input "woods"
click at [60, 123] on link "Woods, Lubertia" at bounding box center [76, 123] width 102 height 10
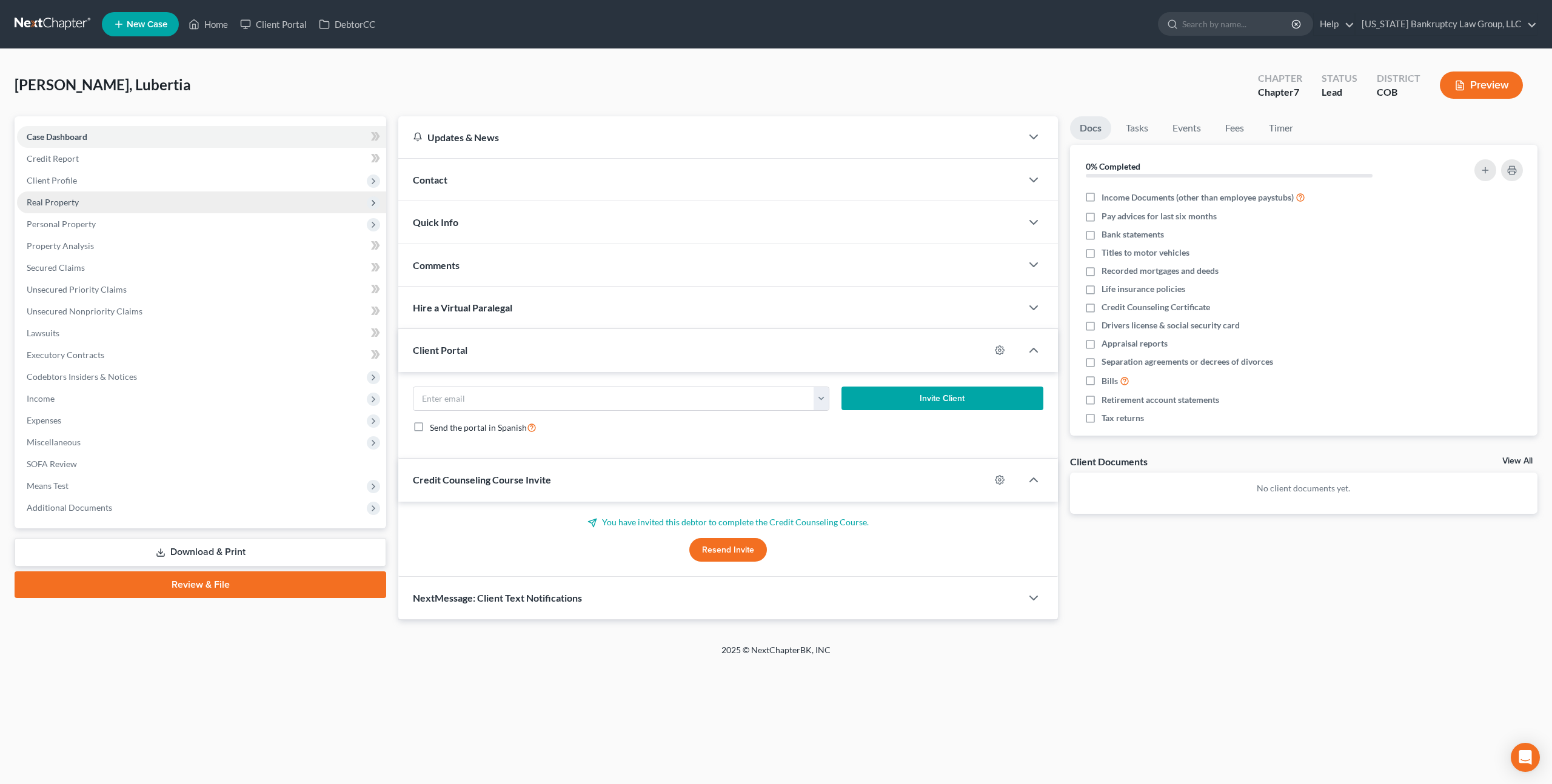
click at [76, 204] on span "Real Property" at bounding box center [52, 202] width 52 height 10
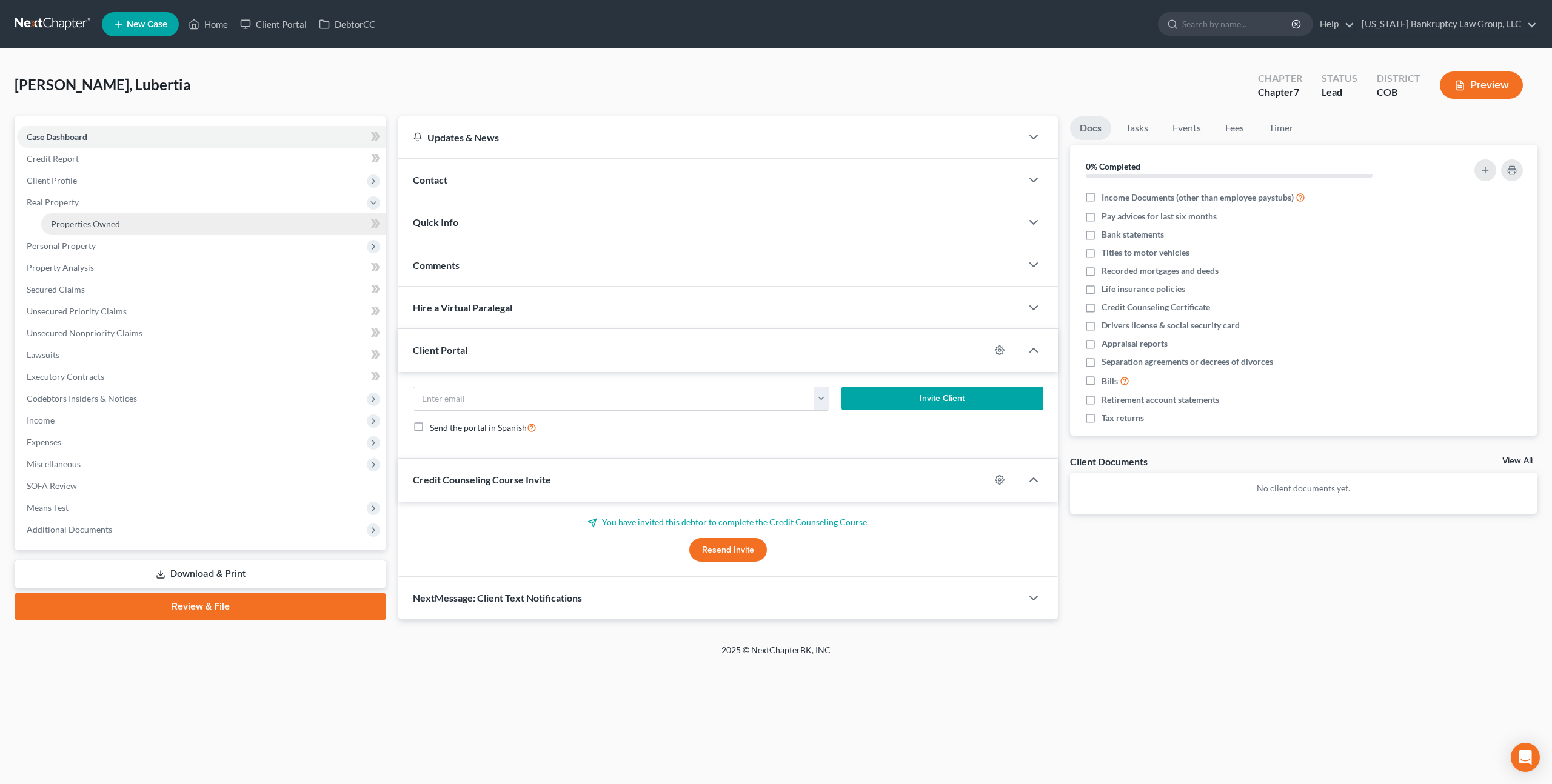
click at [82, 224] on span "Properties Owned" at bounding box center [86, 224] width 69 height 10
